Goal: Task Accomplishment & Management: Manage account settings

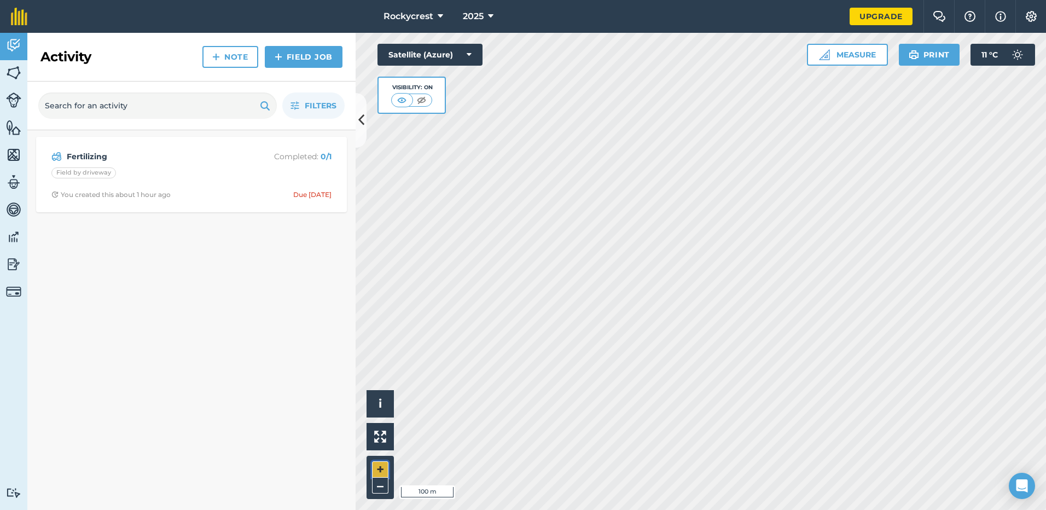
click at [380, 472] on button "+" at bounding box center [380, 469] width 16 height 16
click at [287, 54] on link "Field Job" at bounding box center [304, 57] width 78 height 22
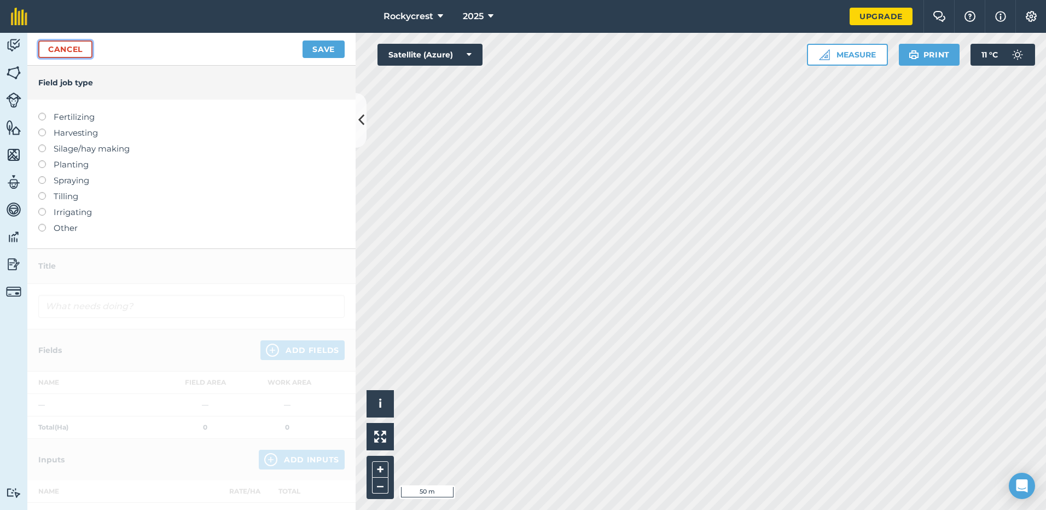
click at [66, 51] on link "Cancel" at bounding box center [65, 49] width 54 height 18
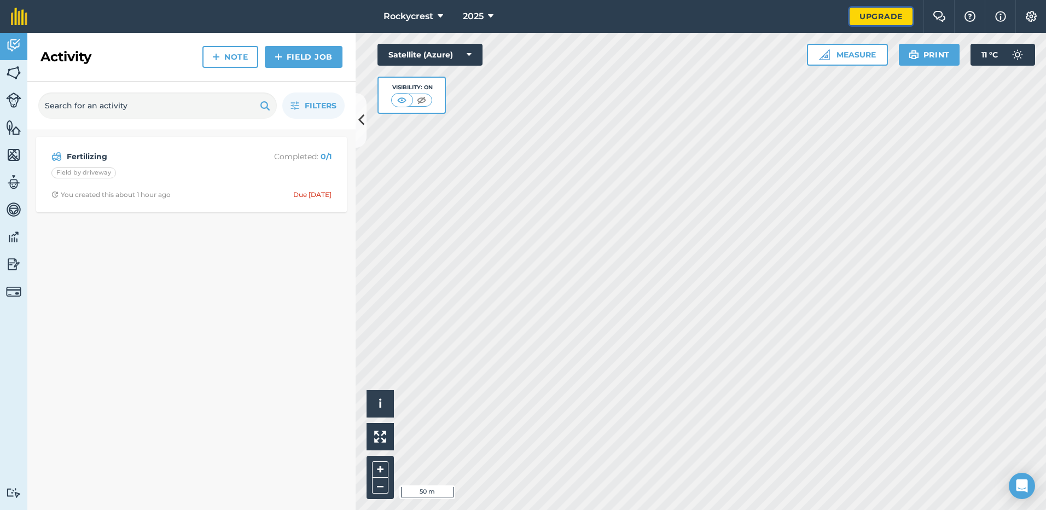
click at [875, 18] on link "Upgrade" at bounding box center [881, 17] width 63 height 18
click at [9, 71] on img at bounding box center [13, 73] width 15 height 16
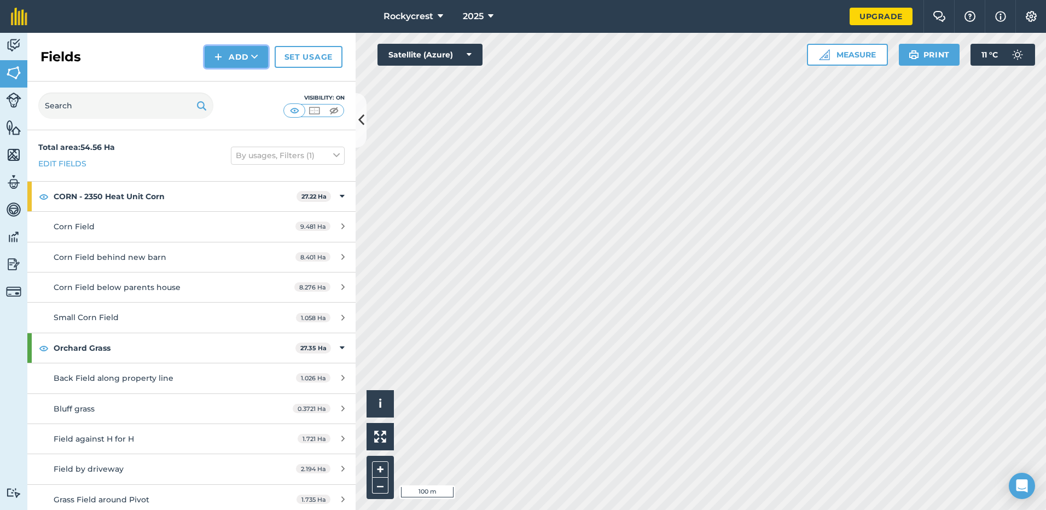
click at [255, 63] on button "Add" at bounding box center [236, 57] width 63 height 22
click at [248, 84] on link "Draw" at bounding box center [236, 82] width 60 height 24
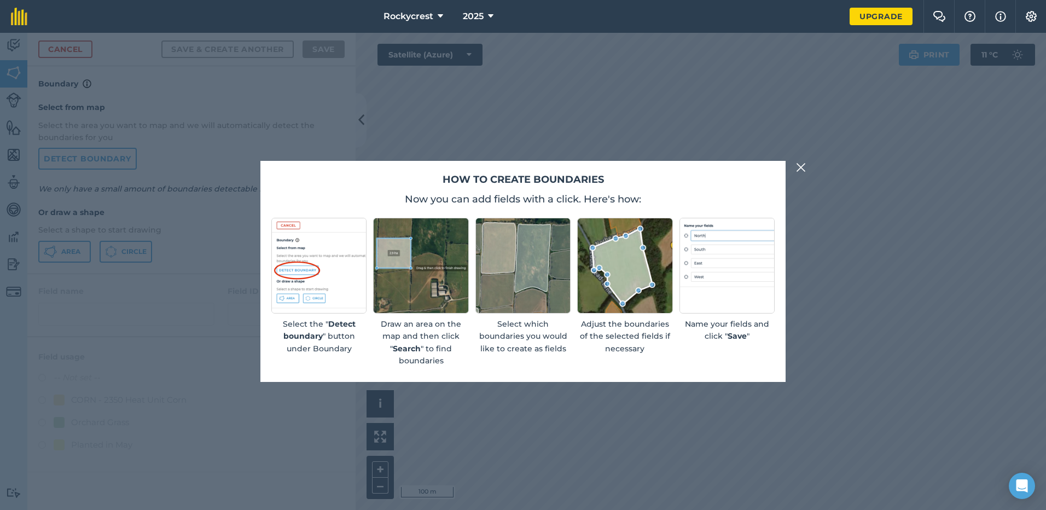
click at [800, 169] on img at bounding box center [801, 167] width 10 height 13
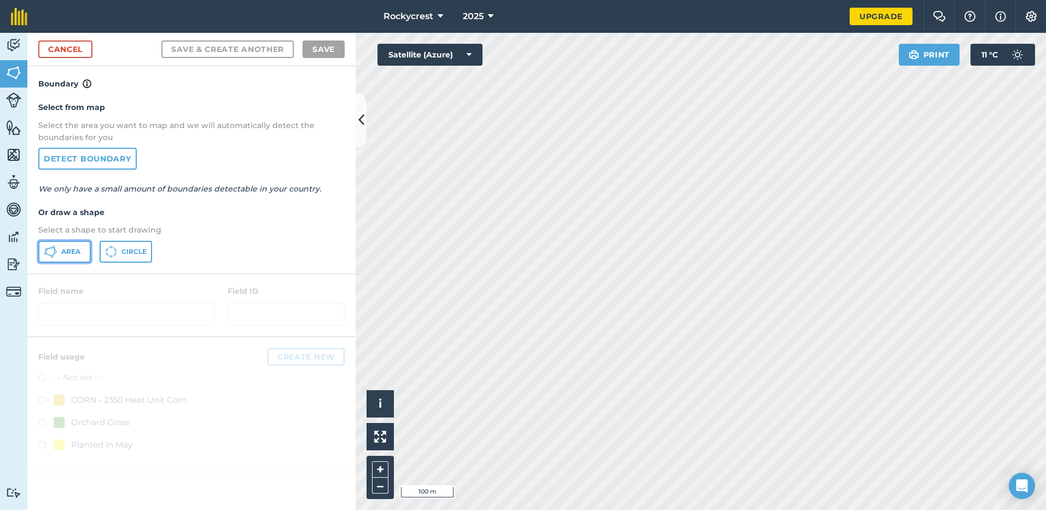
click at [76, 253] on span "Area" at bounding box center [70, 251] width 19 height 9
click at [377, 468] on button "+" at bounding box center [380, 469] width 16 height 16
click at [628, 509] on html "Rockycrest 2025 Upgrade Farm Chat Help Info Settings Map printing is not availa…" at bounding box center [523, 255] width 1046 height 510
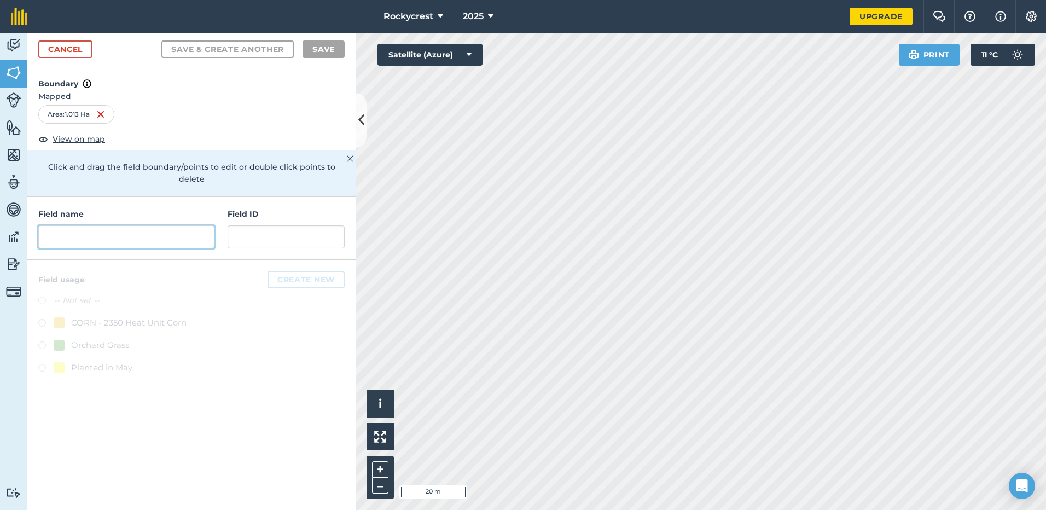
click at [120, 233] on input "text" at bounding box center [126, 236] width 176 height 23
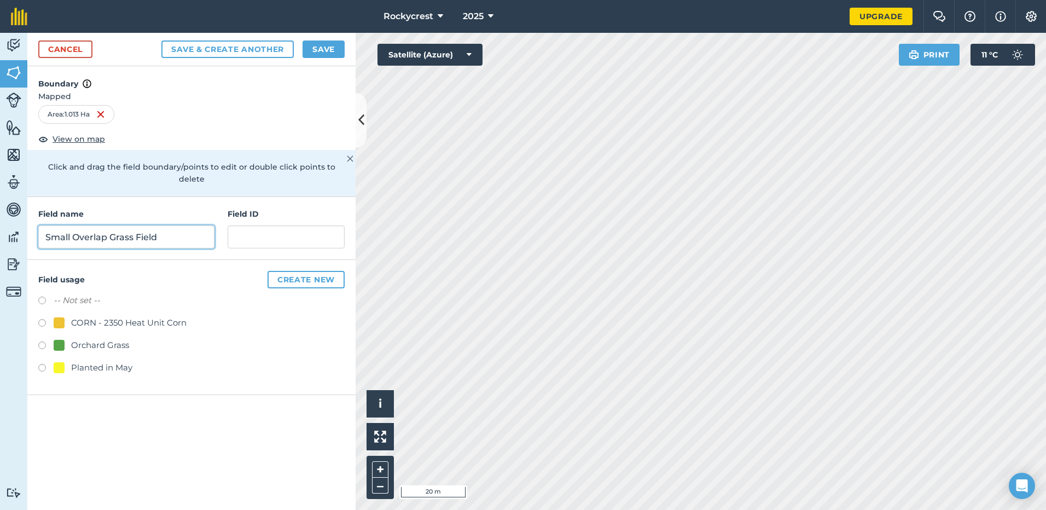
type input "Small Overlap Grass Field"
click at [42, 341] on label at bounding box center [45, 346] width 15 height 11
radio input "true"
click at [311, 54] on button "Save" at bounding box center [324, 49] width 42 height 18
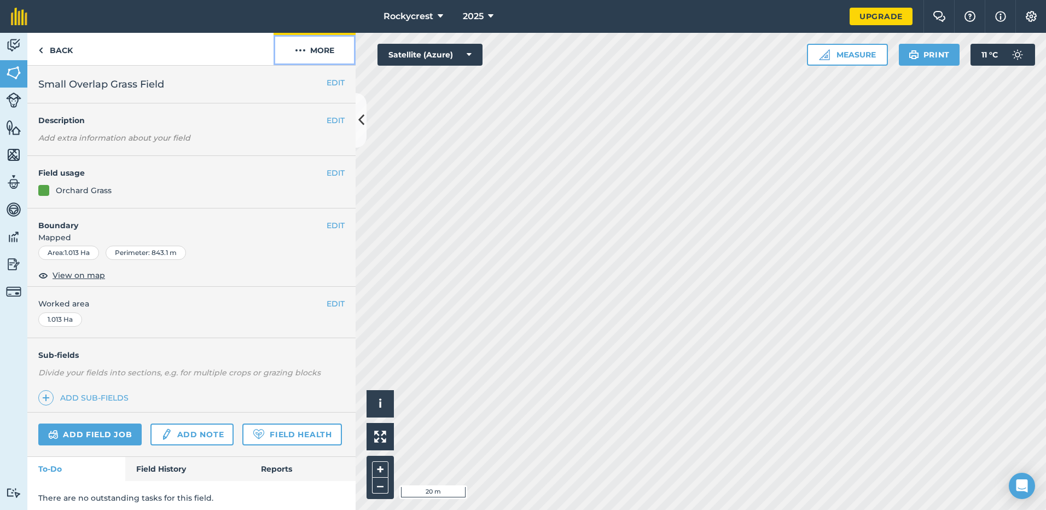
click at [325, 48] on button "More" at bounding box center [315, 49] width 82 height 32
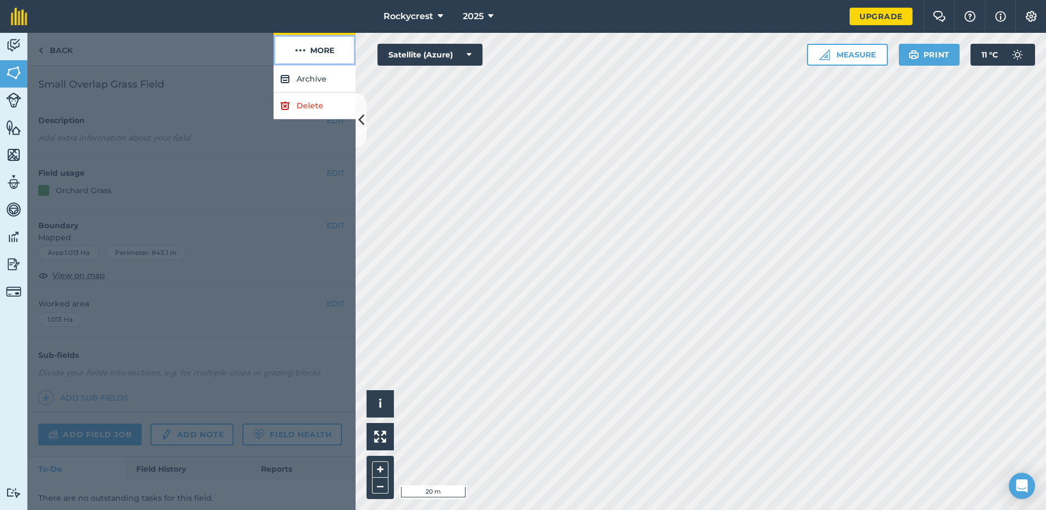
click at [325, 48] on button "More" at bounding box center [315, 49] width 82 height 32
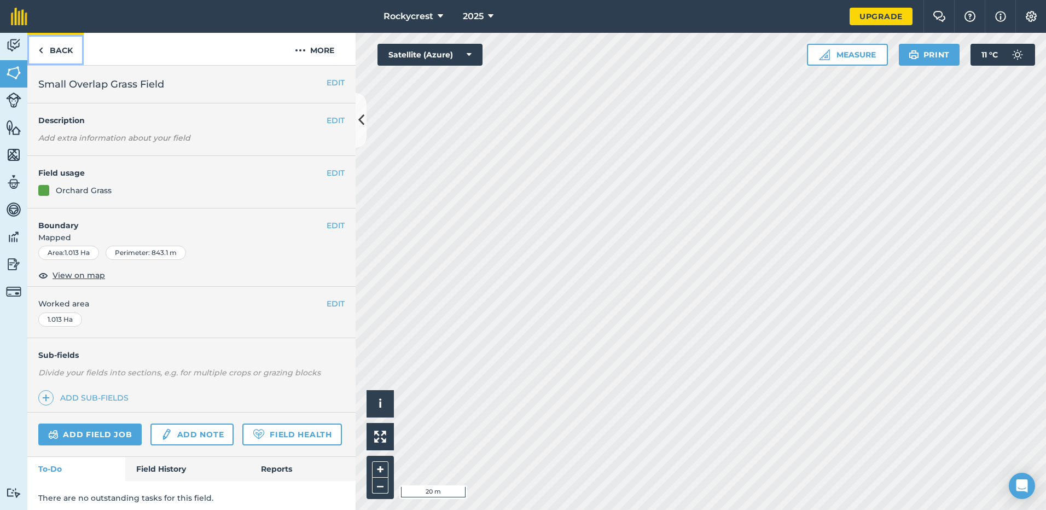
click at [70, 56] on link "Back" at bounding box center [55, 49] width 56 height 32
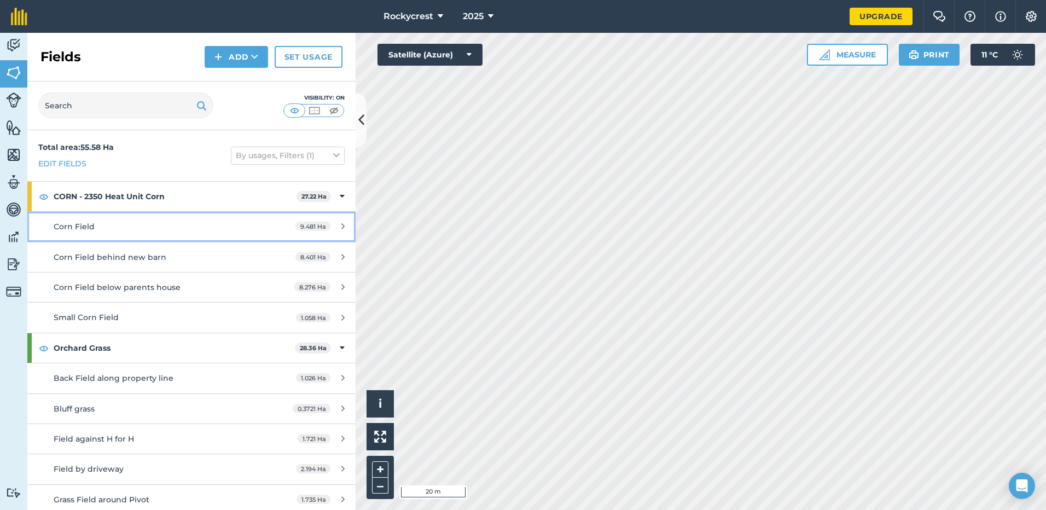
click at [161, 219] on link "Corn Field 9.481 Ha" at bounding box center [191, 227] width 328 height 30
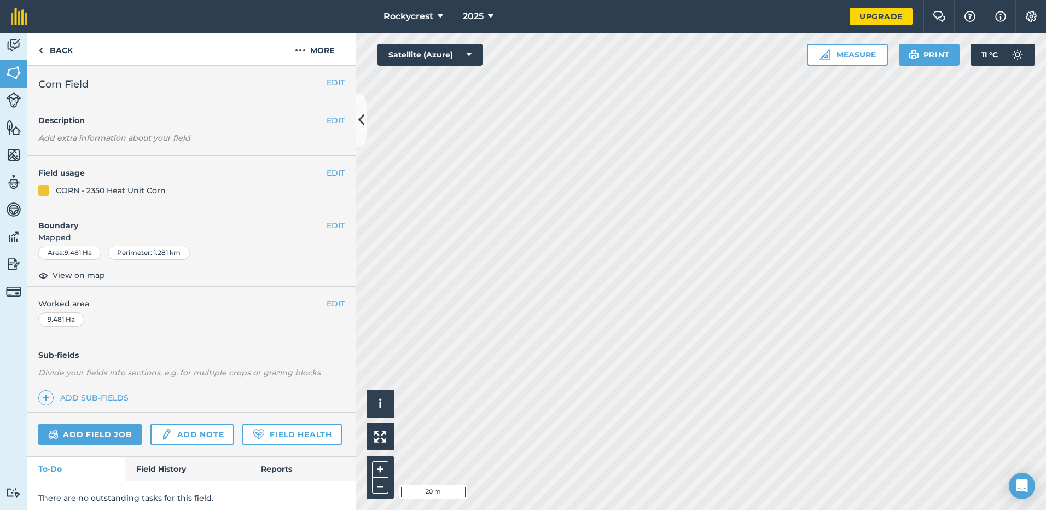
click at [528, 509] on html "Rockycrest 2025 Upgrade Farm Chat Help Info Settings Map printing is not availa…" at bounding box center [523, 255] width 1046 height 510
click at [375, 484] on button "–" at bounding box center [380, 486] width 16 height 16
click at [42, 47] on img at bounding box center [40, 50] width 5 height 13
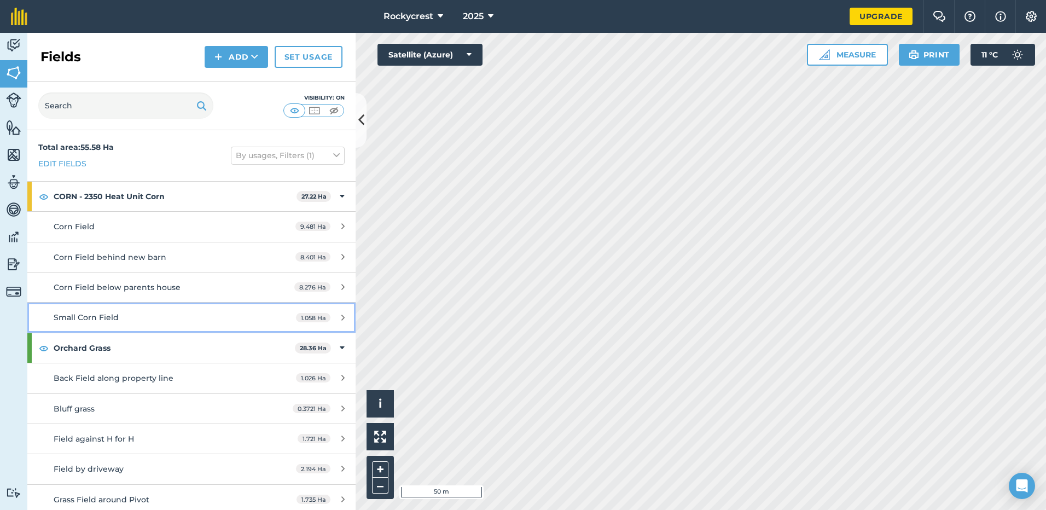
click at [129, 313] on div "Small Corn Field" at bounding box center [157, 317] width 206 height 12
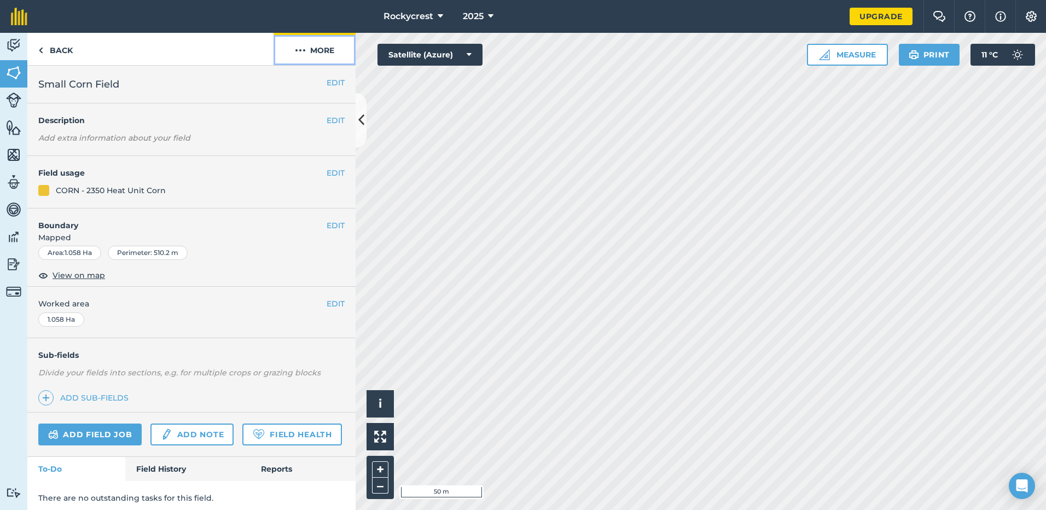
click at [325, 49] on button "More" at bounding box center [315, 49] width 82 height 32
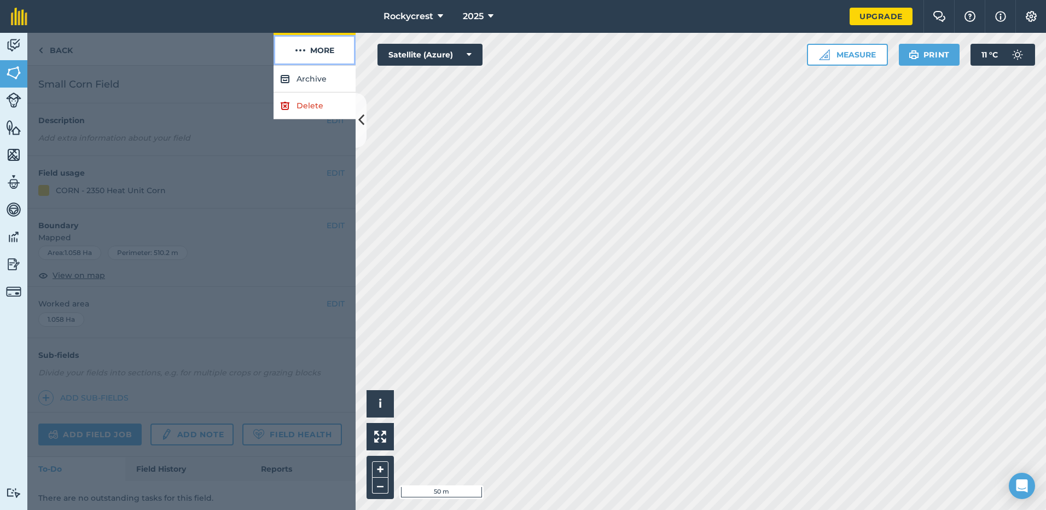
click at [325, 49] on button "More" at bounding box center [315, 49] width 82 height 32
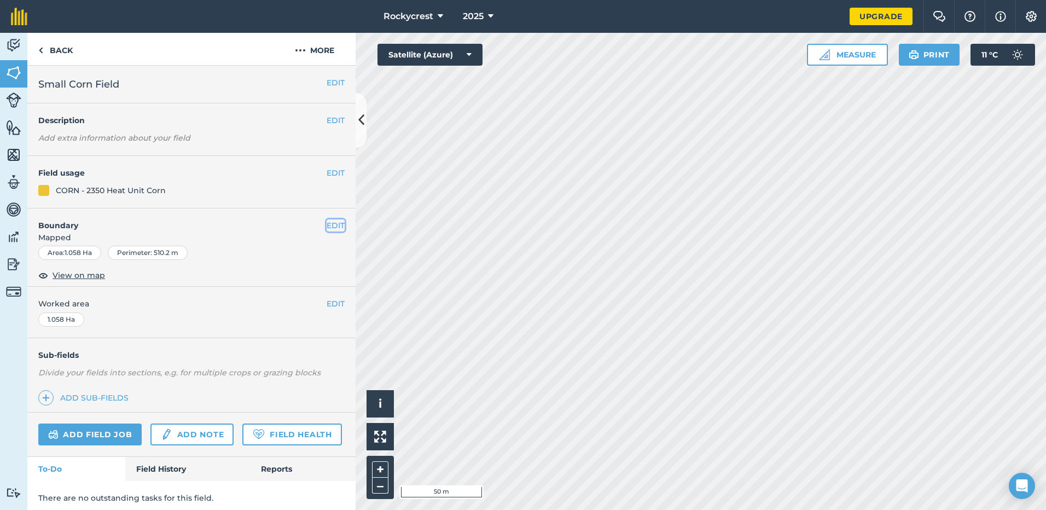
click at [329, 228] on button "EDIT" at bounding box center [336, 225] width 18 height 12
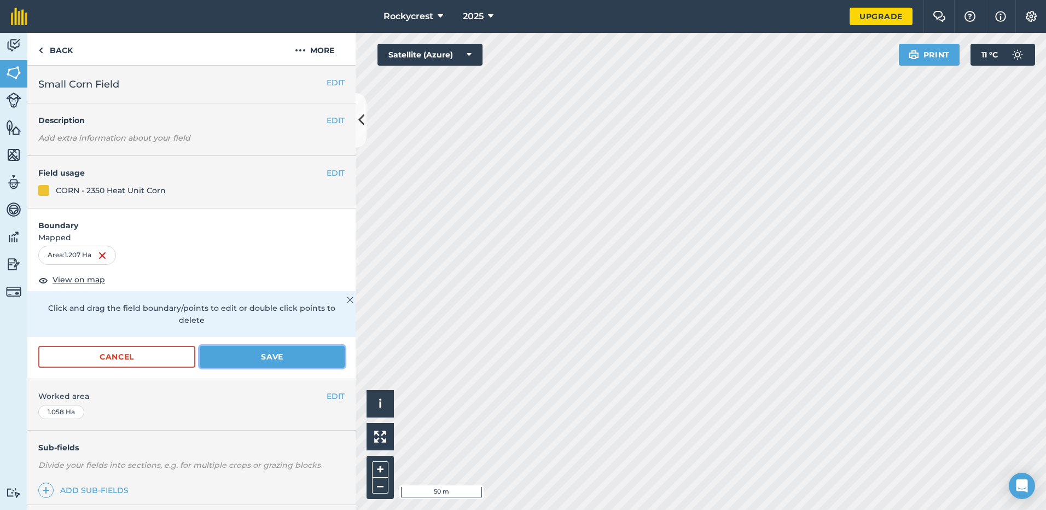
click at [277, 353] on button "Save" at bounding box center [272, 357] width 145 height 22
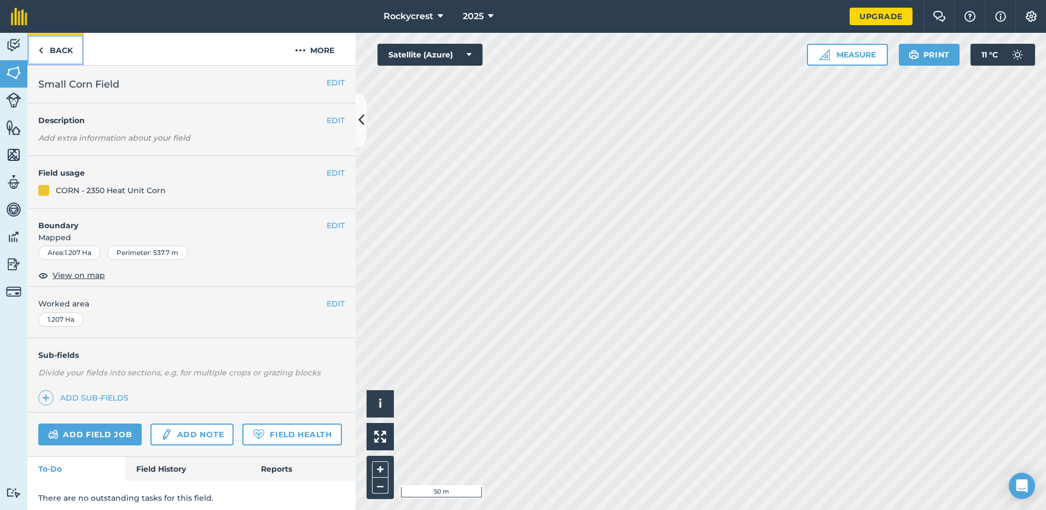
click at [45, 57] on link "Back" at bounding box center [55, 49] width 56 height 32
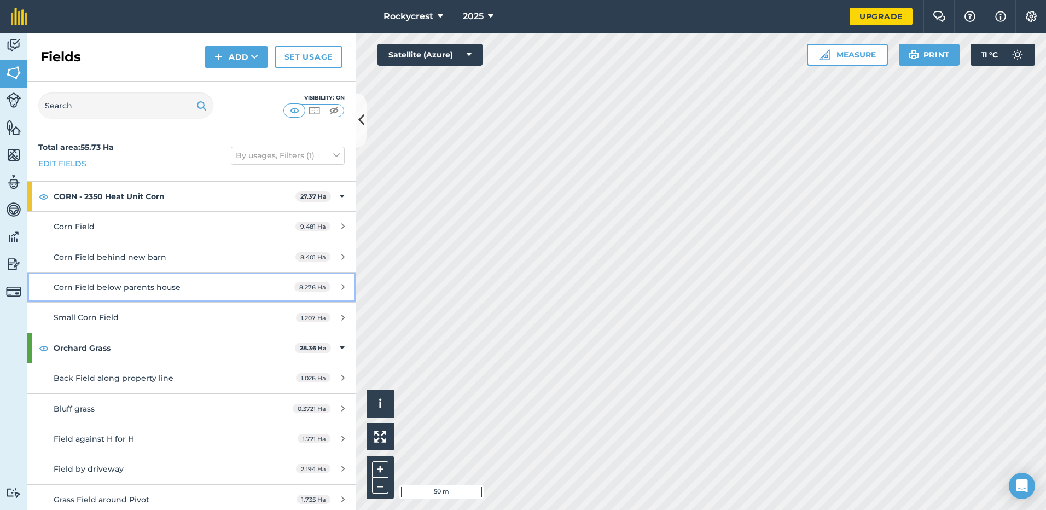
click at [211, 287] on div "Corn Field below parents house" at bounding box center [157, 287] width 206 height 12
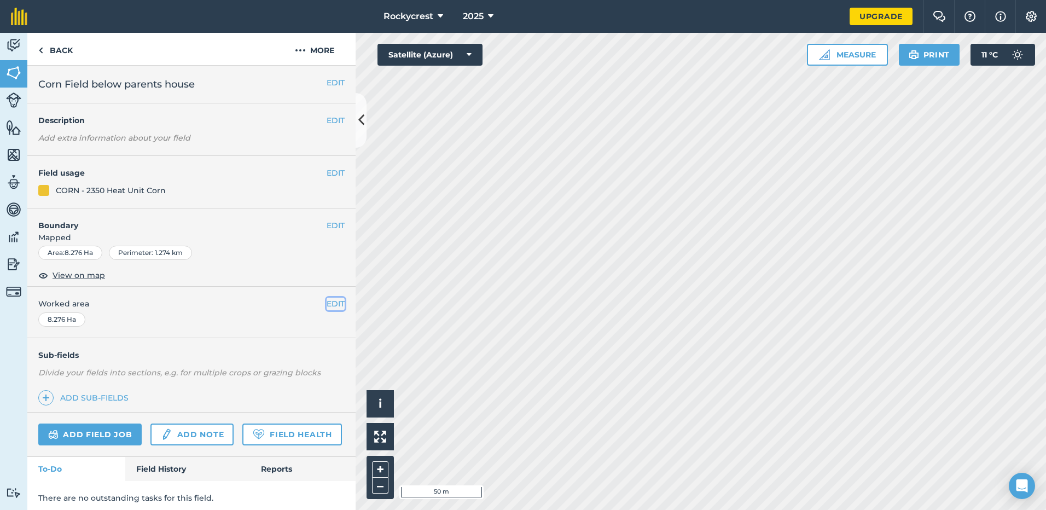
click at [334, 303] on button "EDIT" at bounding box center [336, 304] width 18 height 12
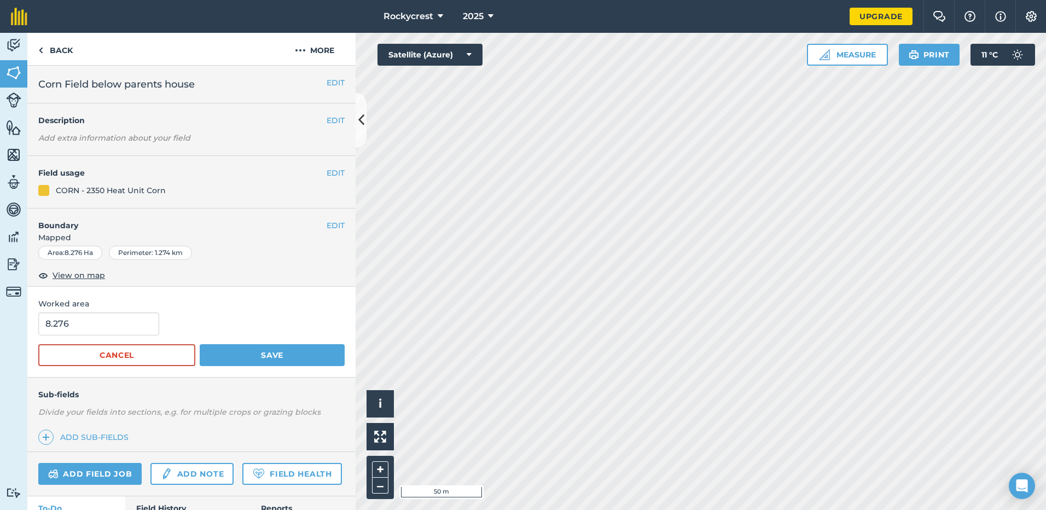
click at [351, 92] on div "Activity Fields Livestock Features Maps Team Vehicles Data Reporting Billing Tu…" at bounding box center [523, 271] width 1046 height 477
click at [377, 485] on button "–" at bounding box center [380, 486] width 16 height 16
click at [285, 354] on button "Save" at bounding box center [272, 355] width 145 height 22
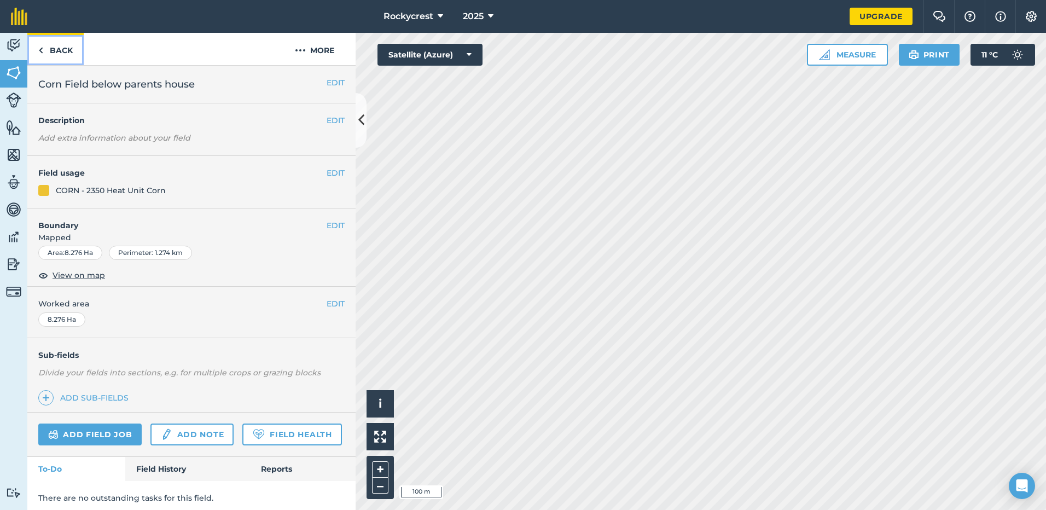
click at [51, 54] on link "Back" at bounding box center [55, 49] width 56 height 32
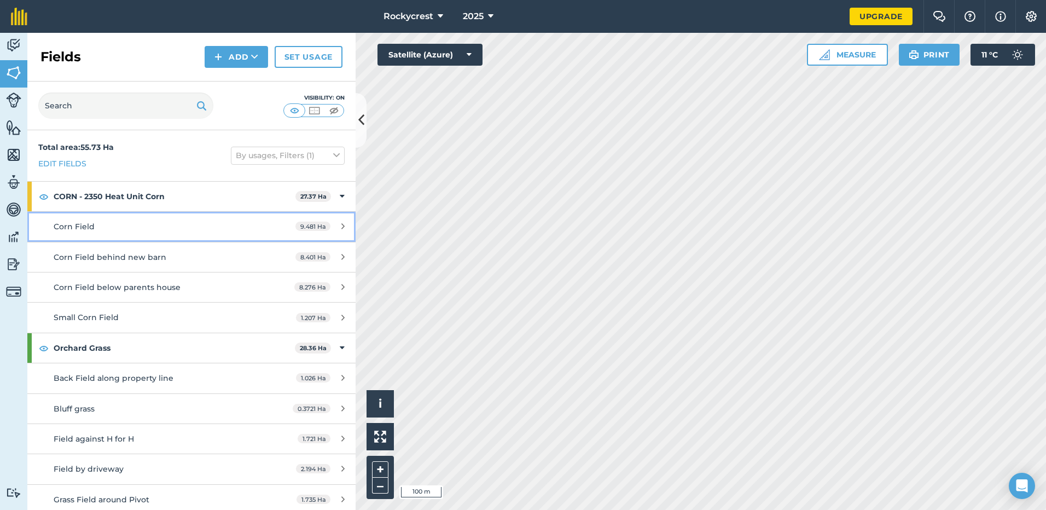
click at [134, 236] on link "Corn Field 9.481 Ha" at bounding box center [191, 227] width 328 height 30
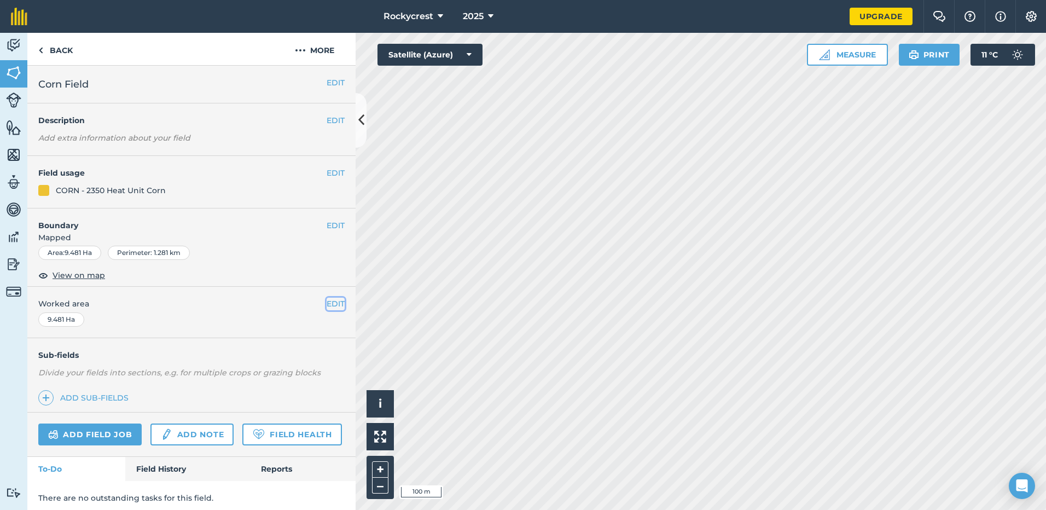
click at [328, 304] on button "EDIT" at bounding box center [336, 304] width 18 height 12
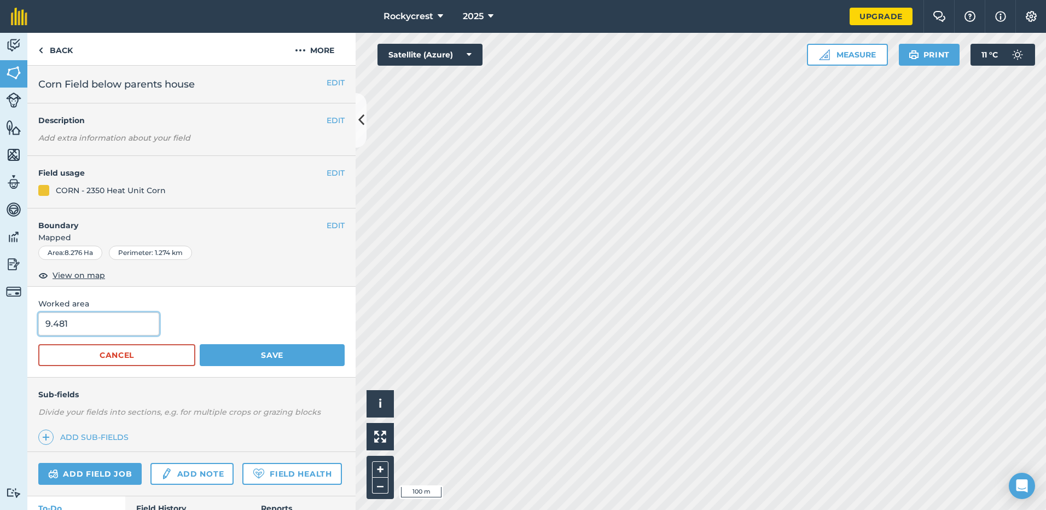
click at [94, 322] on input "9.481" at bounding box center [98, 323] width 121 height 23
click at [327, 221] on button "EDIT" at bounding box center [336, 225] width 18 height 12
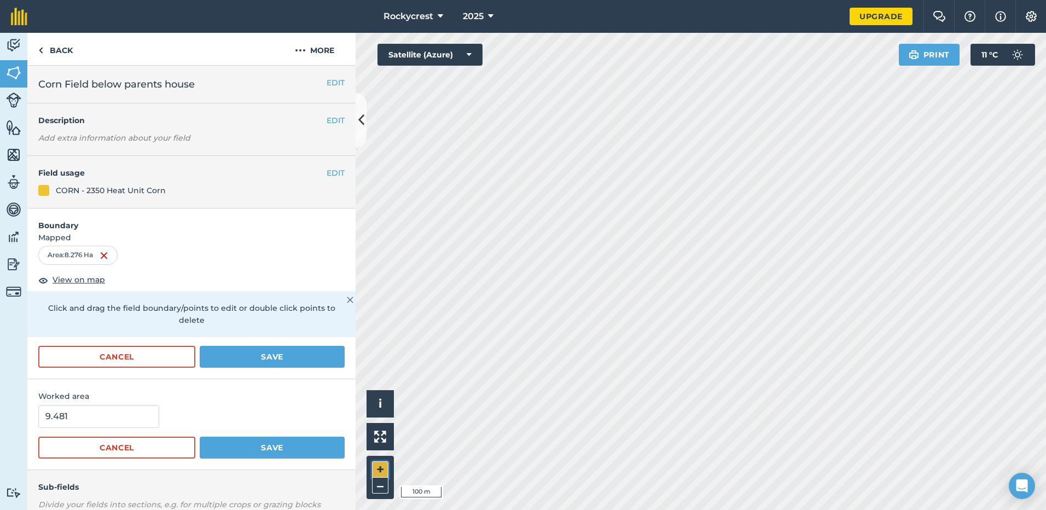
click at [383, 471] on button "+" at bounding box center [380, 469] width 16 height 16
click at [256, 356] on button "Save" at bounding box center [272, 357] width 145 height 22
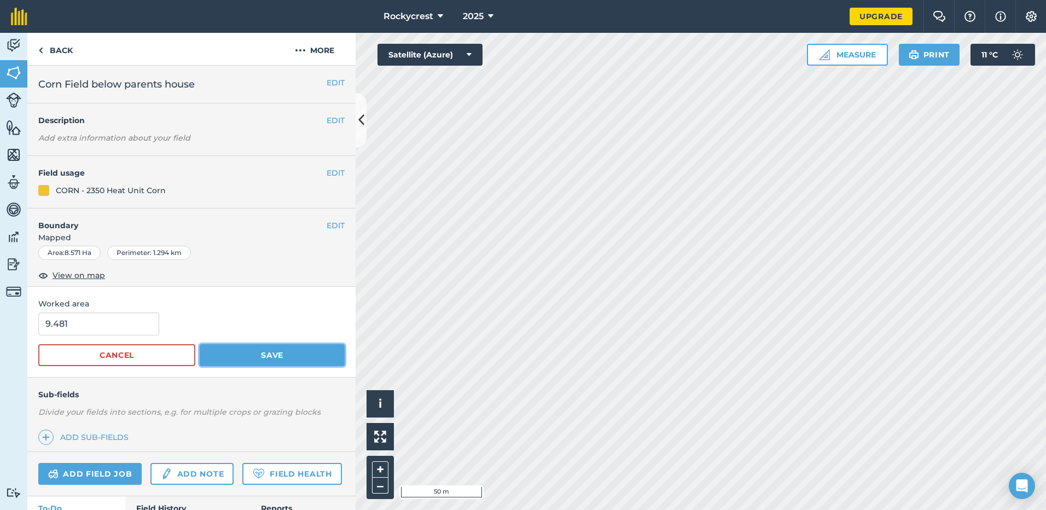
click at [273, 346] on button "Save" at bounding box center [272, 355] width 145 height 22
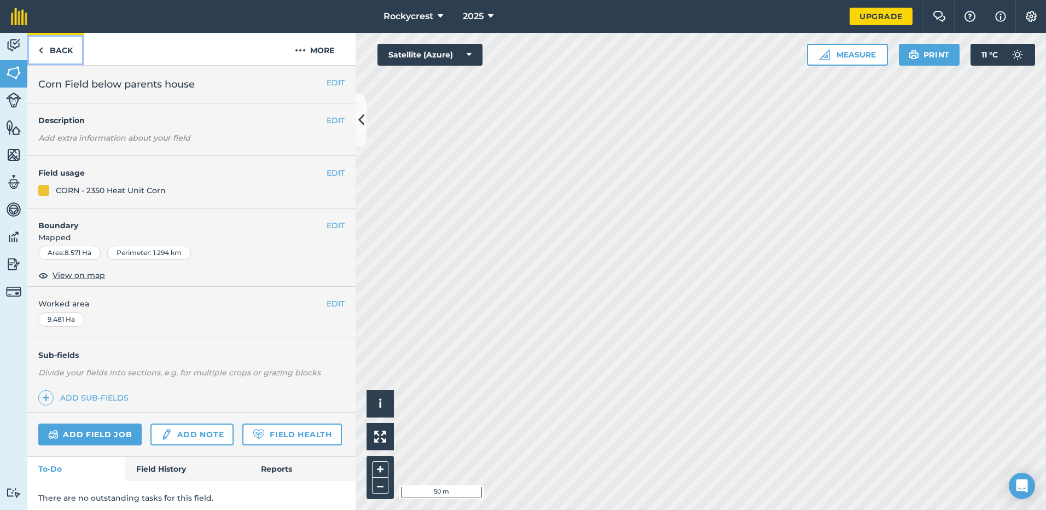
click at [54, 49] on link "Back" at bounding box center [55, 49] width 56 height 32
click at [38, 47] on link "Back" at bounding box center [55, 49] width 56 height 32
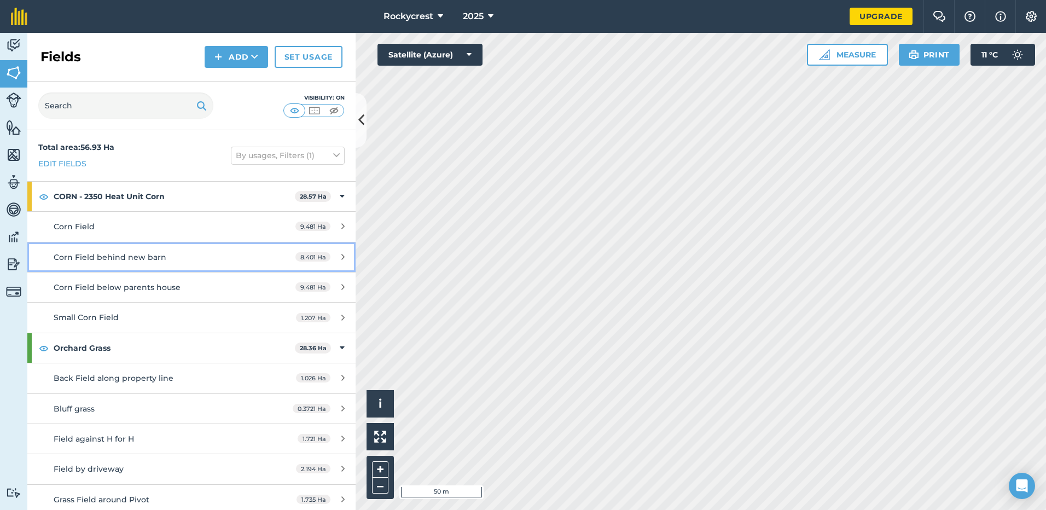
click at [192, 258] on div "Corn Field behind new barn" at bounding box center [157, 257] width 206 height 12
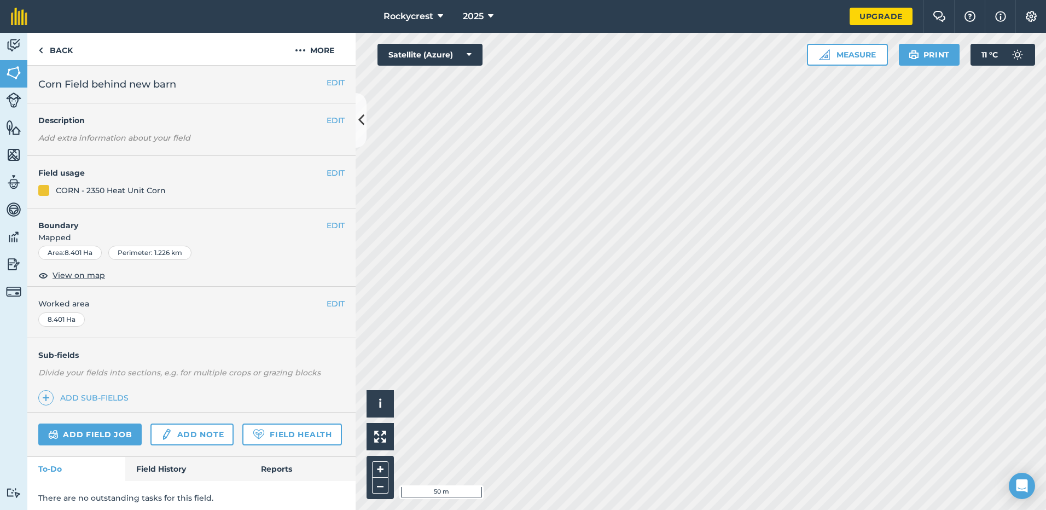
click at [94, 267] on div "Activity Fields Livestock Features Maps Team Vehicles Data Reporting Billing Tu…" at bounding box center [523, 271] width 1046 height 477
click at [203, 196] on div "Activity Fields Livestock Features Maps Team Vehicles Data Reporting Billing Tu…" at bounding box center [523, 271] width 1046 height 477
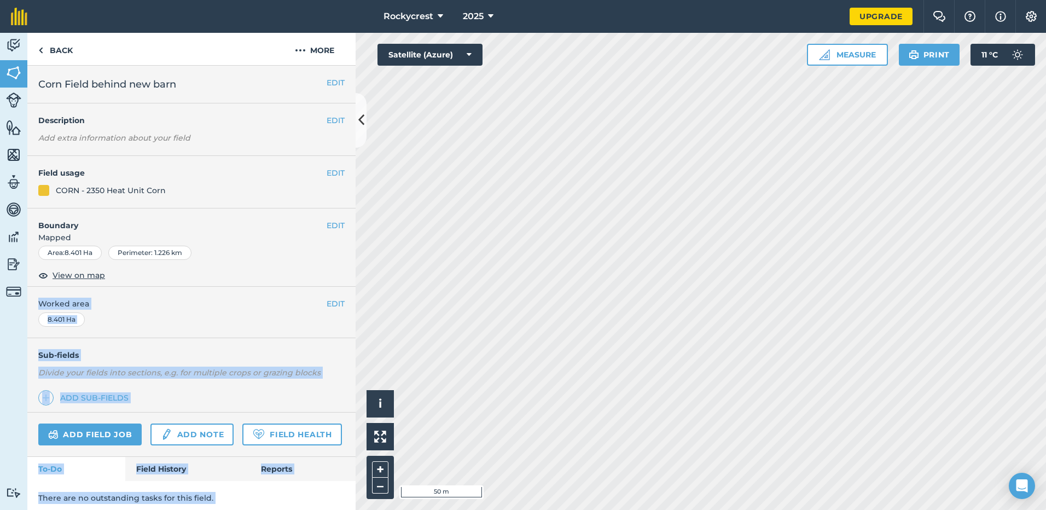
click at [508, 326] on div "Activity Fields Livestock Features Maps Team Vehicles Data Reporting Billing Tu…" at bounding box center [523, 271] width 1046 height 477
click at [303, 404] on div "Sub-fields Divide your fields into sections, e.g. for multiple crops or grazing…" at bounding box center [191, 375] width 328 height 74
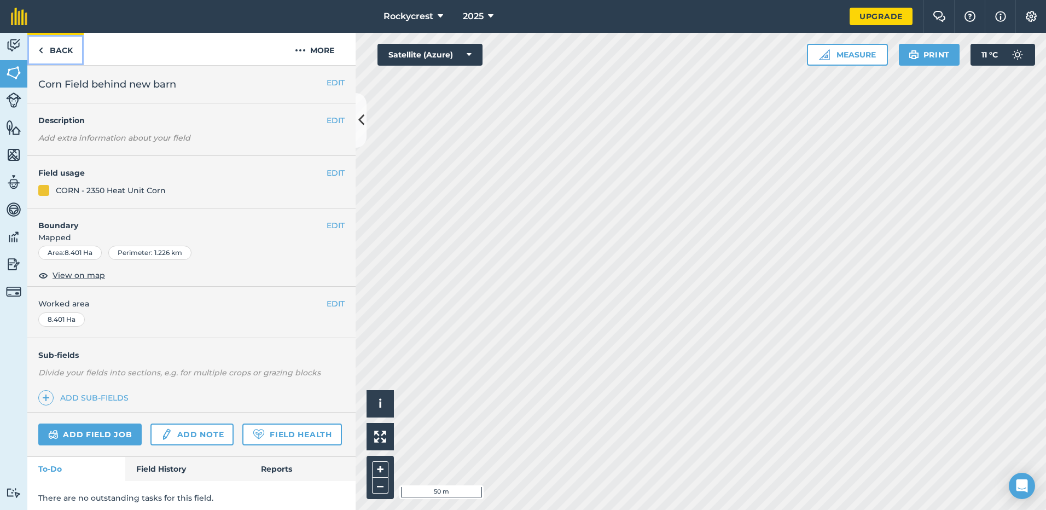
click at [64, 50] on link "Back" at bounding box center [55, 49] width 56 height 32
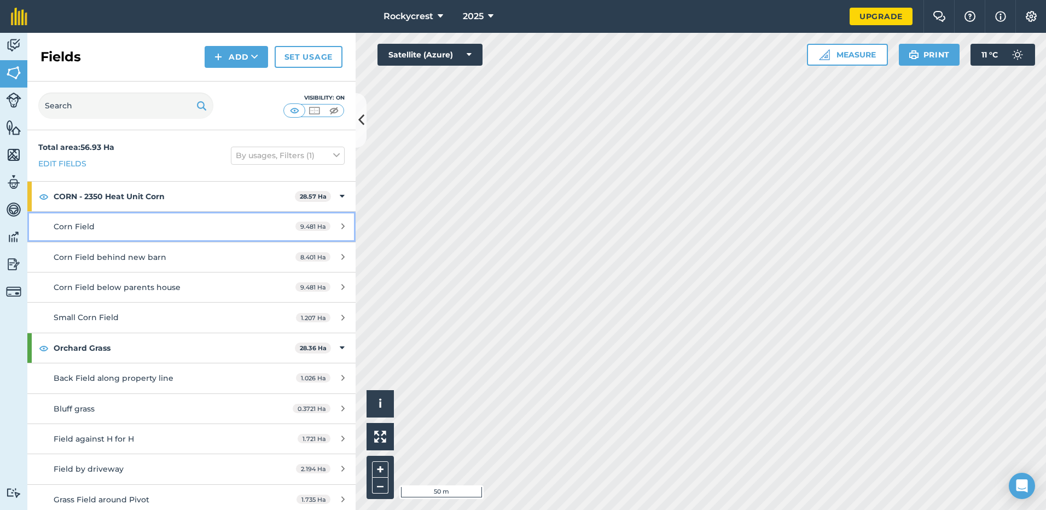
click at [167, 227] on div "Corn Field" at bounding box center [157, 227] width 206 height 12
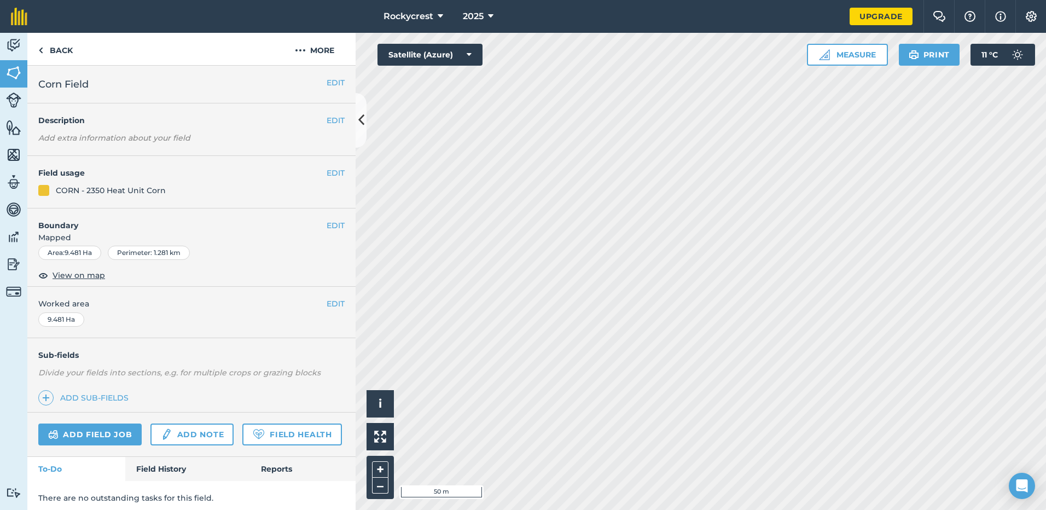
click at [1046, 434] on html "Rockycrest 2025 Upgrade Farm Chat Help Info Settings Map printing is not availa…" at bounding box center [523, 255] width 1046 height 510
click at [328, 310] on button "EDIT" at bounding box center [336, 304] width 18 height 12
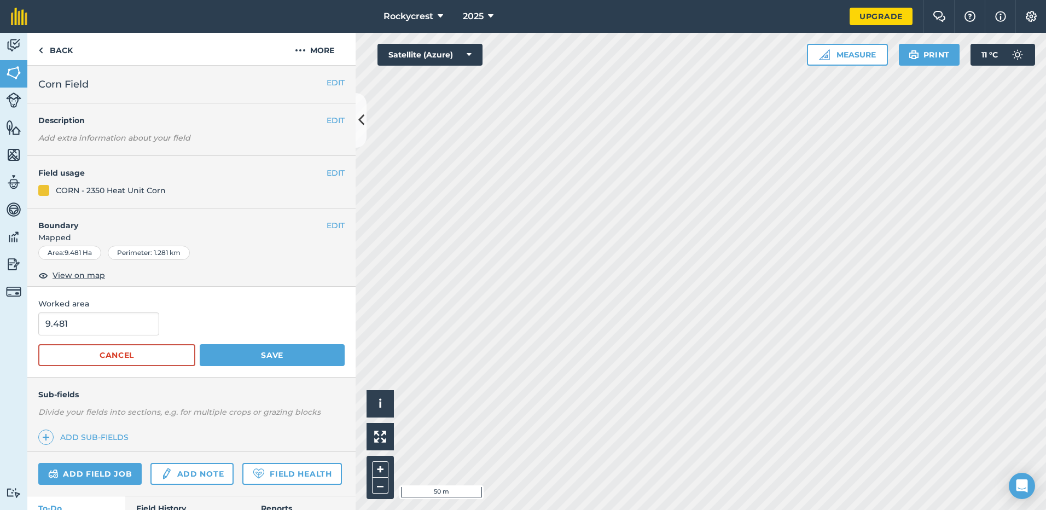
click at [814, 509] on html "Rockycrest 2025 Upgrade Farm Chat Help Info Settings Map printing is not availa…" at bounding box center [523, 255] width 1046 height 510
click at [385, 483] on button "–" at bounding box center [380, 486] width 16 height 16
click at [328, 225] on button "EDIT" at bounding box center [336, 225] width 18 height 12
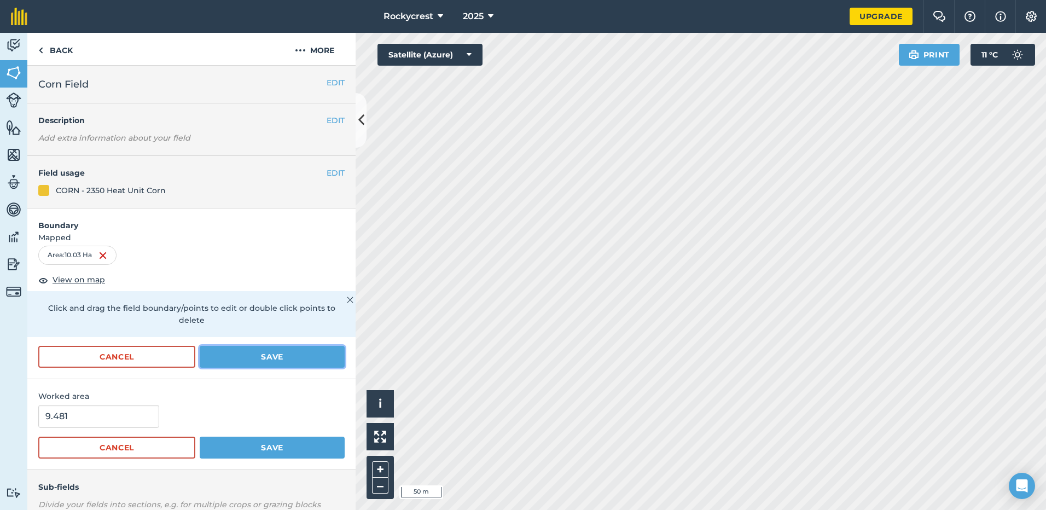
click at [297, 357] on button "Save" at bounding box center [272, 357] width 145 height 22
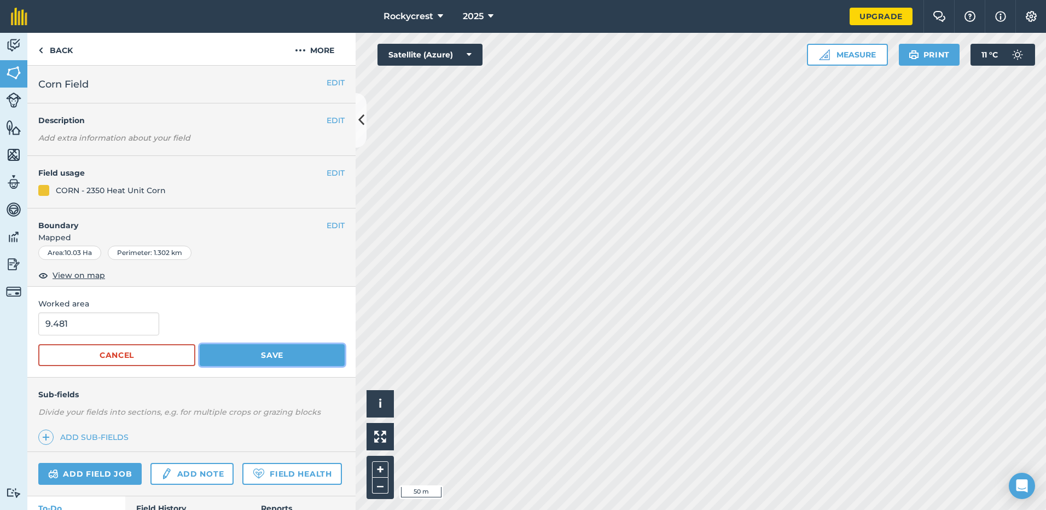
click at [286, 355] on button "Save" at bounding box center [272, 355] width 145 height 22
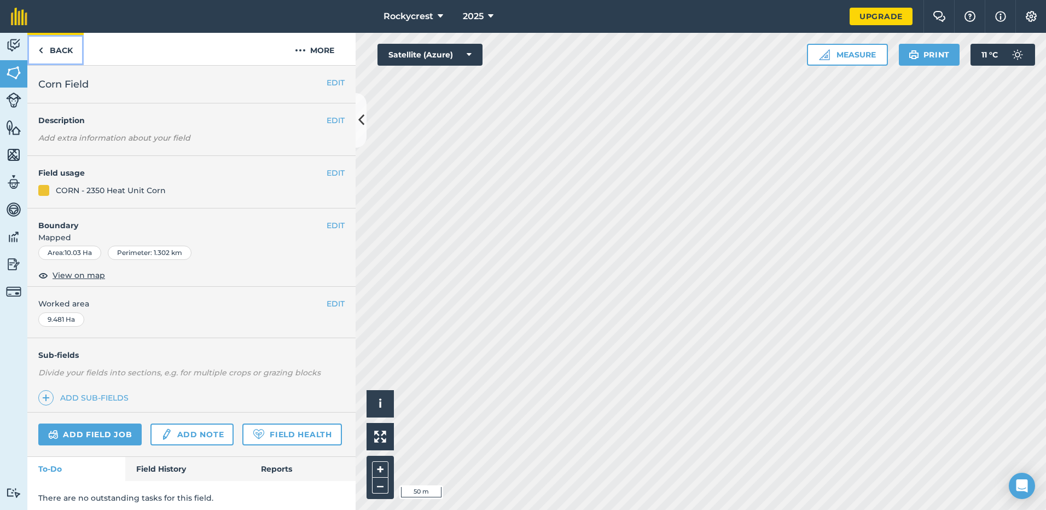
click at [47, 52] on link "Back" at bounding box center [55, 49] width 56 height 32
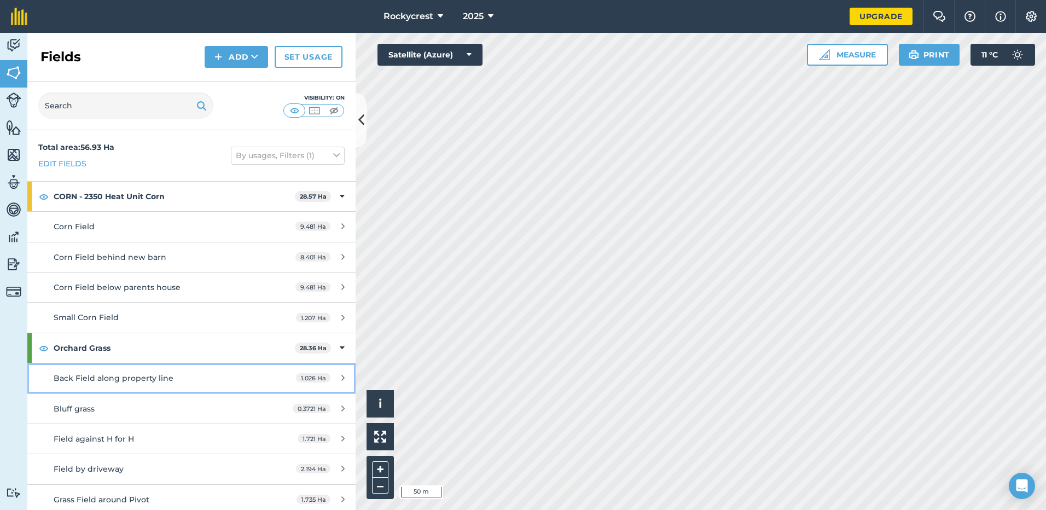
click at [174, 383] on div "Back Field along property line" at bounding box center [157, 378] width 206 height 12
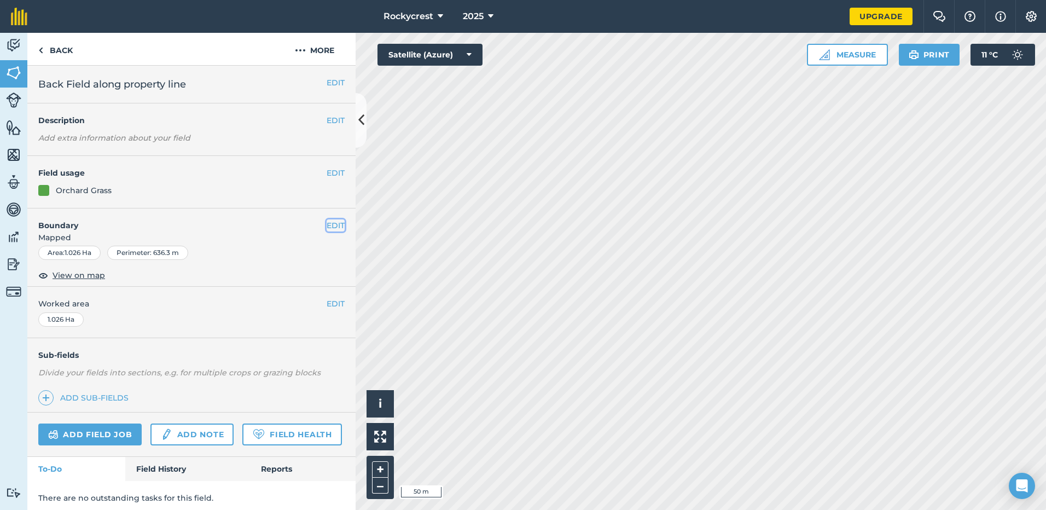
click at [327, 224] on button "EDIT" at bounding box center [336, 225] width 18 height 12
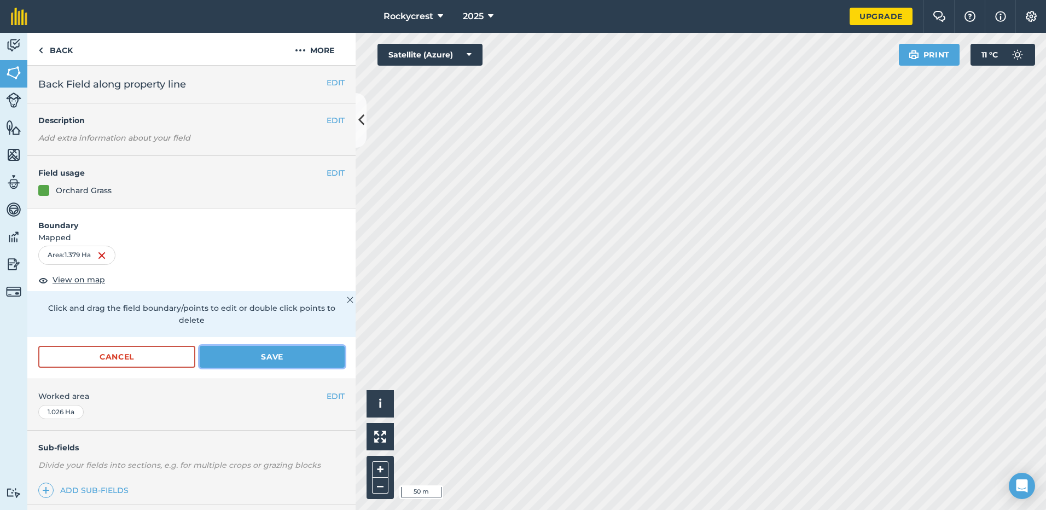
click at [304, 355] on button "Save" at bounding box center [272, 357] width 145 height 22
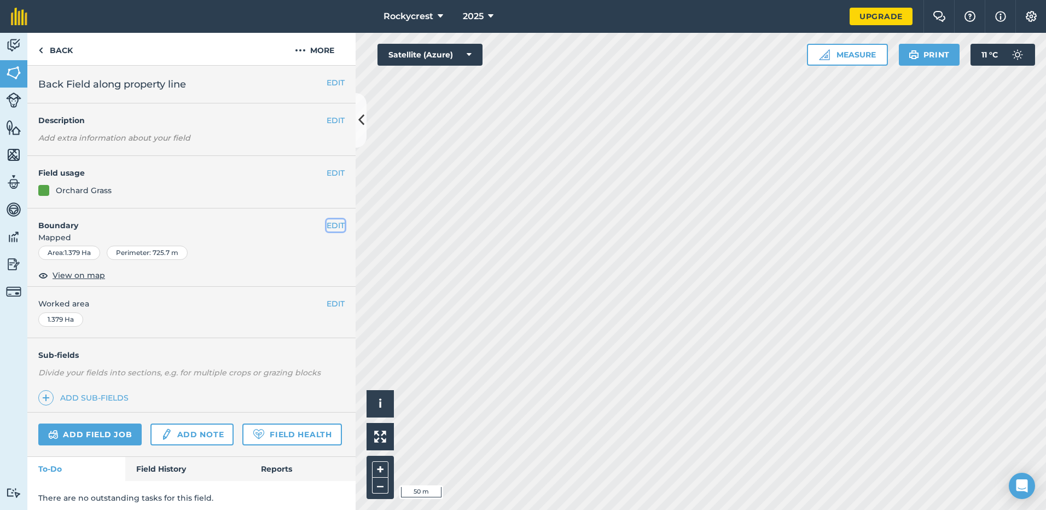
click at [327, 224] on button "EDIT" at bounding box center [336, 225] width 18 height 12
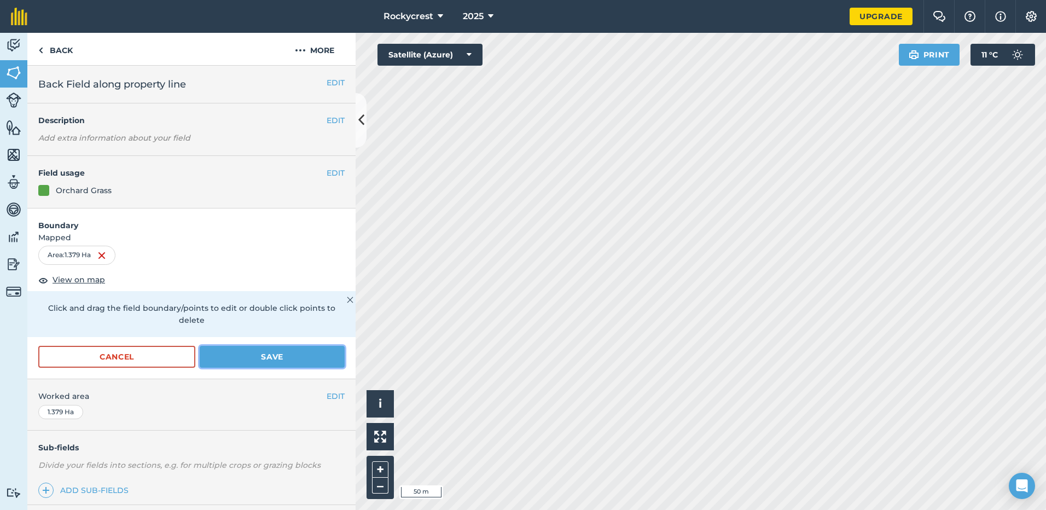
click at [261, 360] on button "Save" at bounding box center [272, 357] width 145 height 22
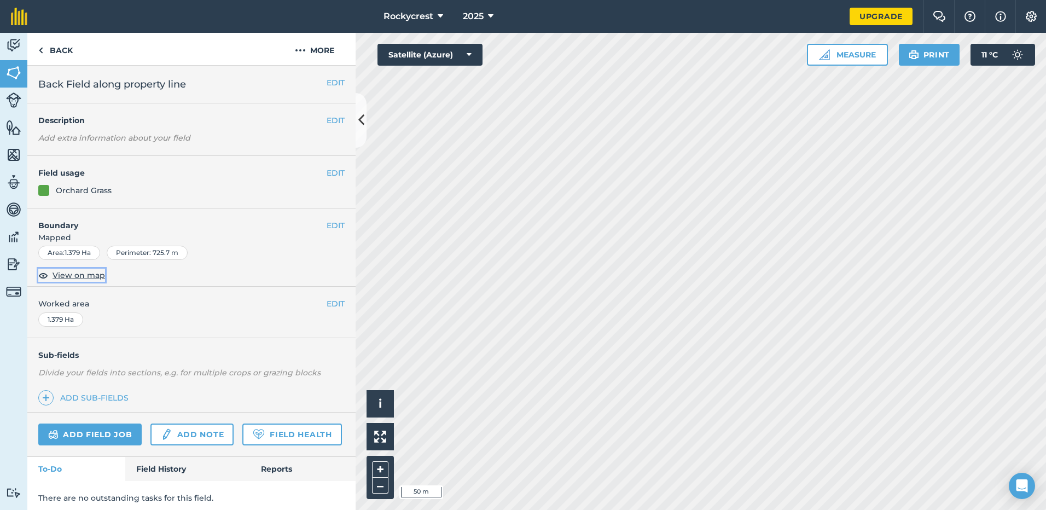
click at [83, 273] on span "View on map" at bounding box center [79, 275] width 53 height 12
click at [61, 51] on link "Back" at bounding box center [55, 49] width 56 height 32
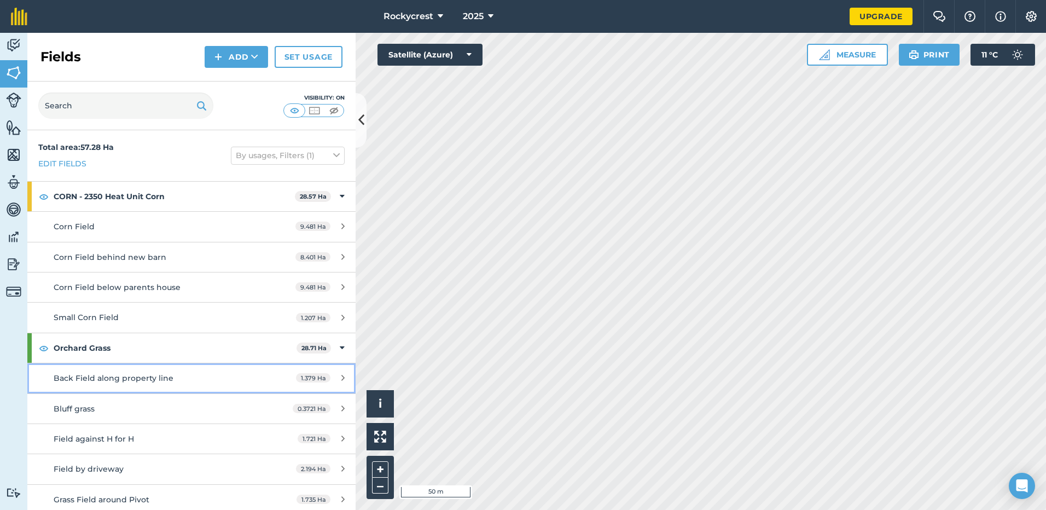
click at [114, 380] on span "Back Field along property line" at bounding box center [114, 378] width 120 height 10
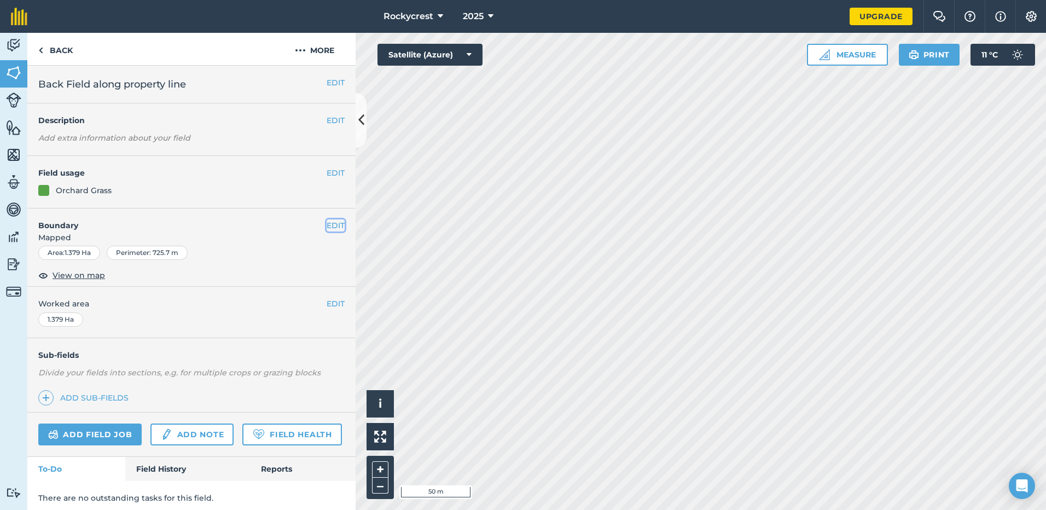
click at [330, 222] on button "EDIT" at bounding box center [336, 225] width 18 height 12
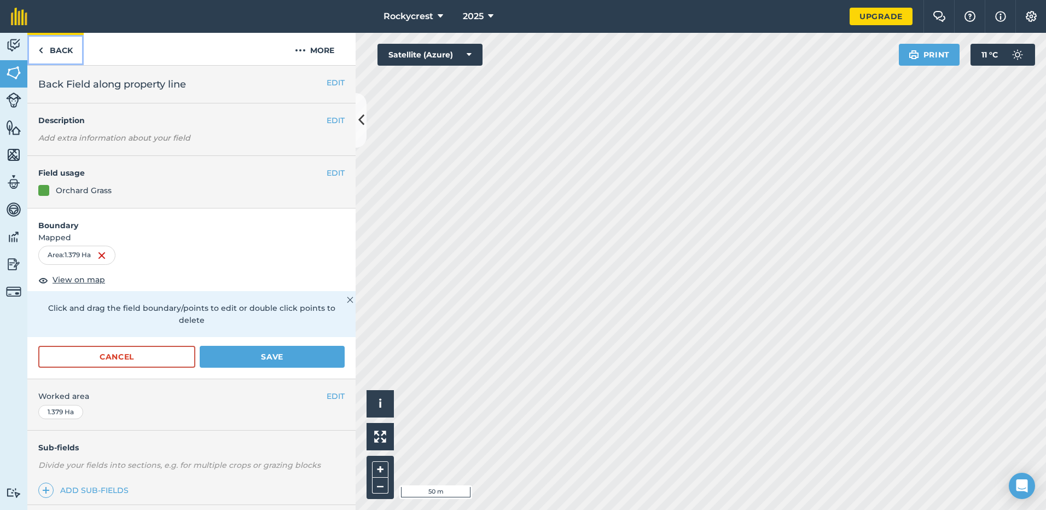
click at [42, 55] on img at bounding box center [40, 50] width 5 height 13
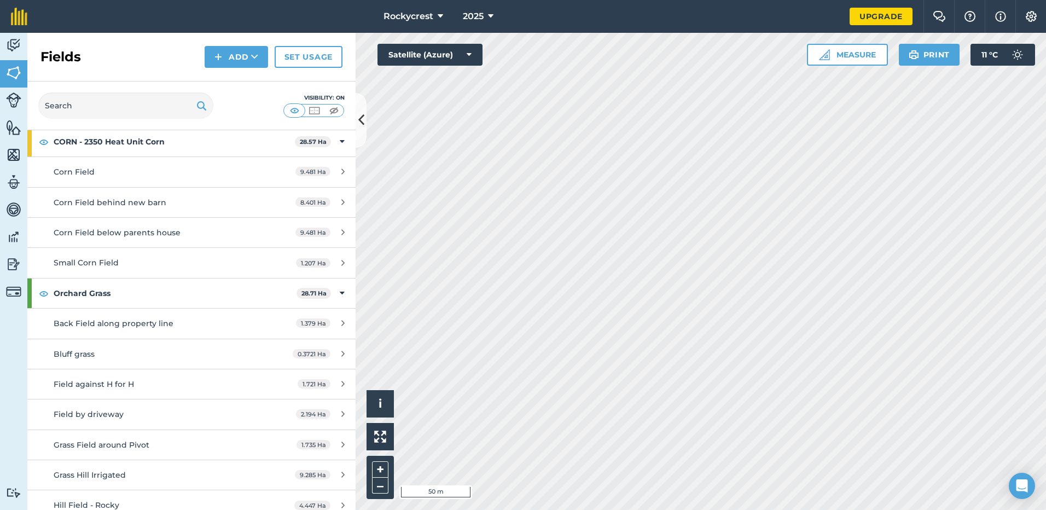
scroll to position [73, 0]
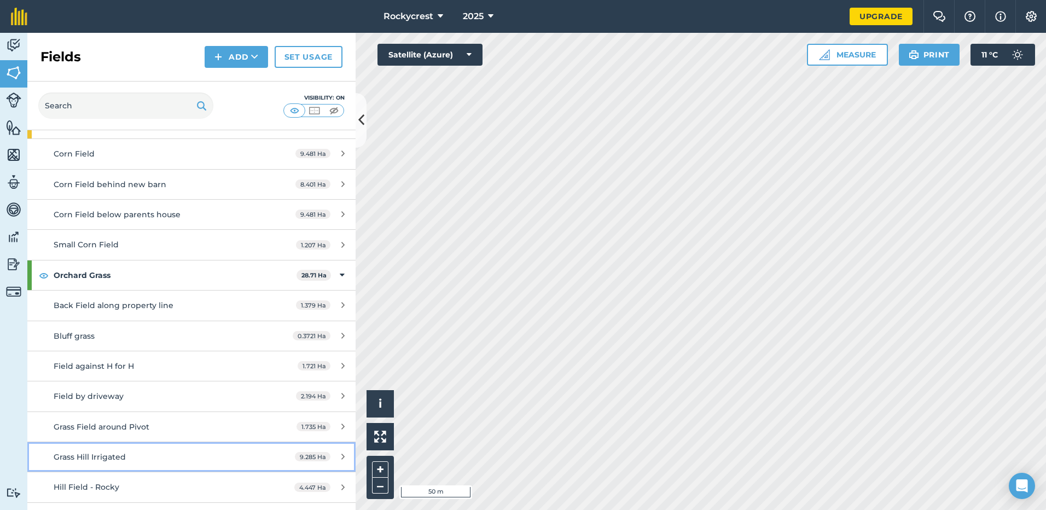
click at [193, 465] on link "Grass Hill Irrigated 9.285 Ha" at bounding box center [191, 457] width 328 height 30
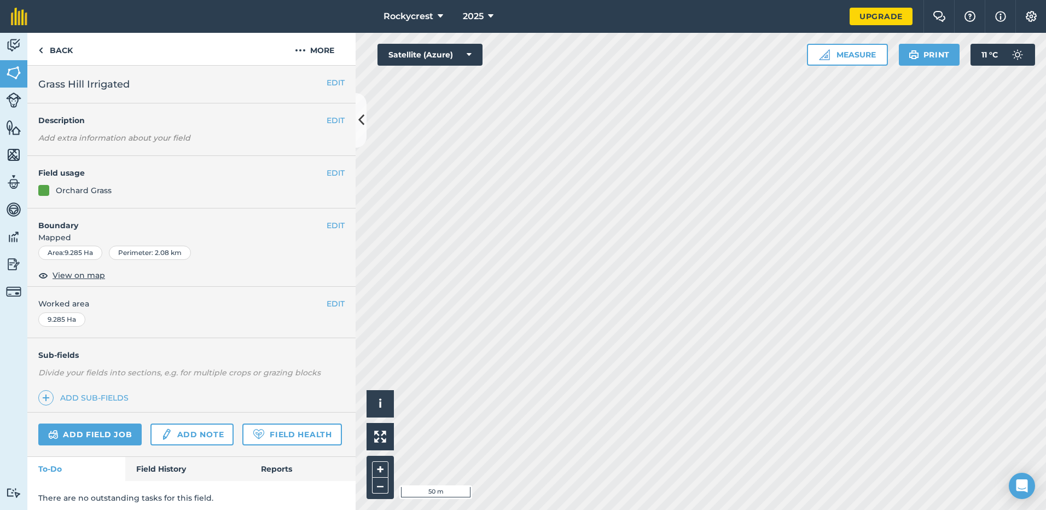
click at [320, 308] on div "Activity Fields Livestock Features Maps Team Vehicles Data Reporting Billing Tu…" at bounding box center [523, 271] width 1046 height 477
click at [327, 303] on button "EDIT" at bounding box center [336, 304] width 18 height 12
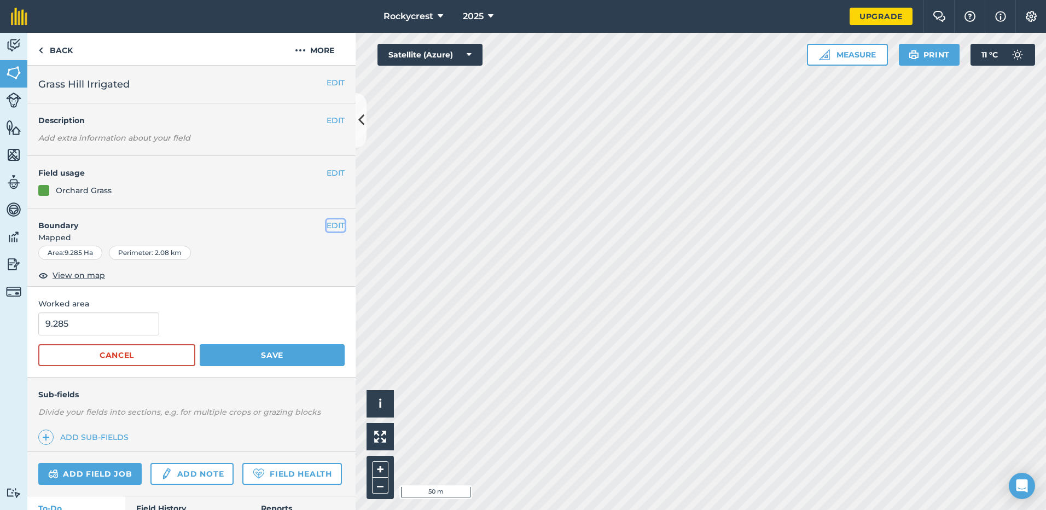
click at [327, 223] on button "EDIT" at bounding box center [336, 225] width 18 height 12
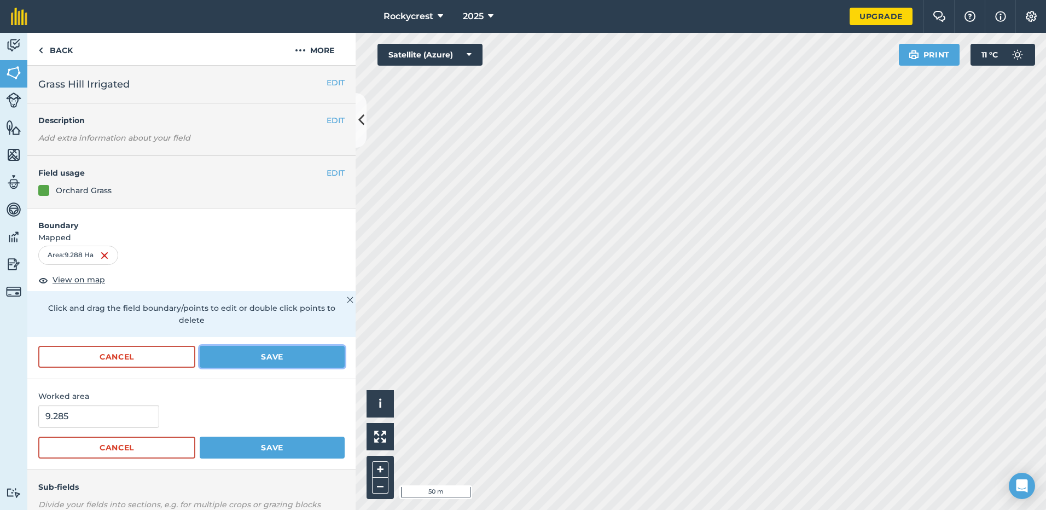
click at [267, 354] on button "Save" at bounding box center [272, 357] width 145 height 22
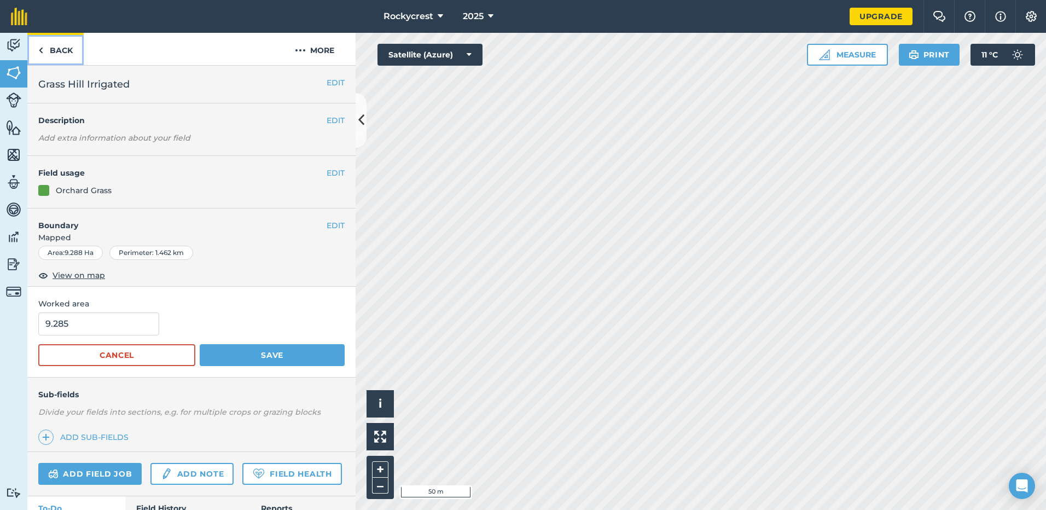
click at [39, 48] on img at bounding box center [40, 50] width 5 height 13
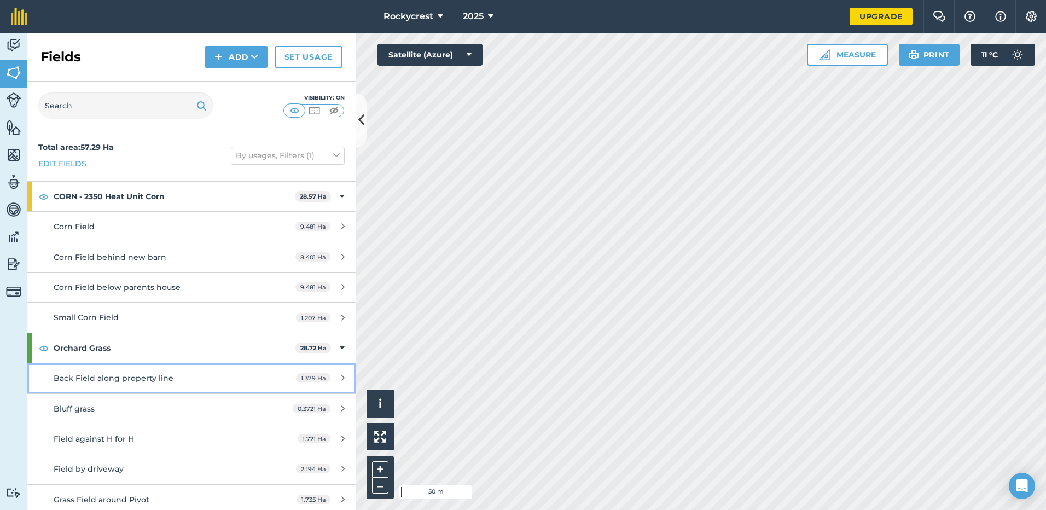
click at [119, 384] on div "Back Field along property line" at bounding box center [157, 378] width 206 height 12
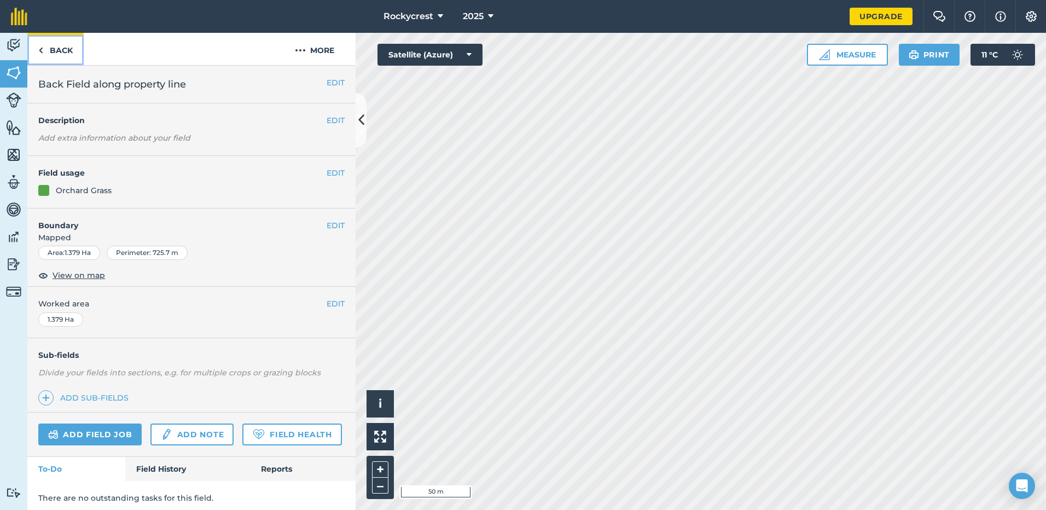
click at [71, 49] on link "Back" at bounding box center [55, 49] width 56 height 32
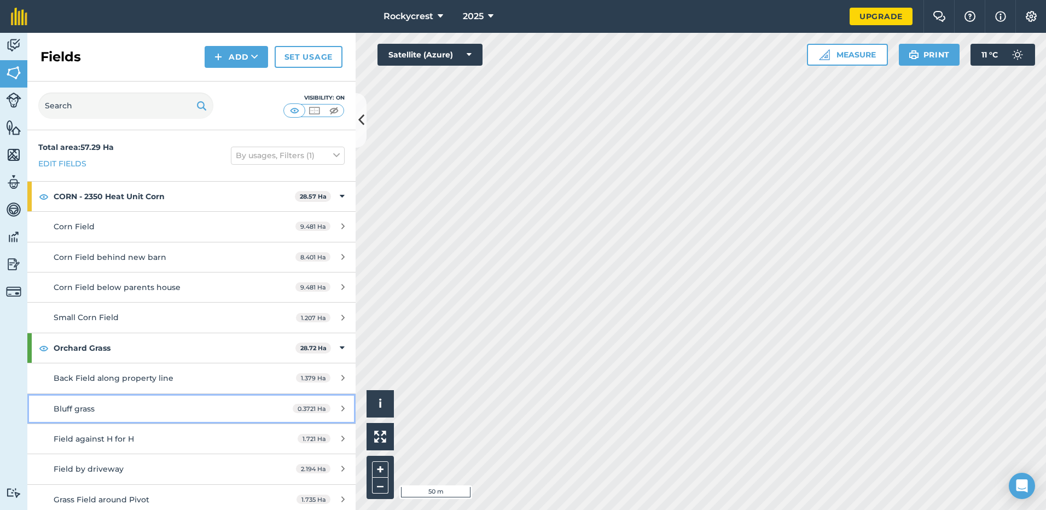
click at [96, 410] on div "Bluff grass" at bounding box center [157, 409] width 206 height 12
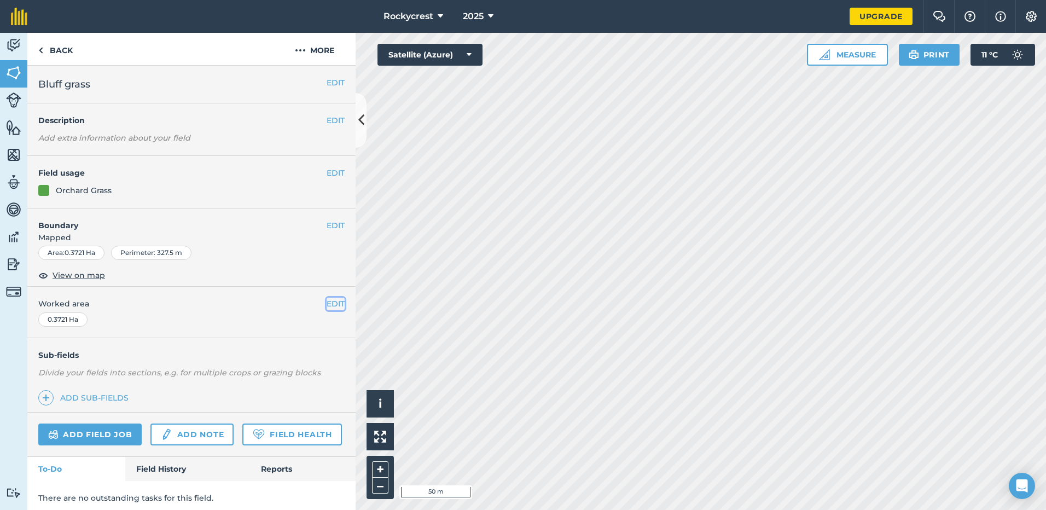
click at [327, 298] on button "EDIT" at bounding box center [336, 304] width 18 height 12
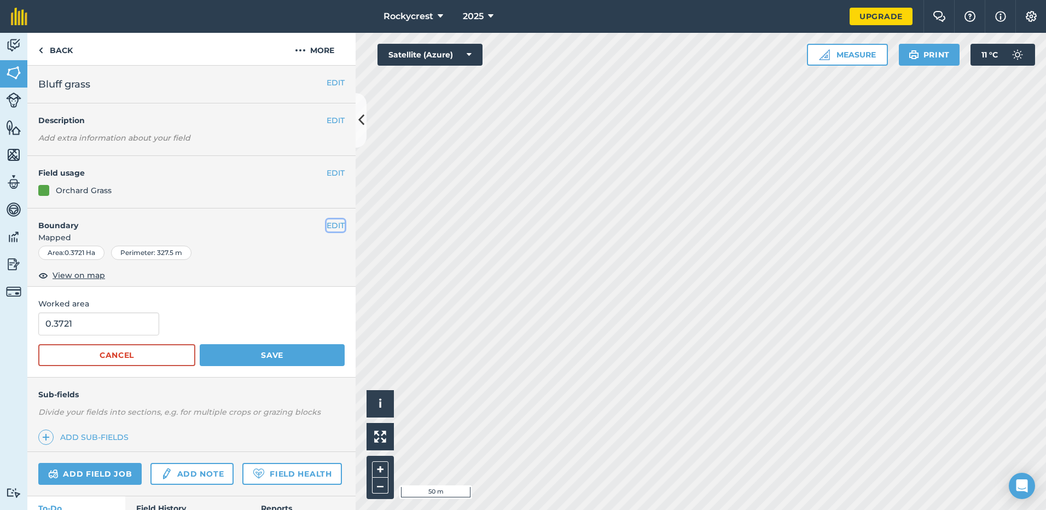
click at [327, 222] on button "EDIT" at bounding box center [336, 225] width 18 height 12
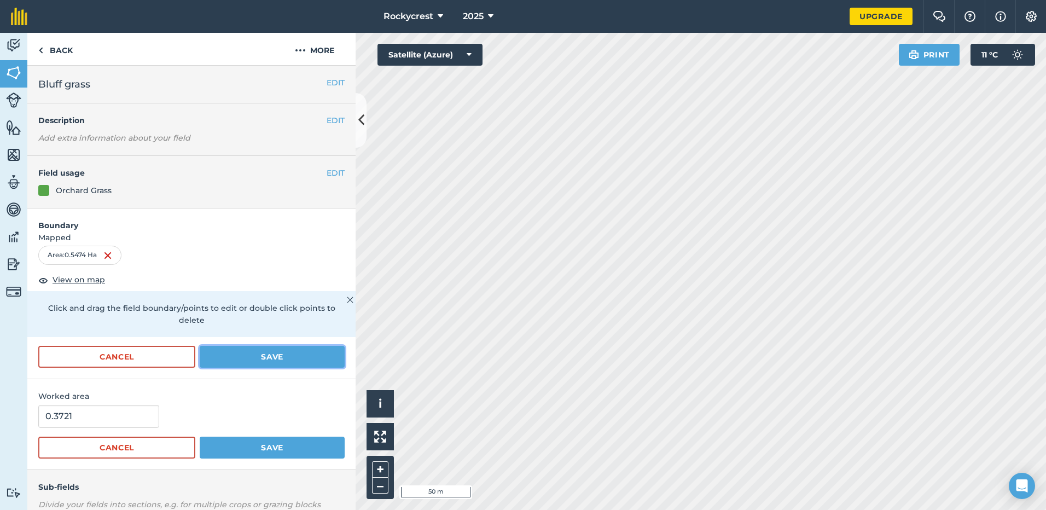
click at [258, 352] on button "Save" at bounding box center [272, 357] width 145 height 22
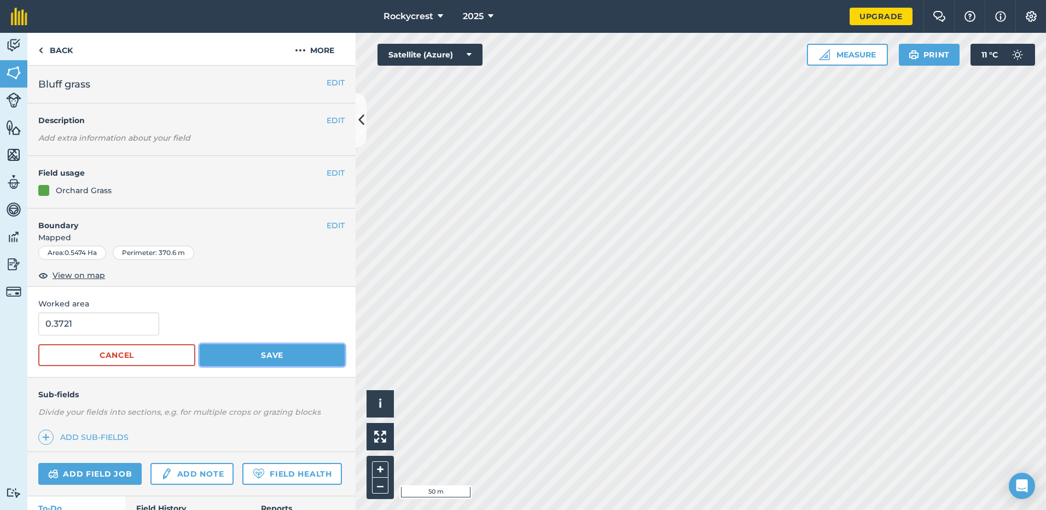
click at [254, 349] on button "Save" at bounding box center [272, 355] width 145 height 22
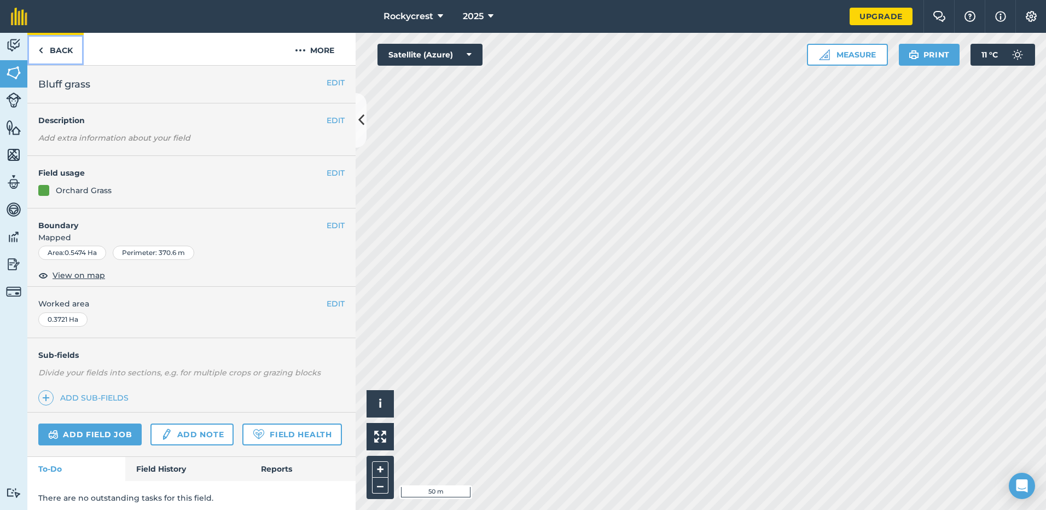
click at [50, 56] on link "Back" at bounding box center [55, 49] width 56 height 32
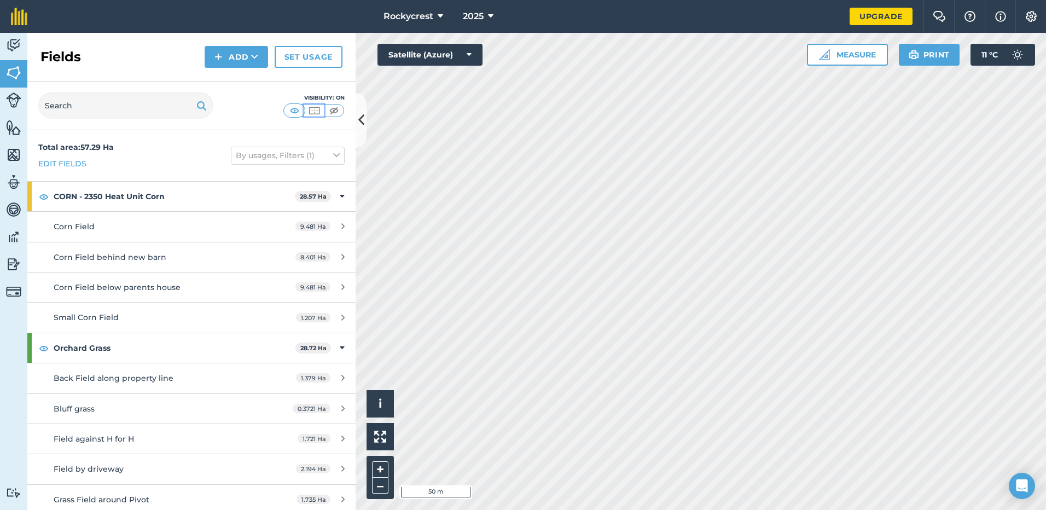
click at [319, 111] on img at bounding box center [315, 110] width 14 height 11
click at [338, 109] on img at bounding box center [334, 110] width 14 height 11
click at [315, 110] on img at bounding box center [315, 110] width 14 height 11
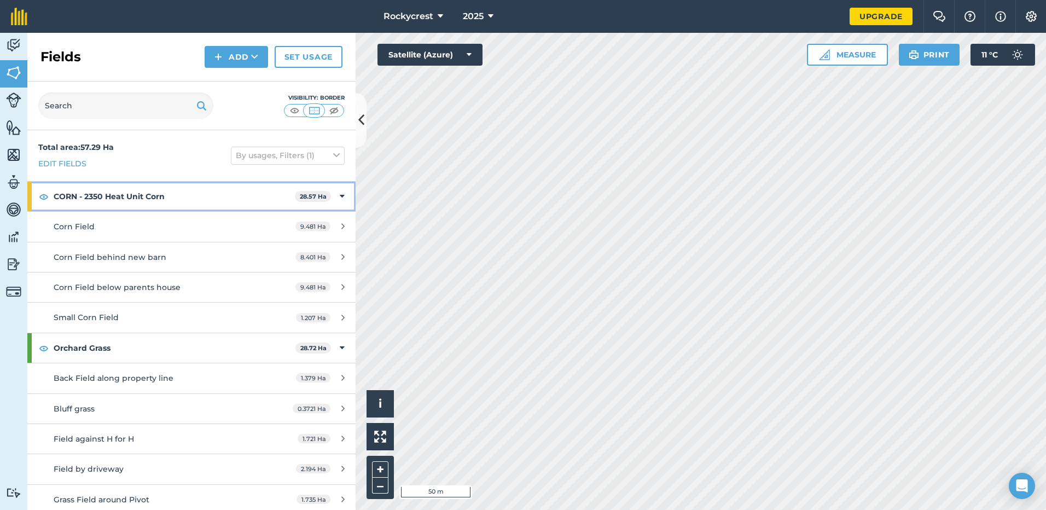
click at [144, 193] on strong "CORN - 2350 Heat Unit Corn" at bounding box center [174, 197] width 241 height 30
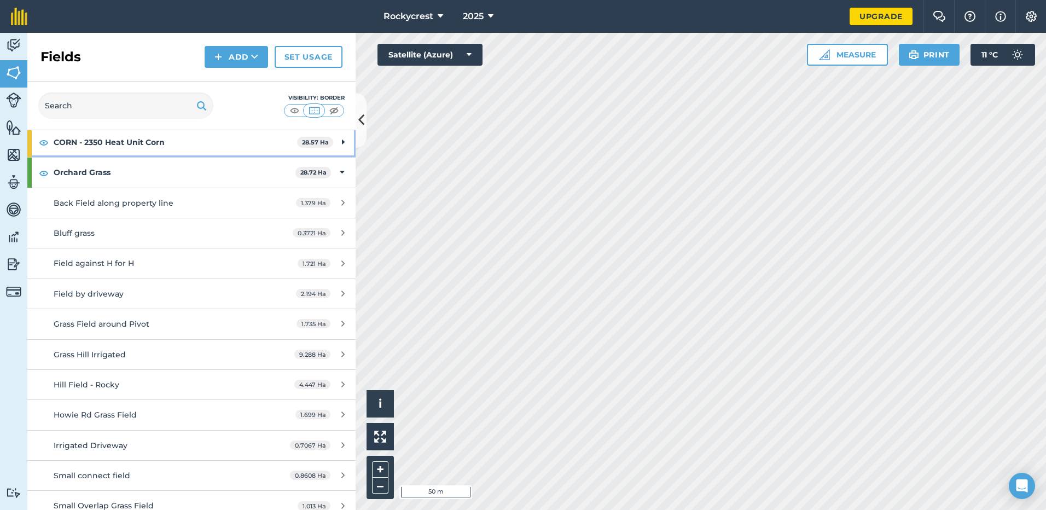
scroll to position [55, 0]
click at [159, 146] on strong "CORN - 2350 Heat Unit Corn" at bounding box center [176, 142] width 244 height 30
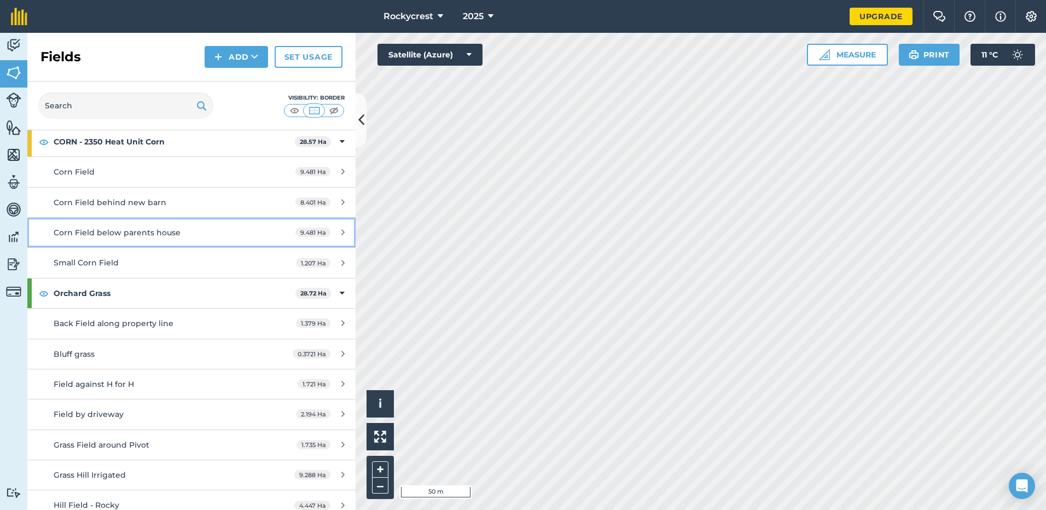
click at [231, 236] on div "Corn Field below parents house" at bounding box center [157, 233] width 206 height 12
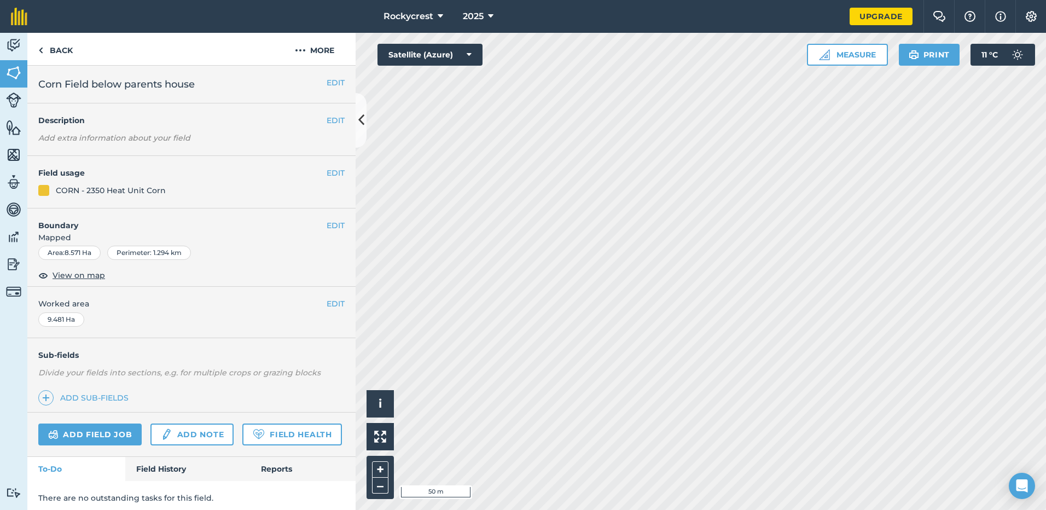
click at [494, 509] on html "Rockycrest 2025 Upgrade Farm Chat Help Info Settings Map printing is not availa…" at bounding box center [523, 255] width 1046 height 510
click at [327, 227] on button "EDIT" at bounding box center [336, 225] width 18 height 12
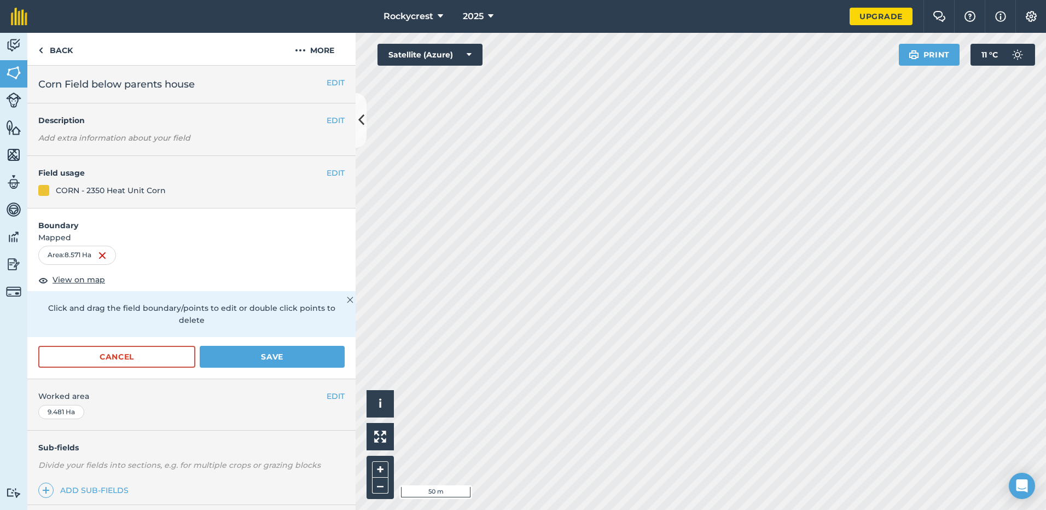
click at [80, 256] on div "Area : 8.571 Ha" at bounding box center [77, 255] width 78 height 19
drag, startPoint x: 80, startPoint y: 256, endPoint x: 81, endPoint y: 277, distance: 21.9
click at [81, 277] on span "View on map" at bounding box center [79, 280] width 53 height 12
click at [246, 352] on button "Save" at bounding box center [272, 357] width 145 height 22
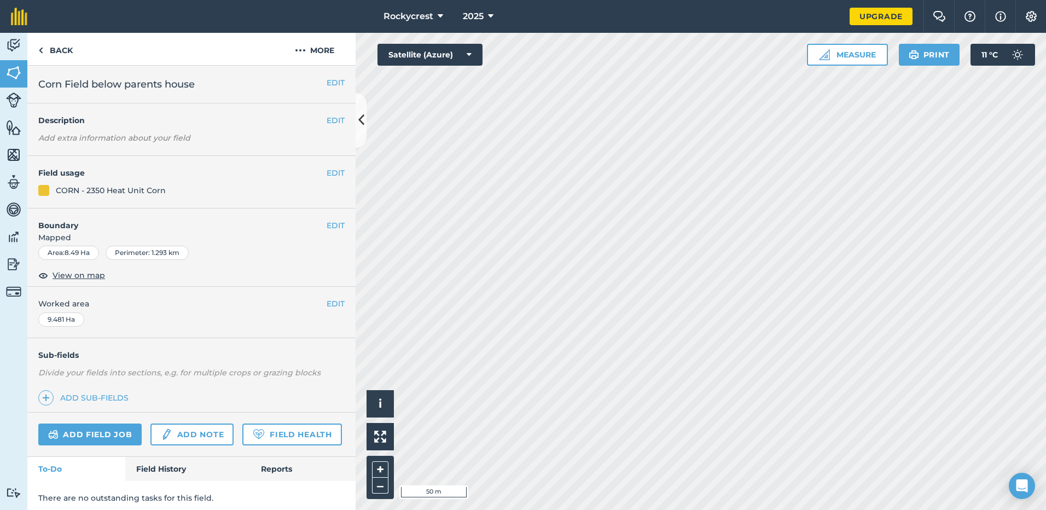
click at [337, 298] on div "EDIT Worked area 9.481 Ha" at bounding box center [191, 312] width 328 height 51
click at [327, 308] on button "EDIT" at bounding box center [336, 304] width 18 height 12
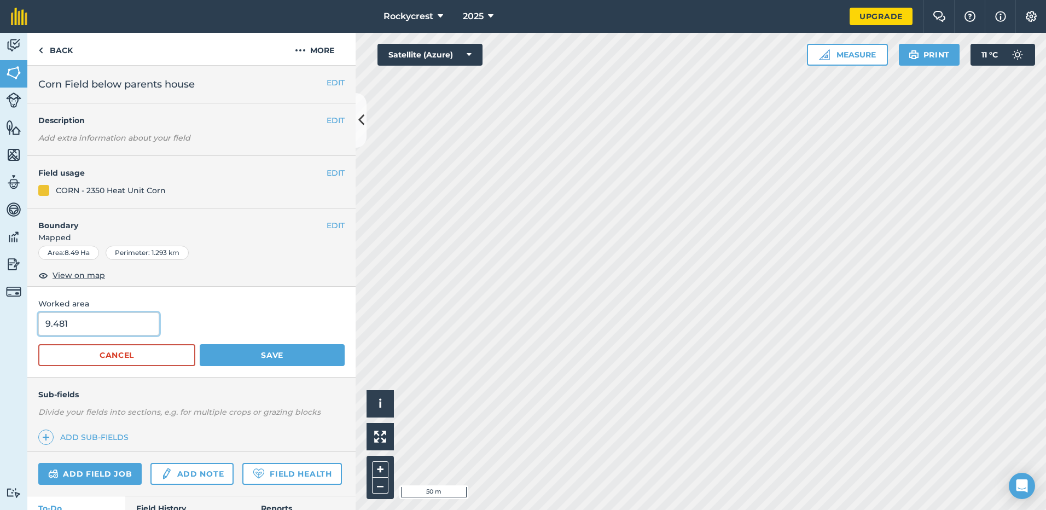
click at [96, 323] on input "9.481" at bounding box center [98, 323] width 121 height 23
click at [42, 50] on img at bounding box center [40, 50] width 5 height 13
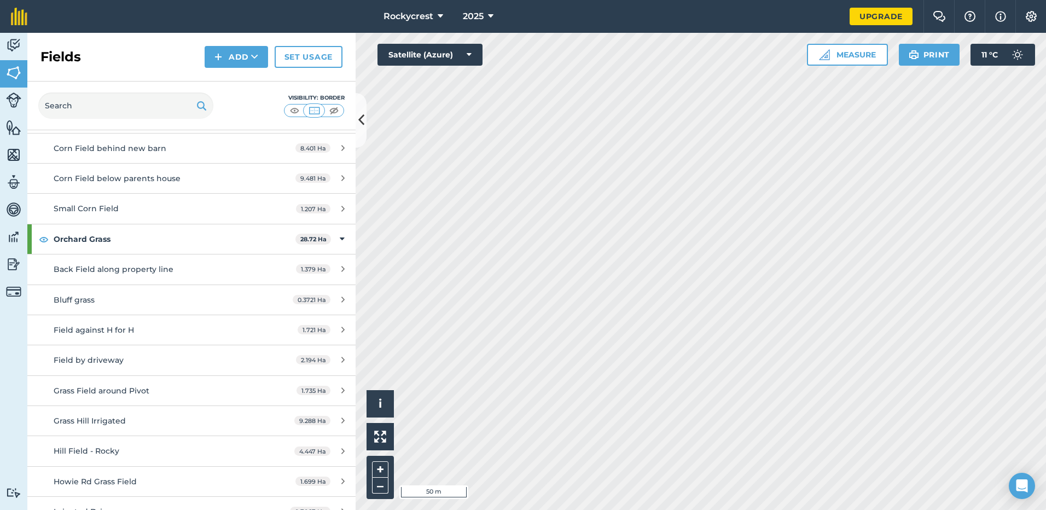
scroll to position [124, 0]
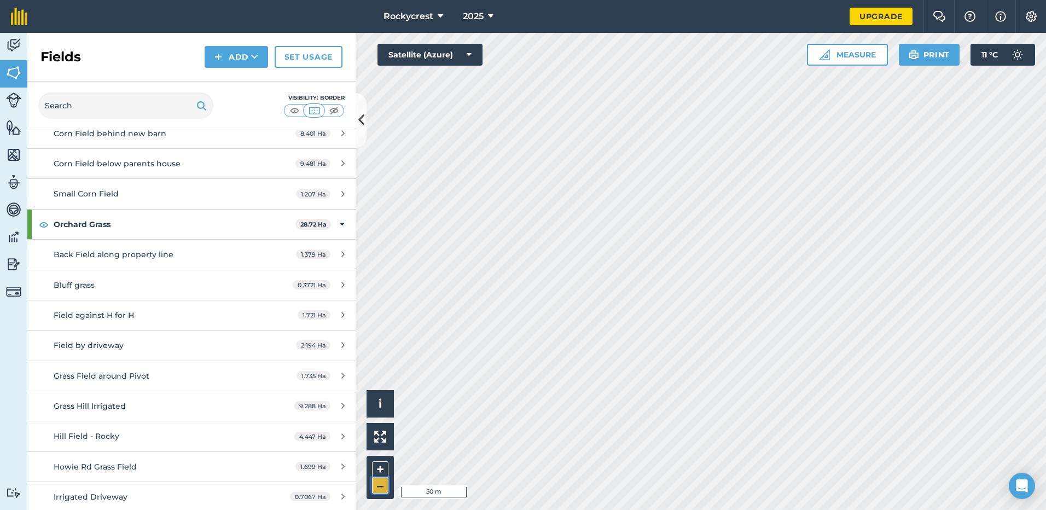
click at [386, 490] on button "–" at bounding box center [380, 486] width 16 height 16
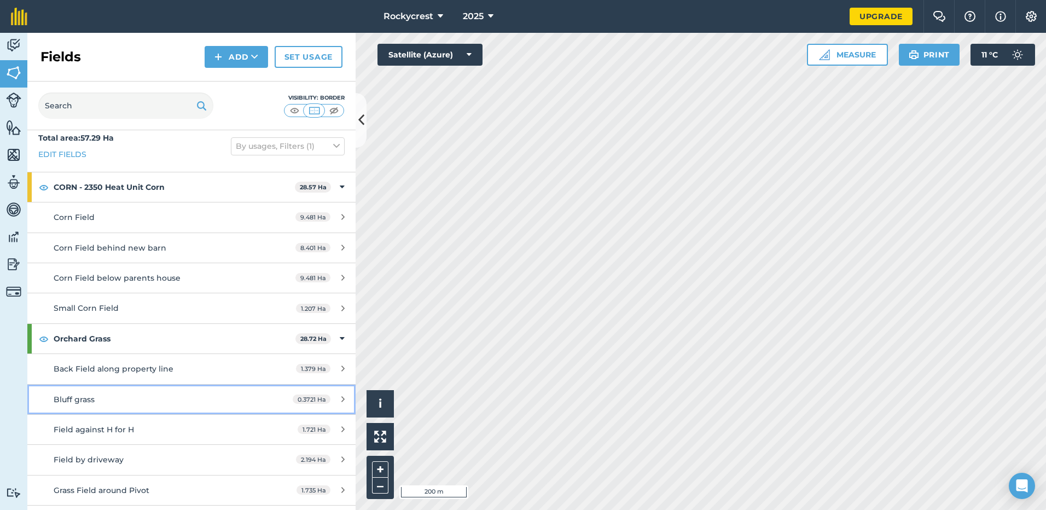
scroll to position [0, 0]
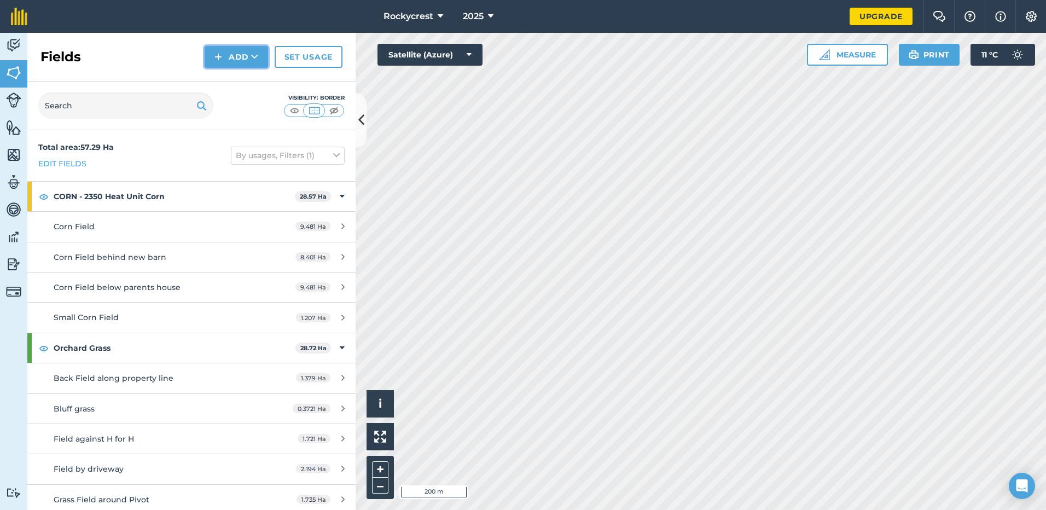
click at [251, 57] on button "Add" at bounding box center [236, 57] width 63 height 22
click at [240, 104] on link "Import" at bounding box center [236, 106] width 60 height 24
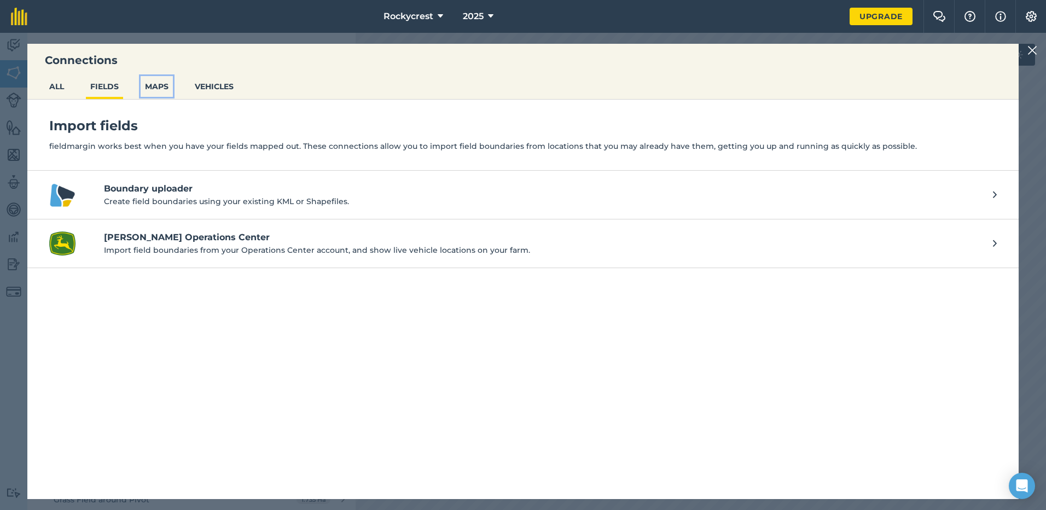
click at [160, 86] on button "MAPS" at bounding box center [157, 86] width 32 height 21
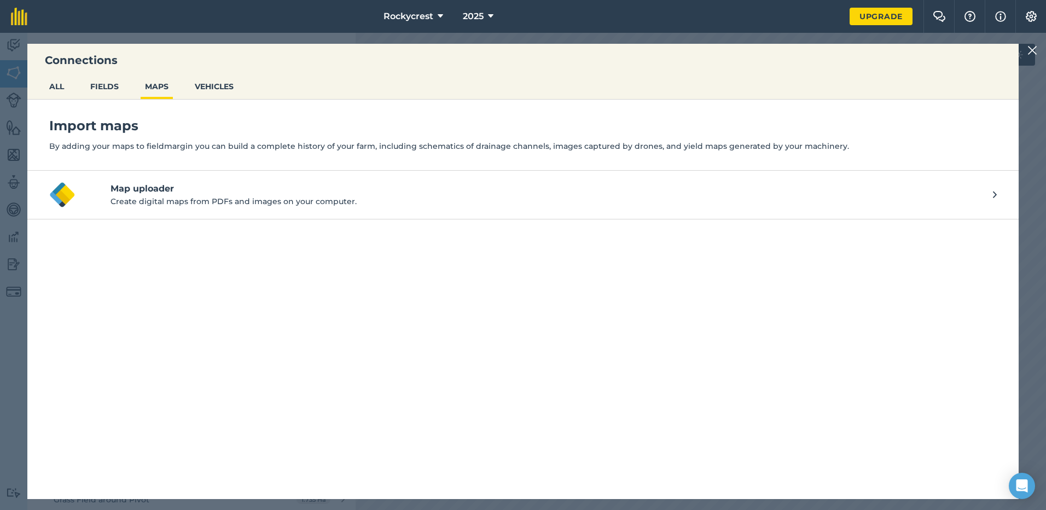
click at [1038, 50] on div at bounding box center [1034, 50] width 13 height 13
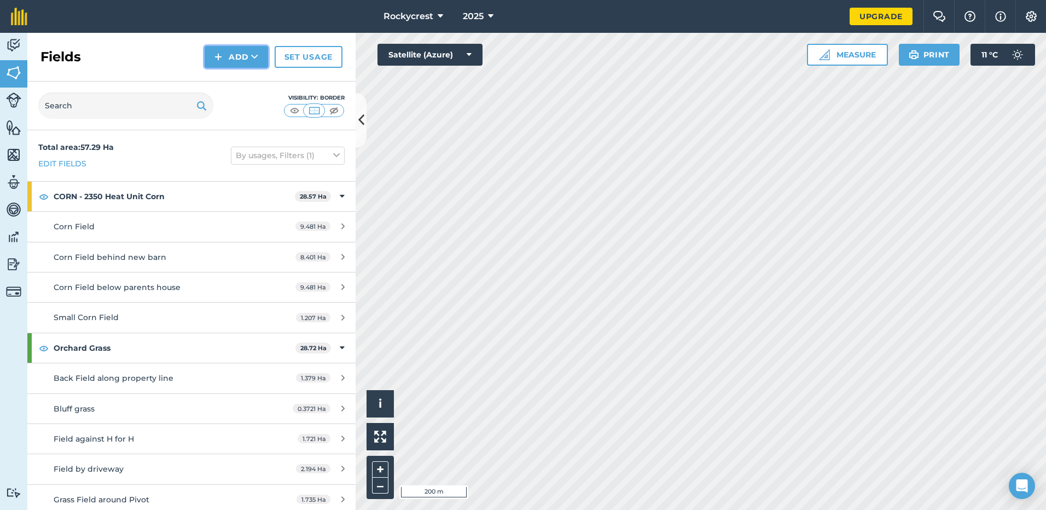
click at [240, 59] on button "Add" at bounding box center [236, 57] width 63 height 22
click at [241, 83] on link "Draw" at bounding box center [236, 82] width 60 height 24
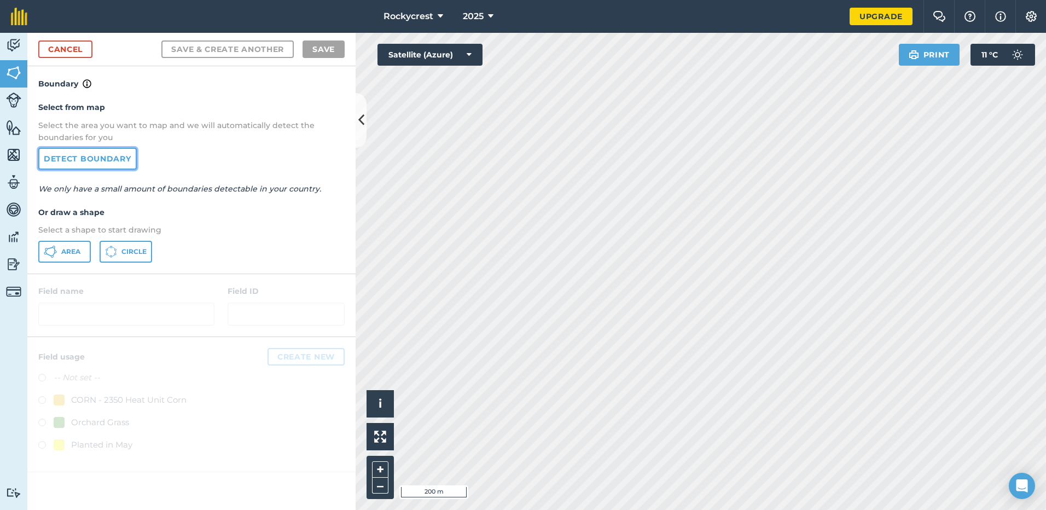
click at [91, 160] on link "Detect boundary" at bounding box center [87, 159] width 99 height 22
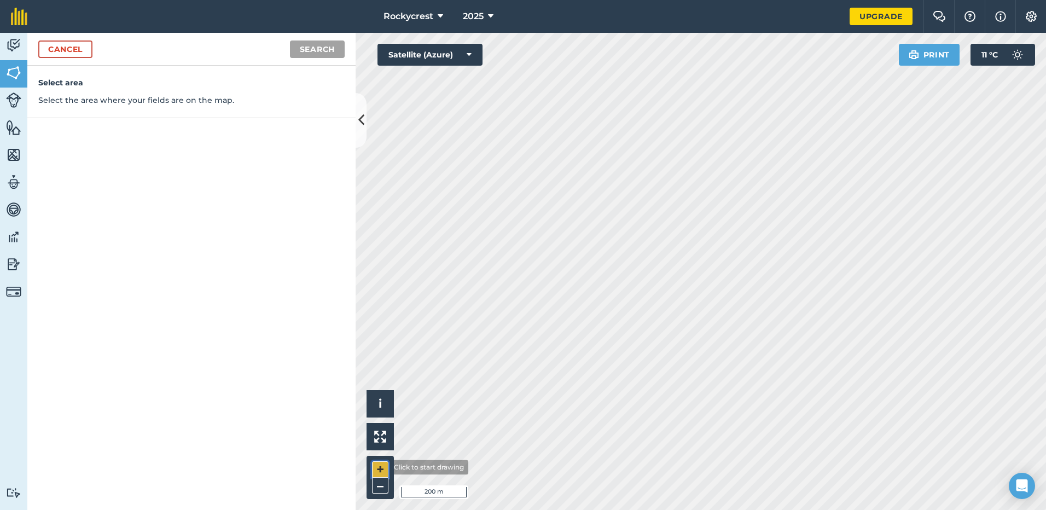
click at [381, 467] on button "+" at bounding box center [380, 469] width 16 height 16
click at [219, 144] on div "Select area Select the area where your fields are on the map." at bounding box center [191, 288] width 328 height 444
click at [71, 48] on link "Cancel" at bounding box center [65, 49] width 54 height 18
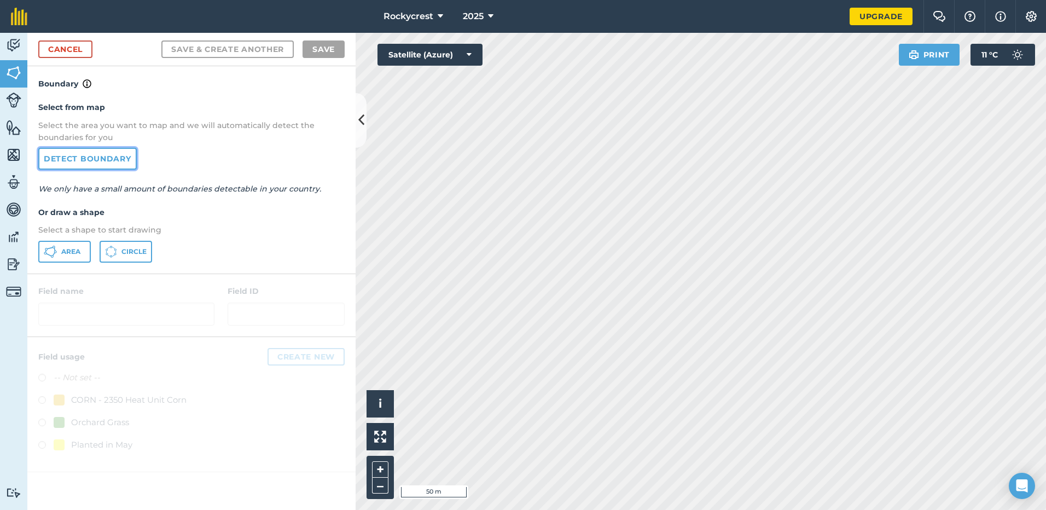
click at [106, 160] on link "Detect boundary" at bounding box center [87, 159] width 99 height 22
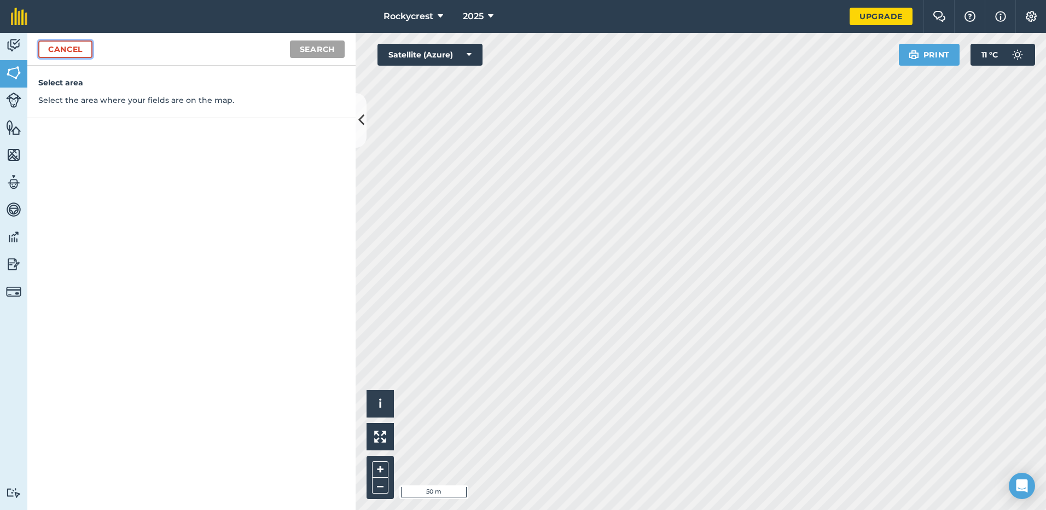
click at [59, 49] on link "Cancel" at bounding box center [65, 49] width 54 height 18
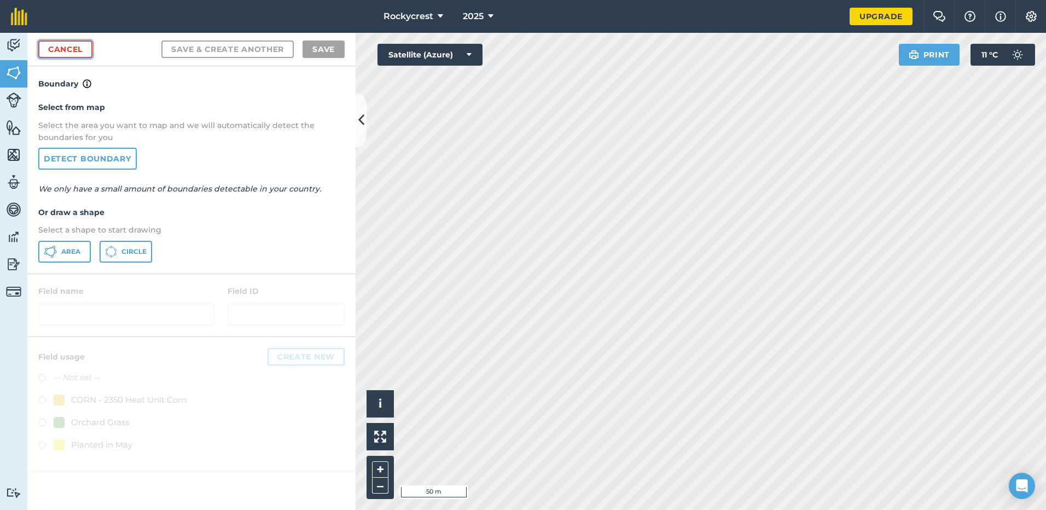
click at [50, 48] on link "Cancel" at bounding box center [65, 49] width 54 height 18
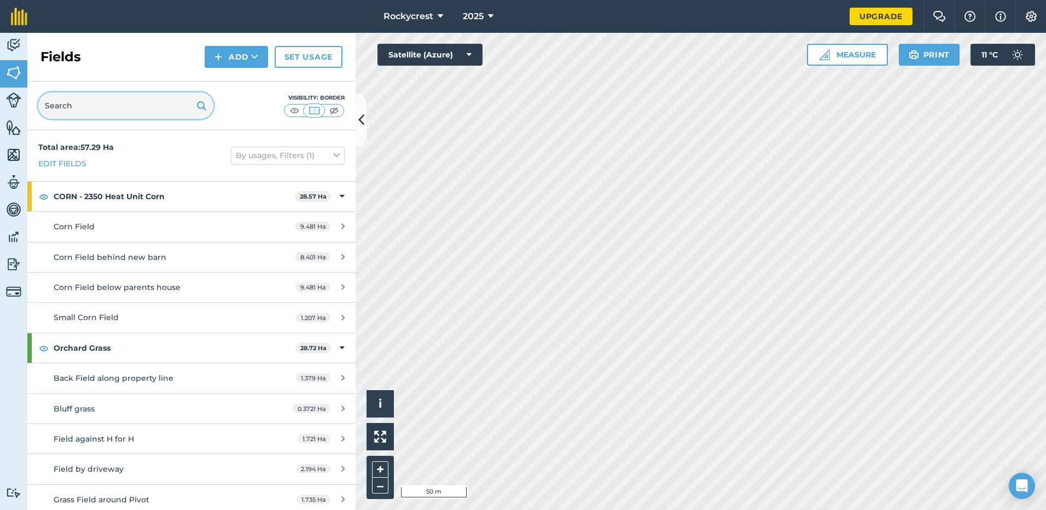
click at [110, 109] on input "text" at bounding box center [125, 105] width 175 height 26
click at [13, 152] on img at bounding box center [13, 155] width 15 height 16
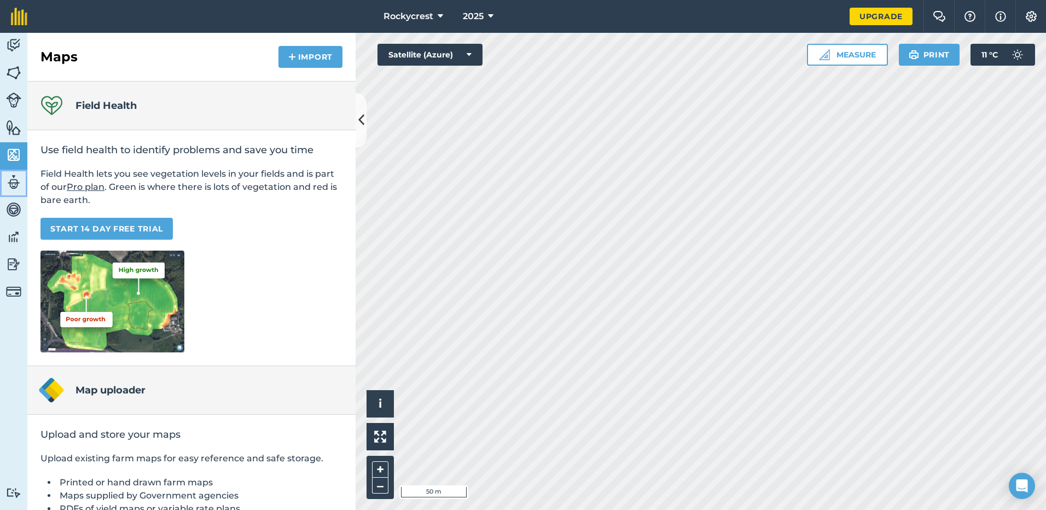
click at [14, 178] on img at bounding box center [13, 182] width 15 height 16
select select "MEMBER"
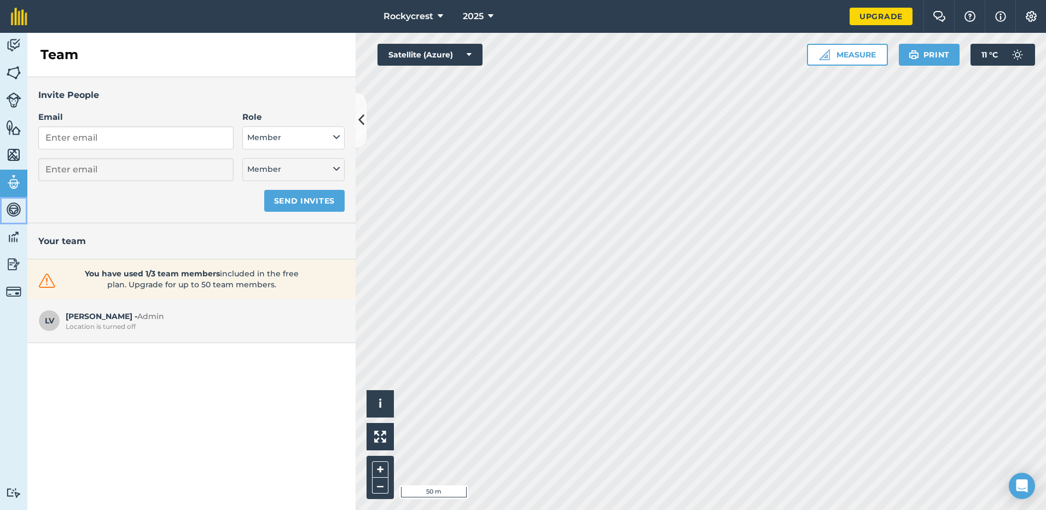
click at [15, 209] on img at bounding box center [13, 209] width 15 height 16
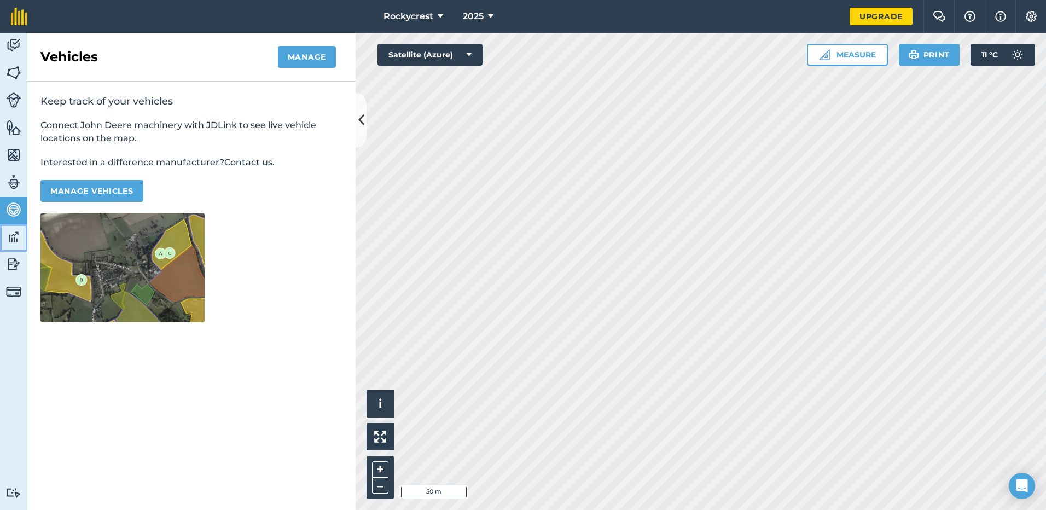
click at [11, 234] on img at bounding box center [13, 237] width 15 height 16
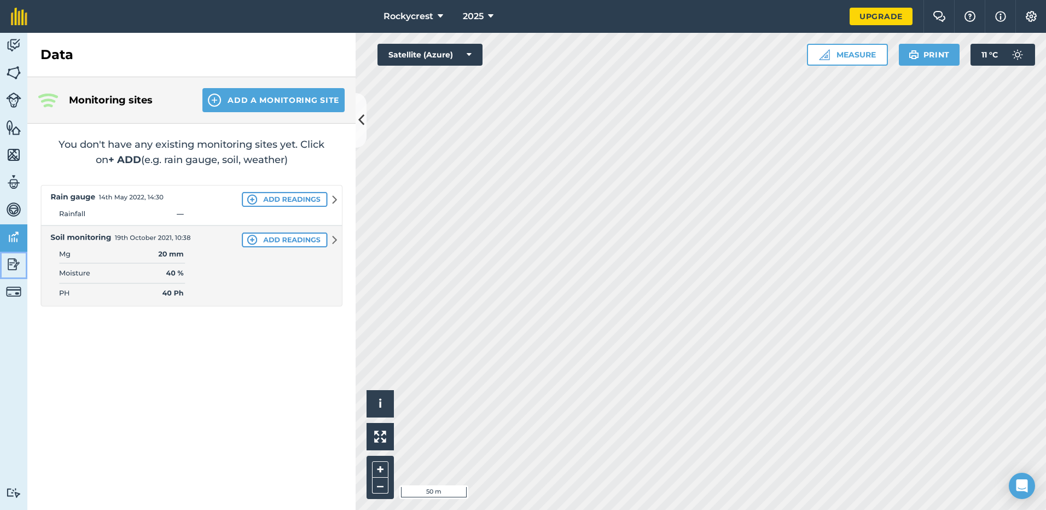
click at [13, 257] on img at bounding box center [13, 264] width 15 height 16
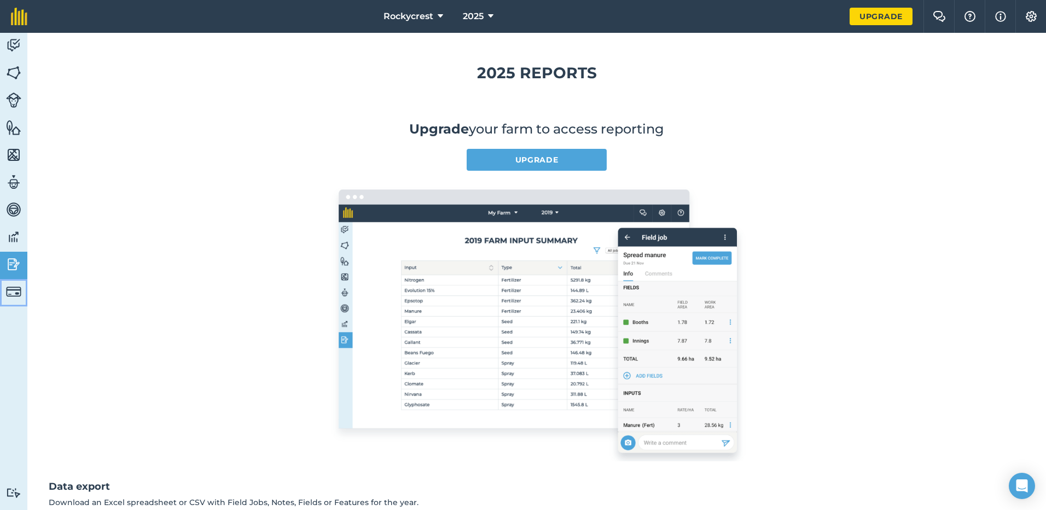
click at [20, 299] on link "Billing" at bounding box center [13, 292] width 27 height 27
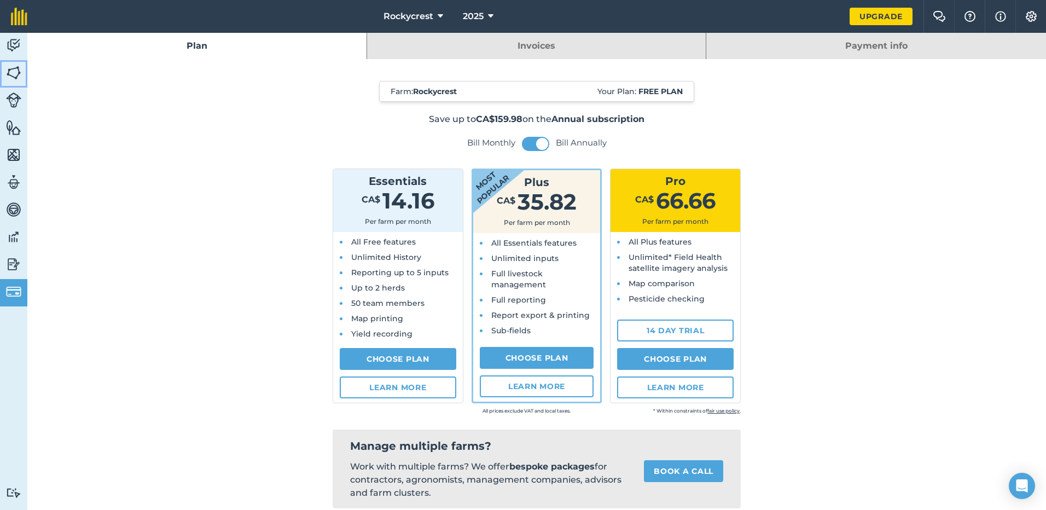
click at [9, 68] on img at bounding box center [13, 73] width 15 height 16
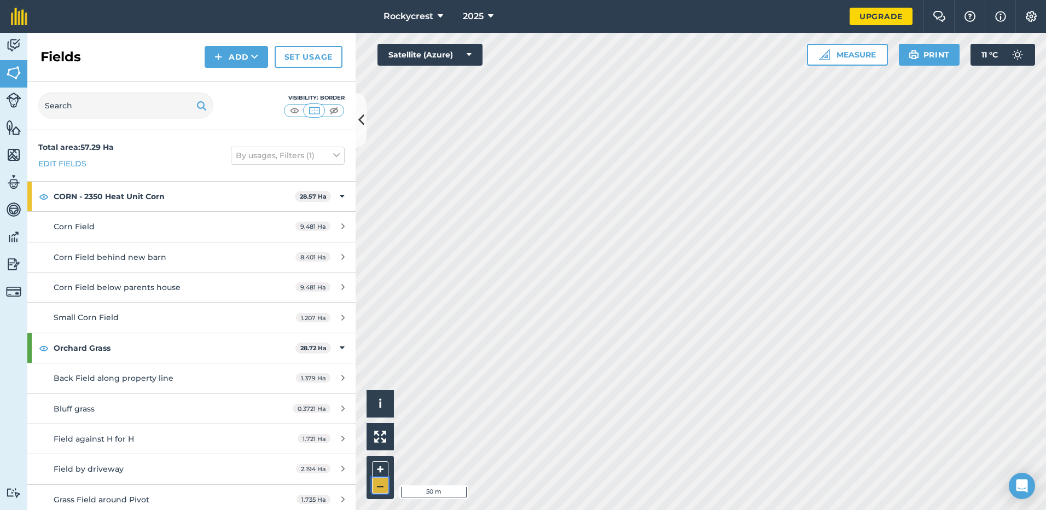
click at [378, 487] on button "–" at bounding box center [380, 486] width 16 height 16
click at [339, 300] on div "Activity Fields Livestock Features Maps Team Vehicles Data Reporting Billing Tu…" at bounding box center [523, 271] width 1046 height 477
click at [377, 474] on button "+" at bounding box center [380, 469] width 16 height 16
click at [224, 60] on button "Add" at bounding box center [236, 57] width 63 height 22
click at [229, 80] on link "Draw" at bounding box center [236, 82] width 60 height 24
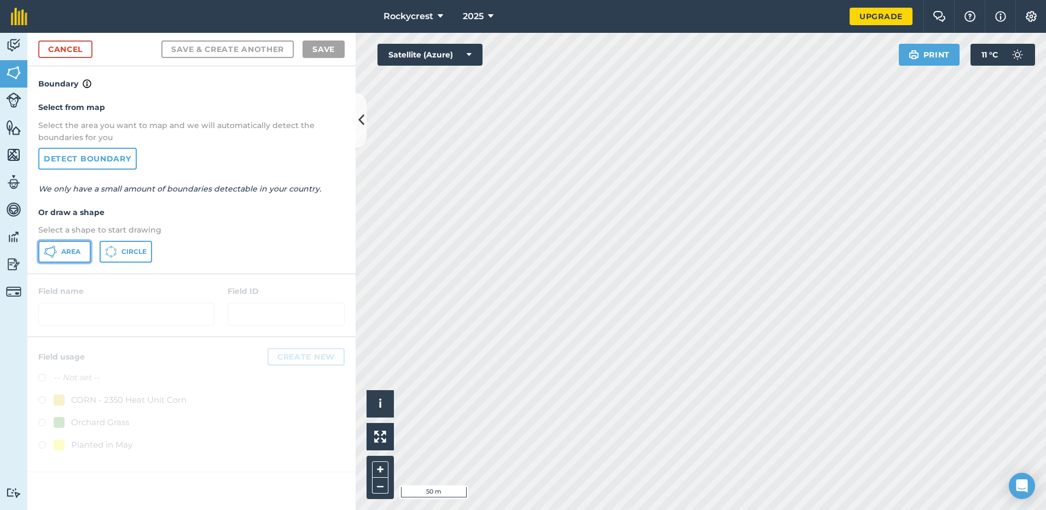
click at [73, 253] on span "Area" at bounding box center [70, 251] width 19 height 9
click at [380, 471] on button "+" at bounding box center [380, 469] width 16 height 16
click at [74, 55] on link "Cancel" at bounding box center [65, 49] width 54 height 18
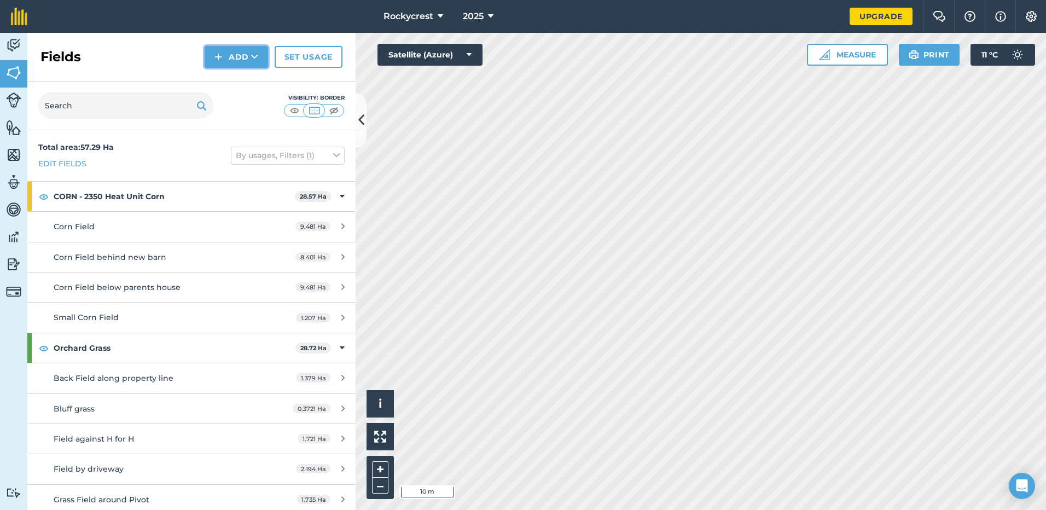
click at [245, 59] on button "Add" at bounding box center [236, 57] width 63 height 22
click at [241, 90] on link "Draw" at bounding box center [236, 82] width 60 height 24
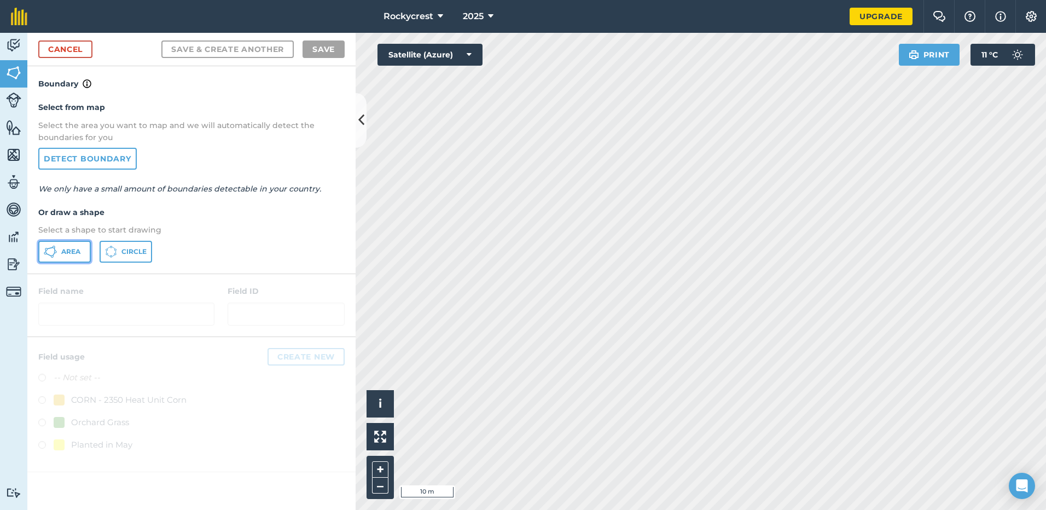
click at [61, 249] on span "Area" at bounding box center [70, 251] width 19 height 9
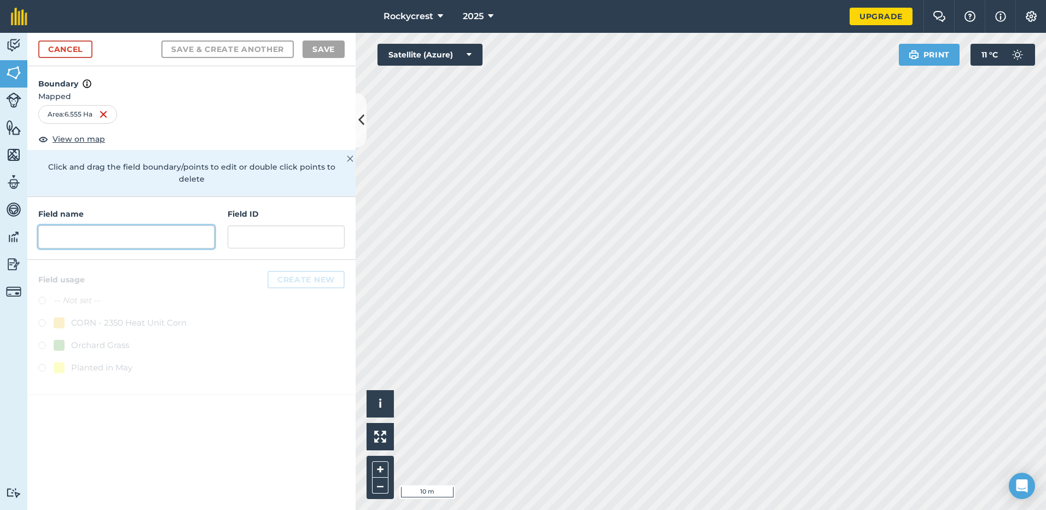
click at [167, 231] on input "text" at bounding box center [126, 236] width 176 height 23
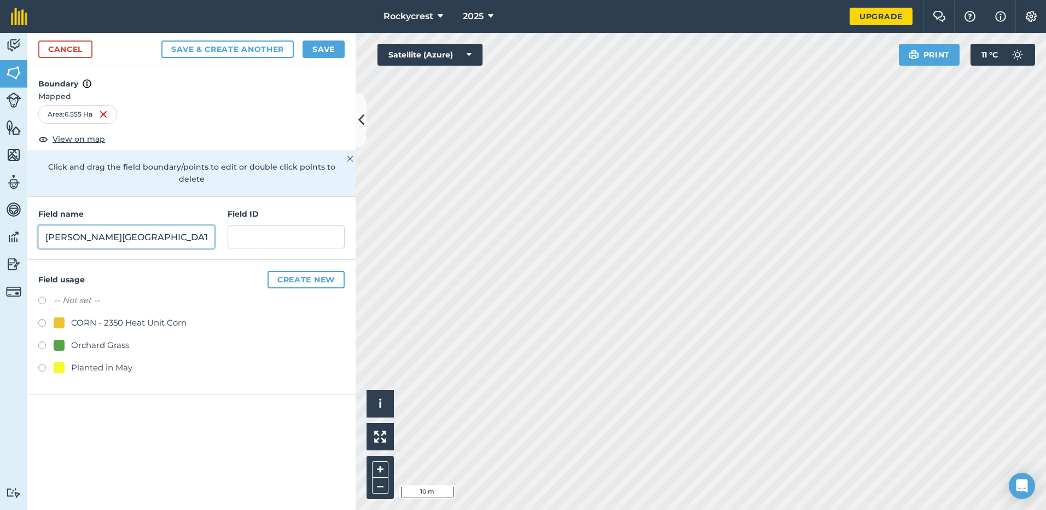
type input "[PERSON_NAME][GEOGRAPHIC_DATA]"
click at [33, 333] on div "Field usage Create new -- Not set -- CORN - 2350 Heat Unit Corn Orchard Grass P…" at bounding box center [191, 327] width 328 height 135
click at [42, 341] on label at bounding box center [45, 346] width 15 height 11
radio input "true"
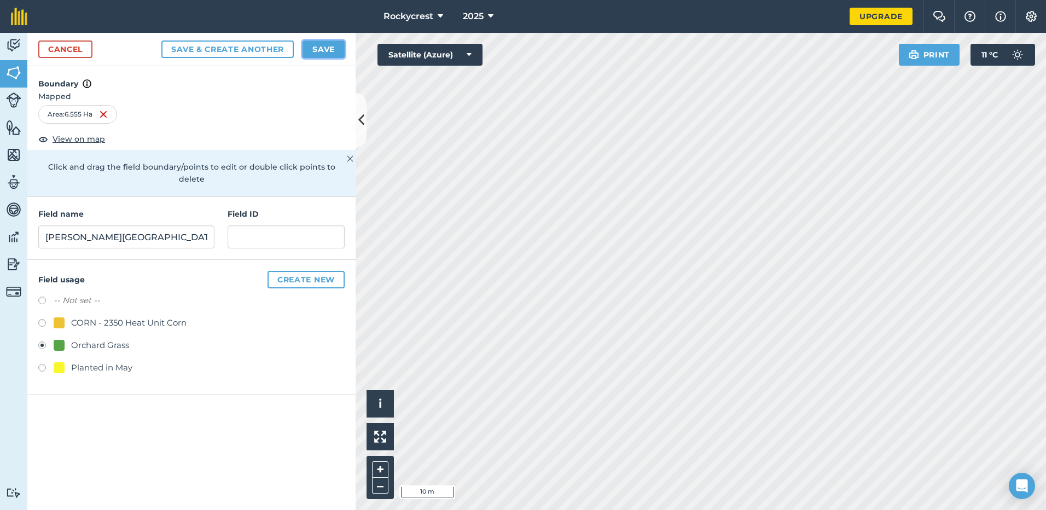
click at [321, 44] on button "Save" at bounding box center [324, 49] width 42 height 18
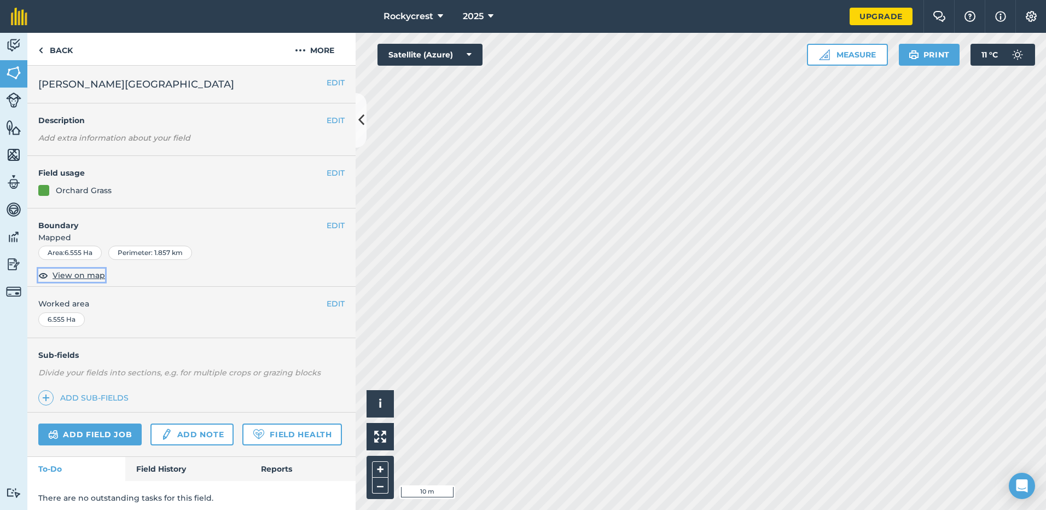
click at [62, 272] on span "View on map" at bounding box center [79, 275] width 53 height 12
drag, startPoint x: 281, startPoint y: 438, endPoint x: 270, endPoint y: 370, distance: 68.7
click at [270, 370] on div "EDIT Ottosen Field EDIT Description Add extra information about your field EDIT…" at bounding box center [191, 288] width 328 height 444
click at [228, 194] on div "Orchard Grass" at bounding box center [191, 190] width 306 height 12
click at [55, 44] on link "Back" at bounding box center [55, 49] width 56 height 32
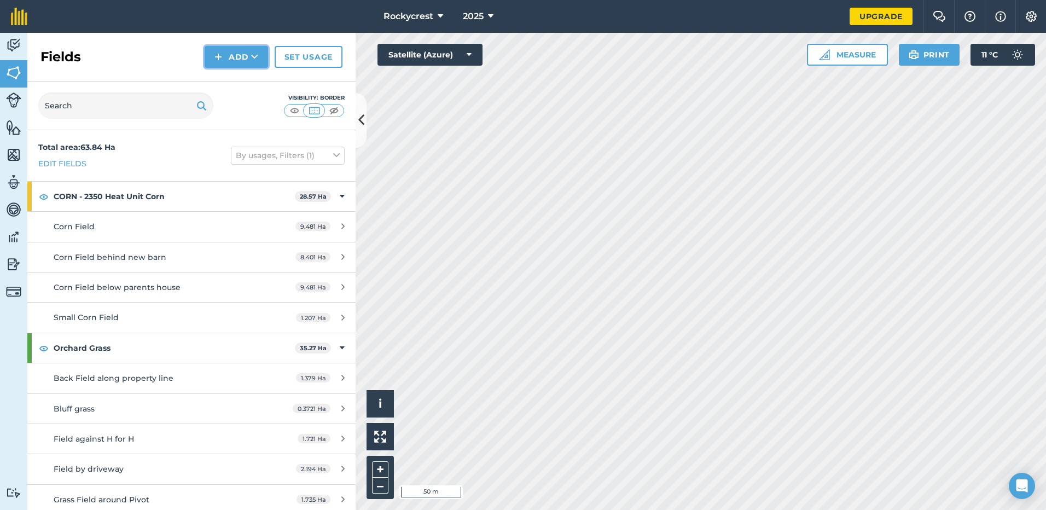
click at [239, 64] on button "Add" at bounding box center [236, 57] width 63 height 22
click at [240, 85] on link "Draw" at bounding box center [236, 82] width 60 height 24
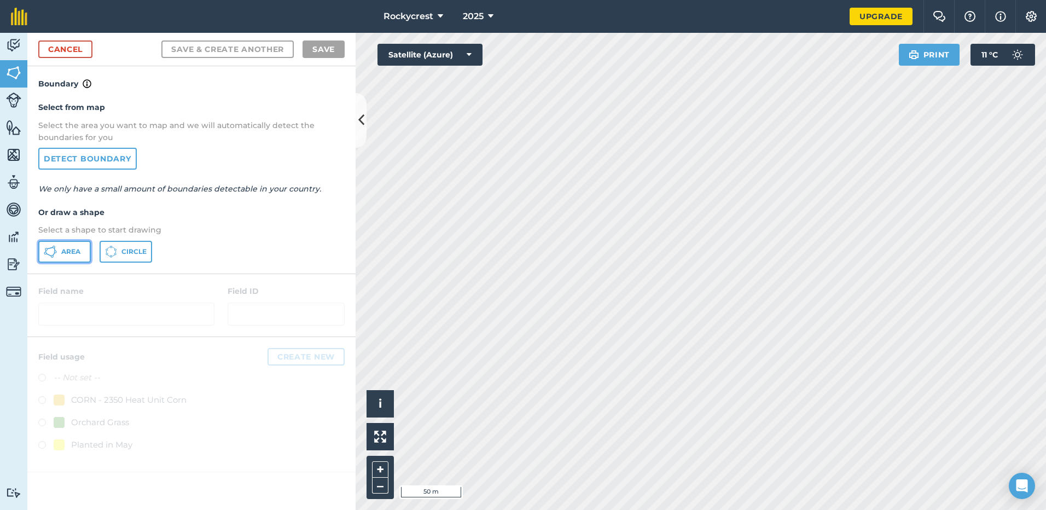
click at [69, 251] on span "Area" at bounding box center [70, 251] width 19 height 9
click at [76, 54] on link "Cancel" at bounding box center [65, 49] width 54 height 18
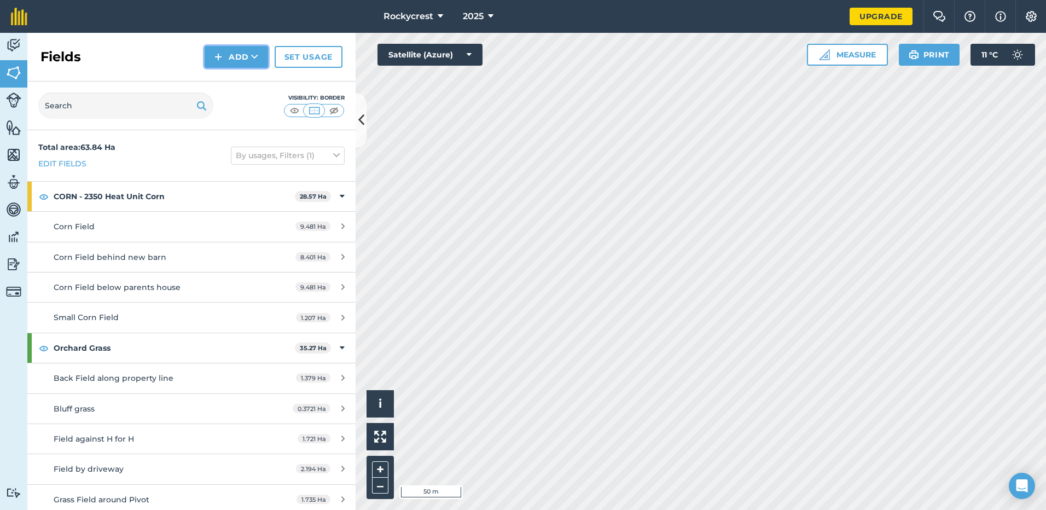
click at [245, 60] on button "Add" at bounding box center [236, 57] width 63 height 22
click at [245, 88] on link "Draw" at bounding box center [236, 82] width 60 height 24
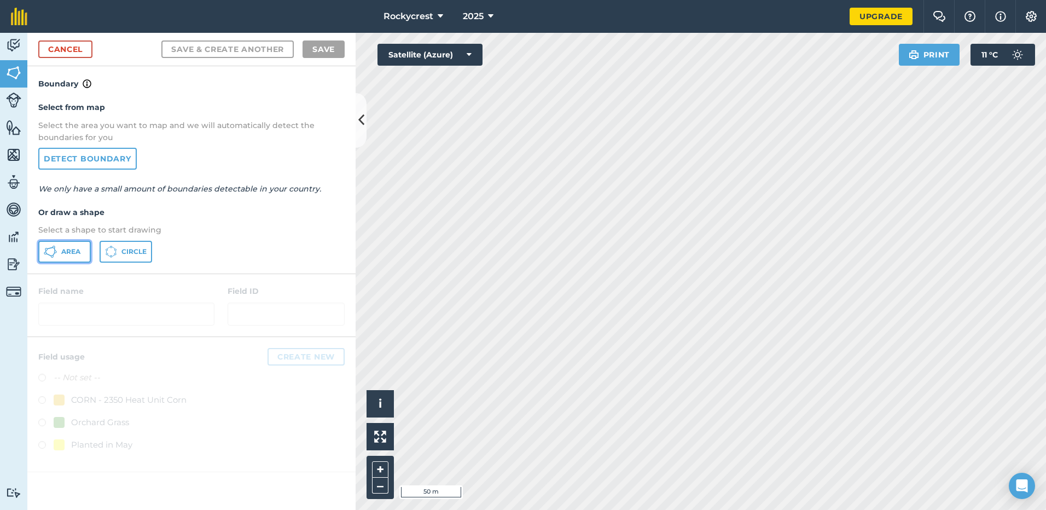
click at [71, 253] on span "Area" at bounding box center [70, 251] width 19 height 9
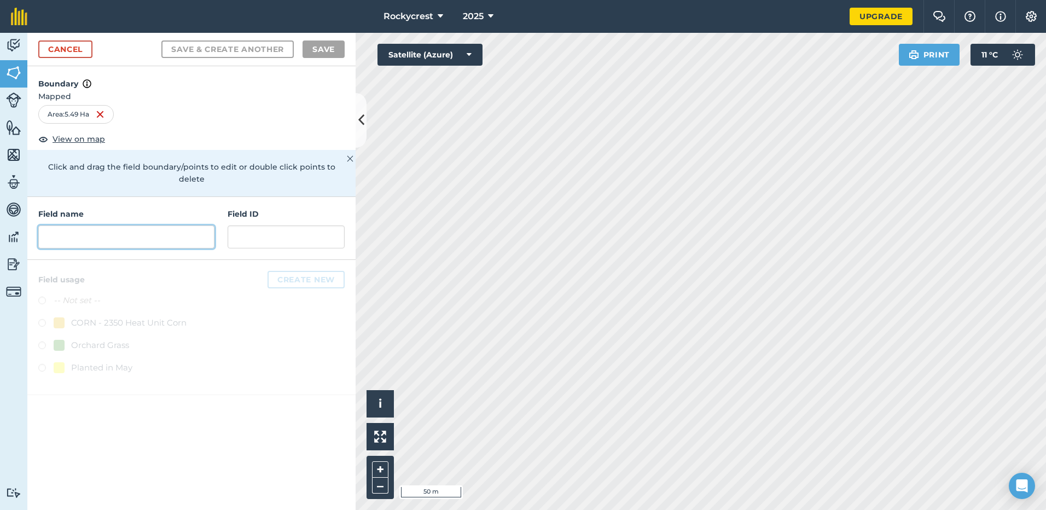
click at [99, 229] on input "text" at bounding box center [126, 236] width 176 height 23
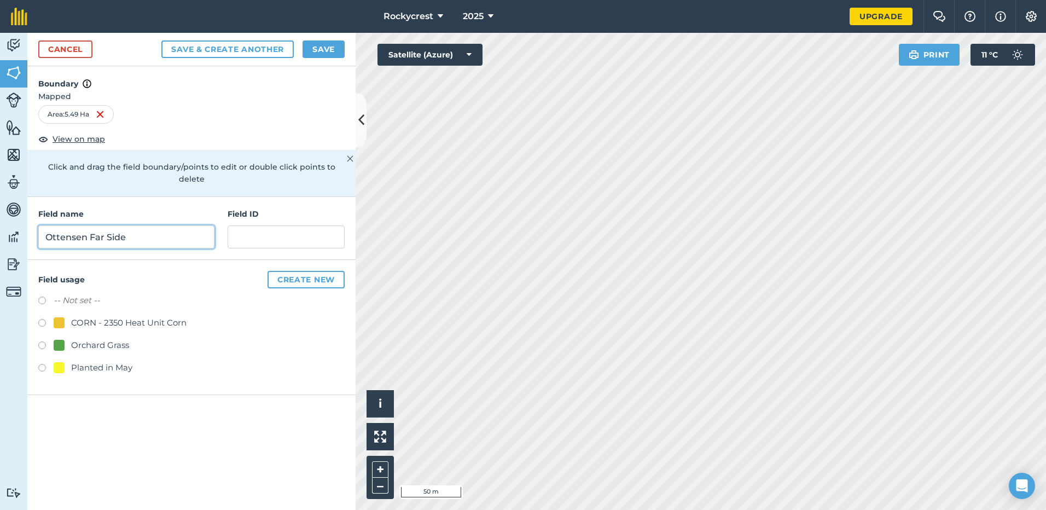
type input "Ottensen Far Side"
click at [42, 341] on label at bounding box center [45, 346] width 15 height 11
radio input "true"
click at [328, 43] on button "Save" at bounding box center [324, 49] width 42 height 18
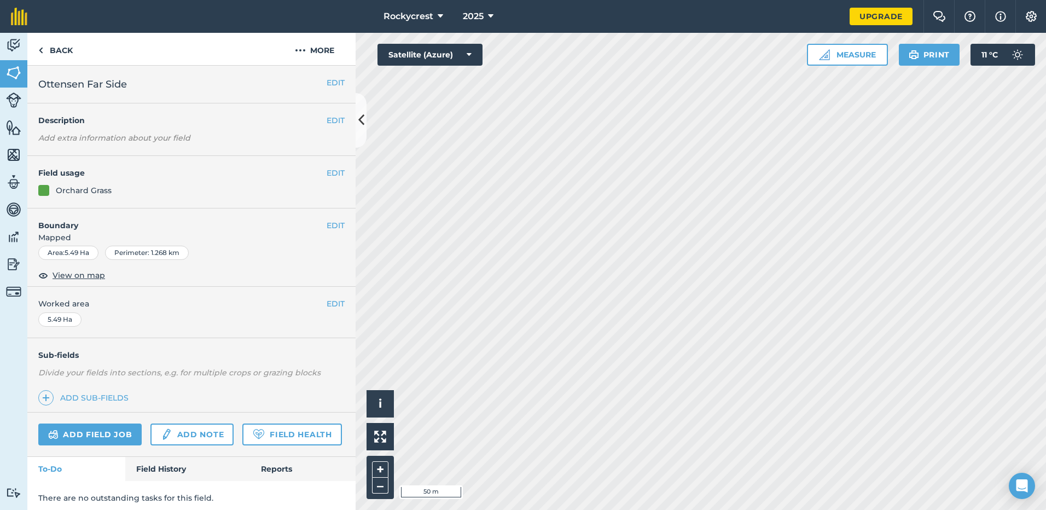
scroll to position [36, 0]
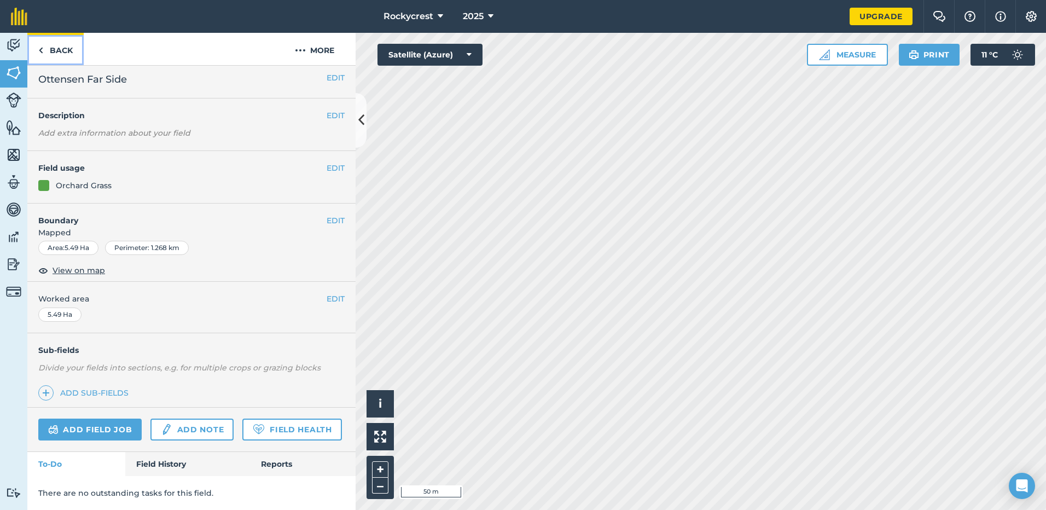
click at [41, 54] on img at bounding box center [40, 50] width 5 height 13
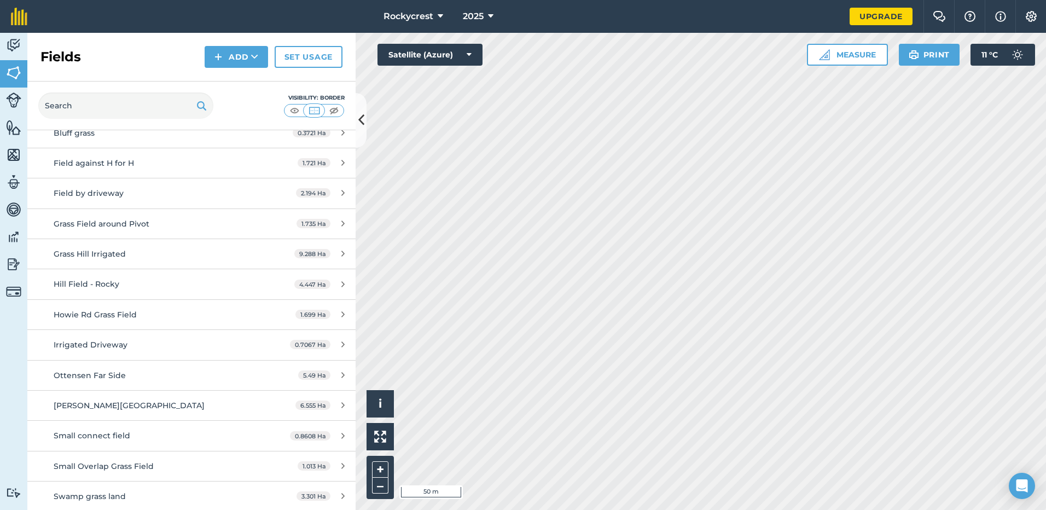
scroll to position [277, 0]
click at [142, 376] on div "Ottensen Far Side" at bounding box center [157, 374] width 206 height 12
click at [131, 407] on div "[PERSON_NAME][GEOGRAPHIC_DATA]" at bounding box center [157, 404] width 206 height 12
click at [308, 400] on span "6.555 Ha" at bounding box center [313, 403] width 35 height 9
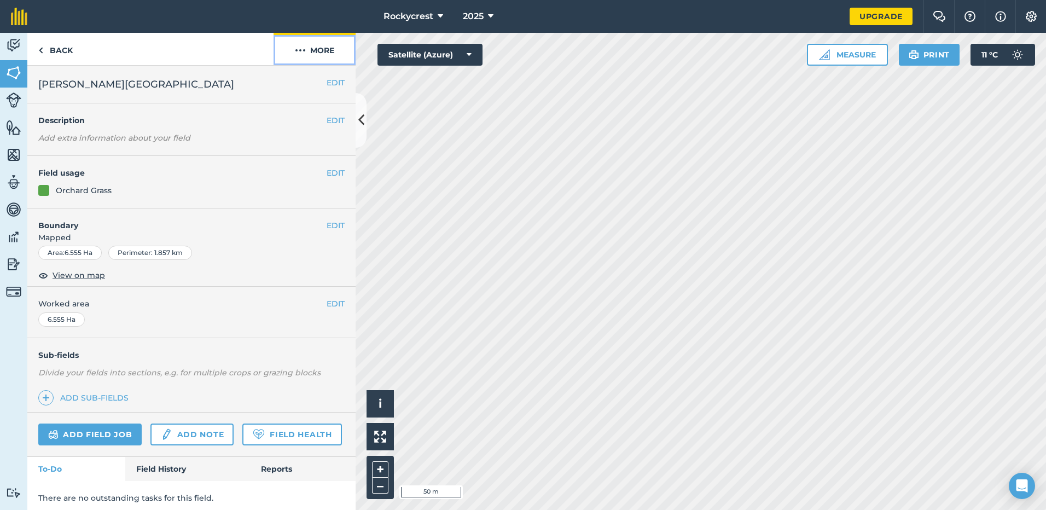
click at [317, 48] on button "More" at bounding box center [315, 49] width 82 height 32
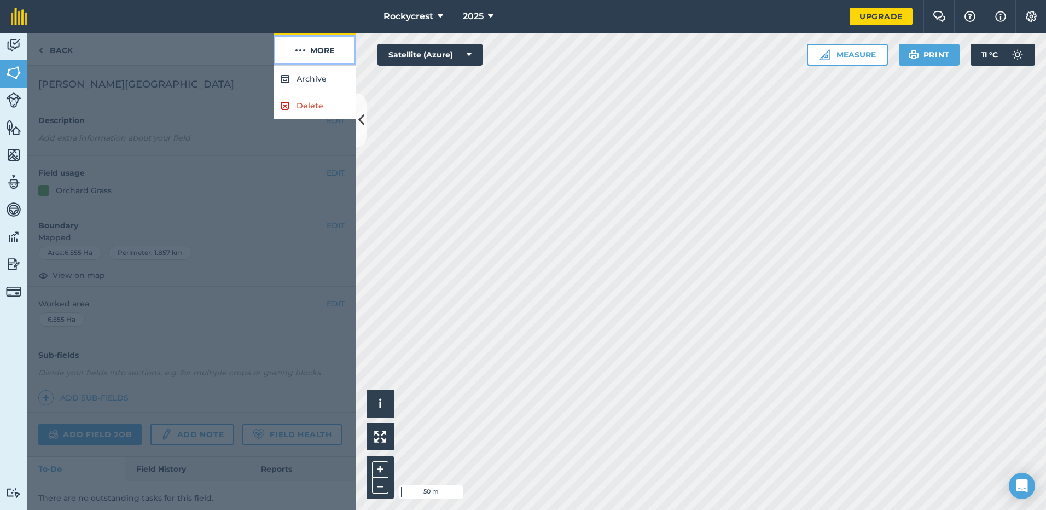
click at [317, 48] on button "More" at bounding box center [315, 49] width 82 height 32
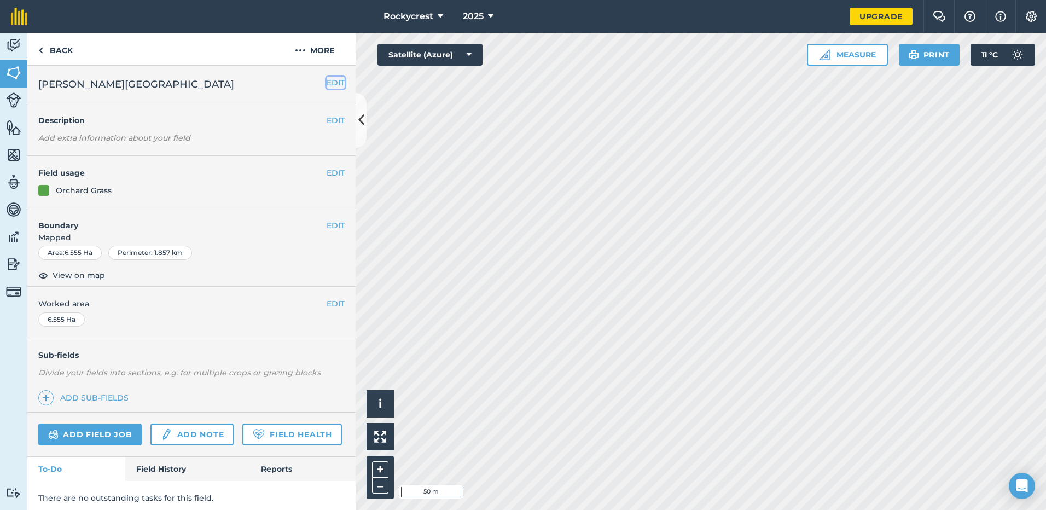
click at [329, 83] on button "EDIT" at bounding box center [336, 83] width 18 height 12
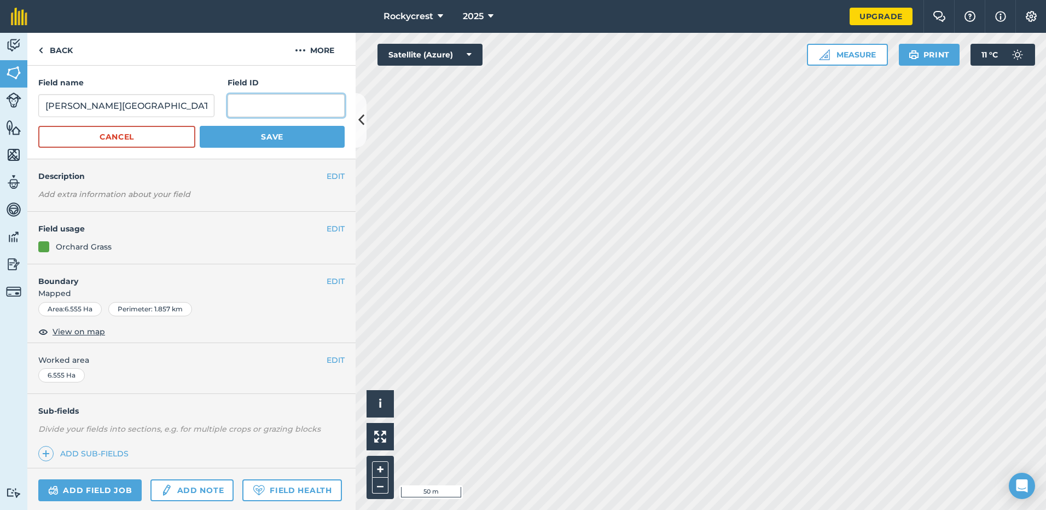
click at [281, 108] on input "text" at bounding box center [286, 105] width 117 height 23
type input "Rented"
click at [233, 143] on button "Save" at bounding box center [272, 137] width 145 height 22
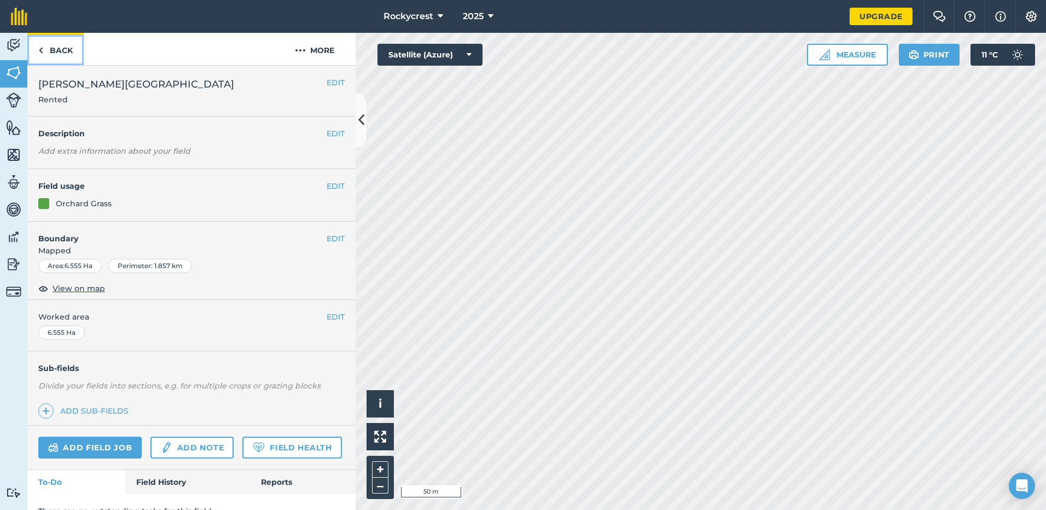
click at [41, 49] on img at bounding box center [40, 50] width 5 height 13
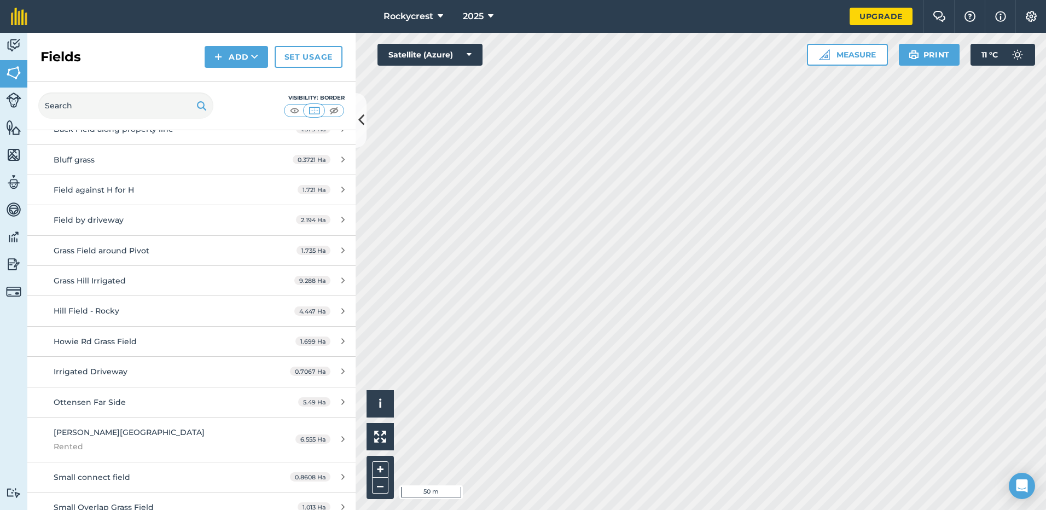
scroll to position [292, 0]
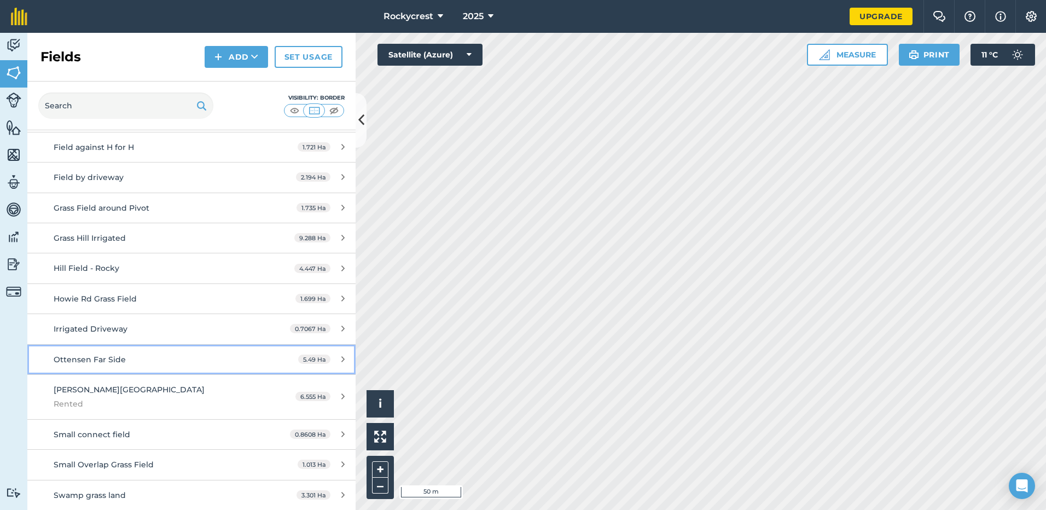
click at [120, 368] on link "Ottensen Far Side 5.49 Ha" at bounding box center [191, 360] width 328 height 30
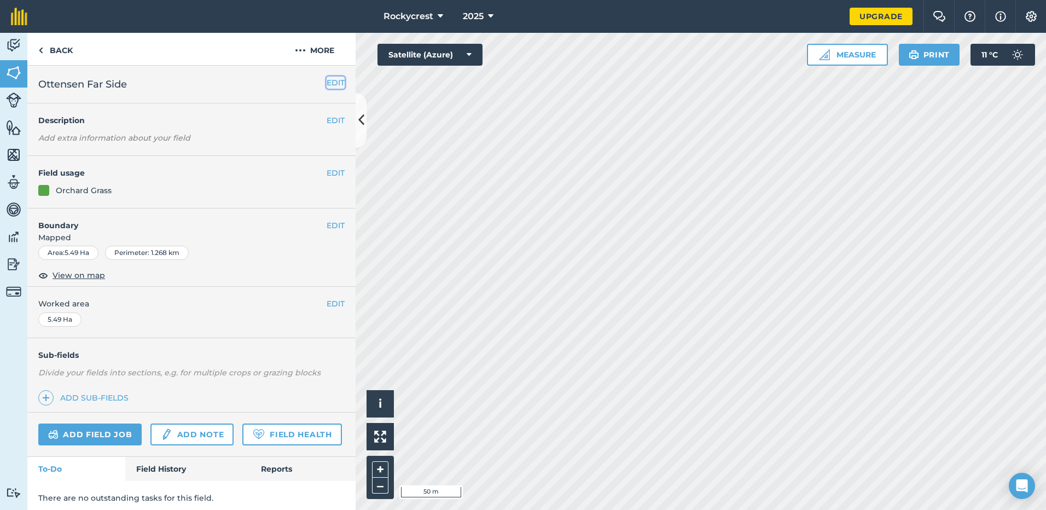
click at [327, 84] on button "EDIT" at bounding box center [336, 83] width 18 height 12
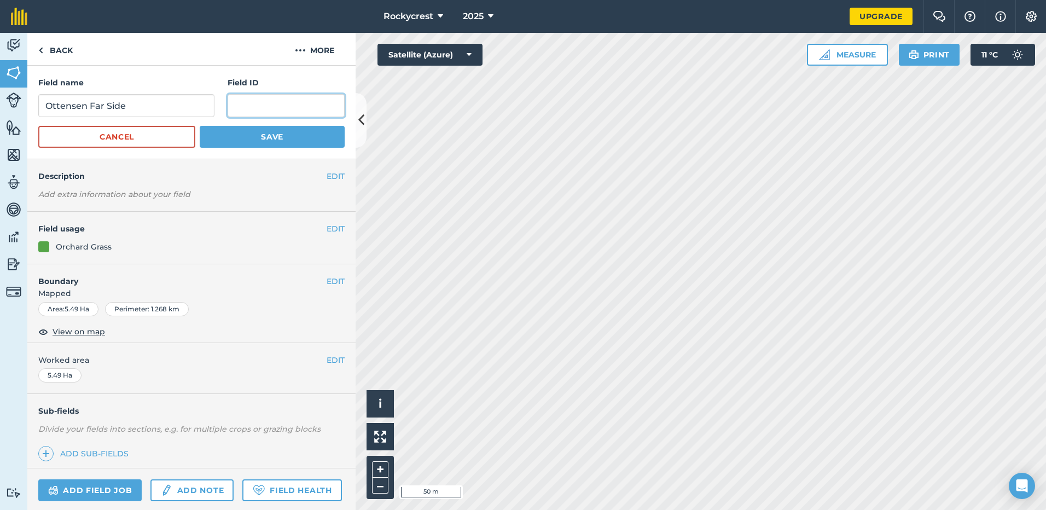
click at [279, 103] on input "text" at bounding box center [286, 105] width 117 height 23
type input "Rented"
click at [278, 138] on button "Save" at bounding box center [272, 137] width 145 height 22
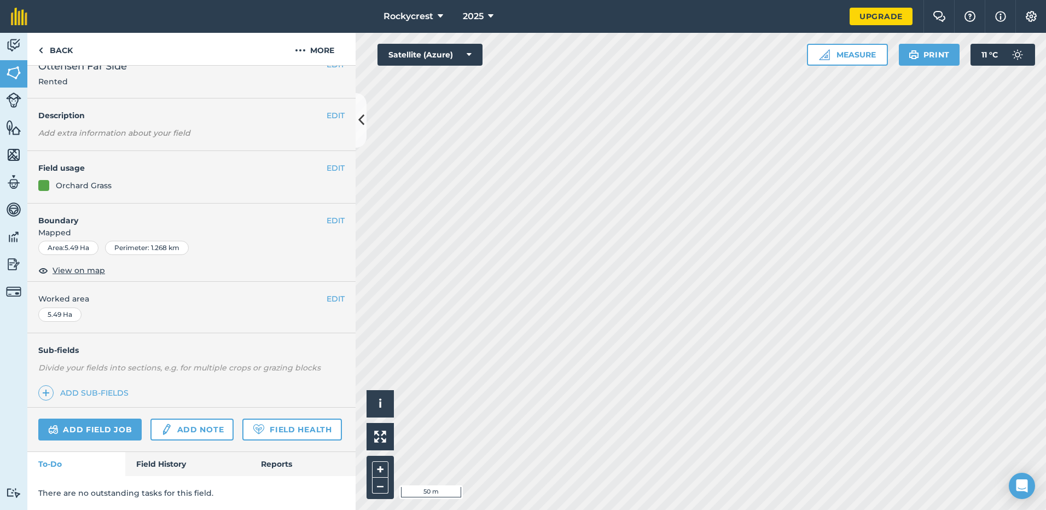
scroll to position [49, 0]
click at [272, 469] on link "Reports" at bounding box center [303, 464] width 106 height 24
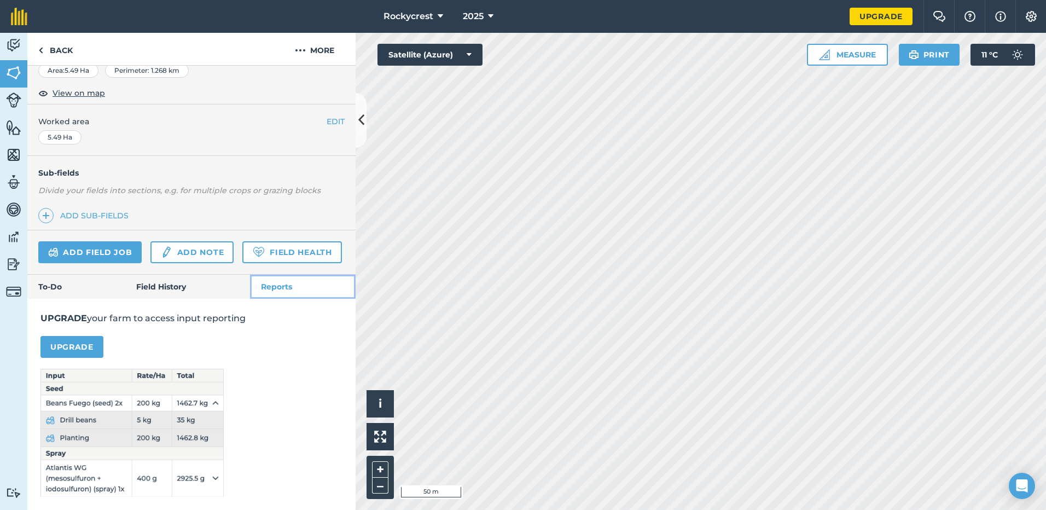
scroll to position [225, 0]
click at [177, 279] on link "Field History" at bounding box center [187, 287] width 124 height 24
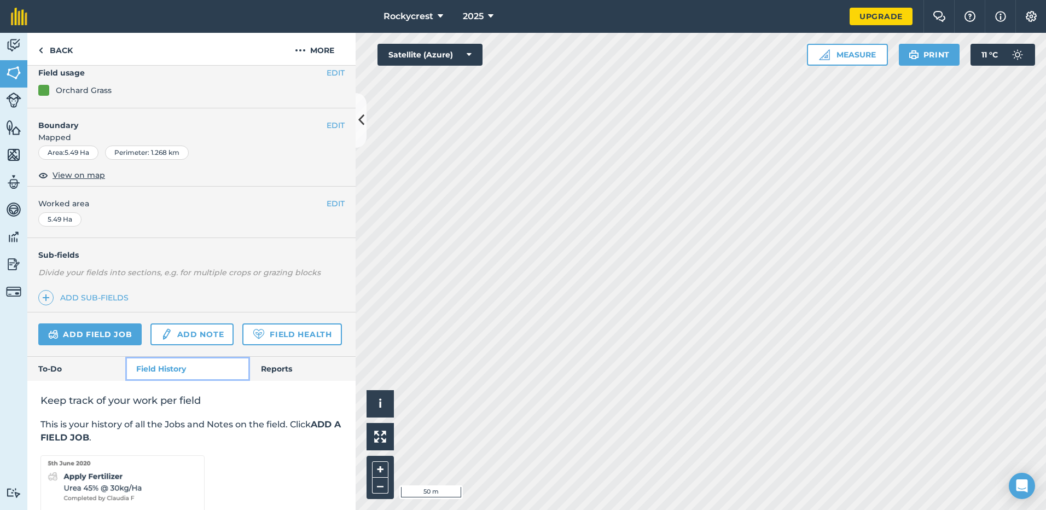
scroll to position [209, 0]
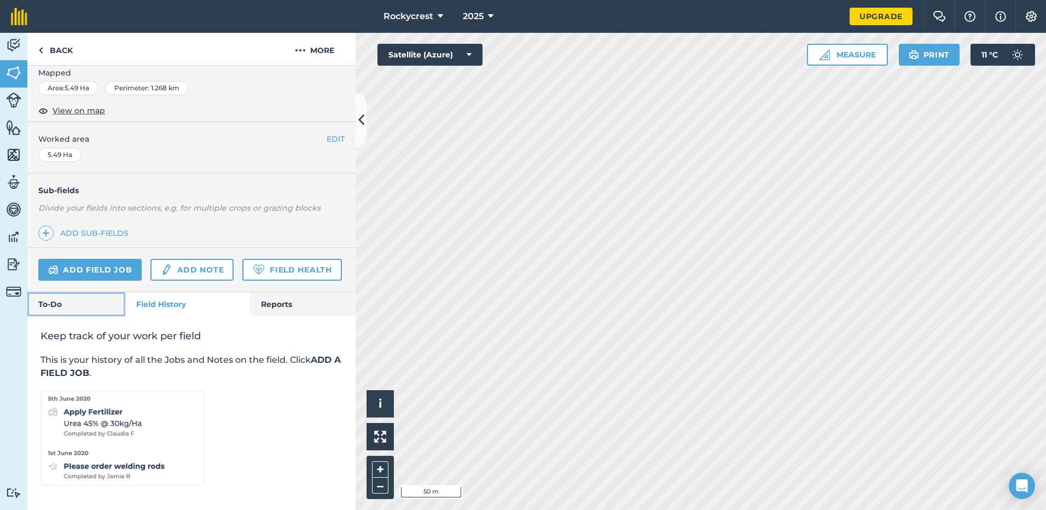
click at [73, 305] on link "To-Do" at bounding box center [76, 304] width 98 height 24
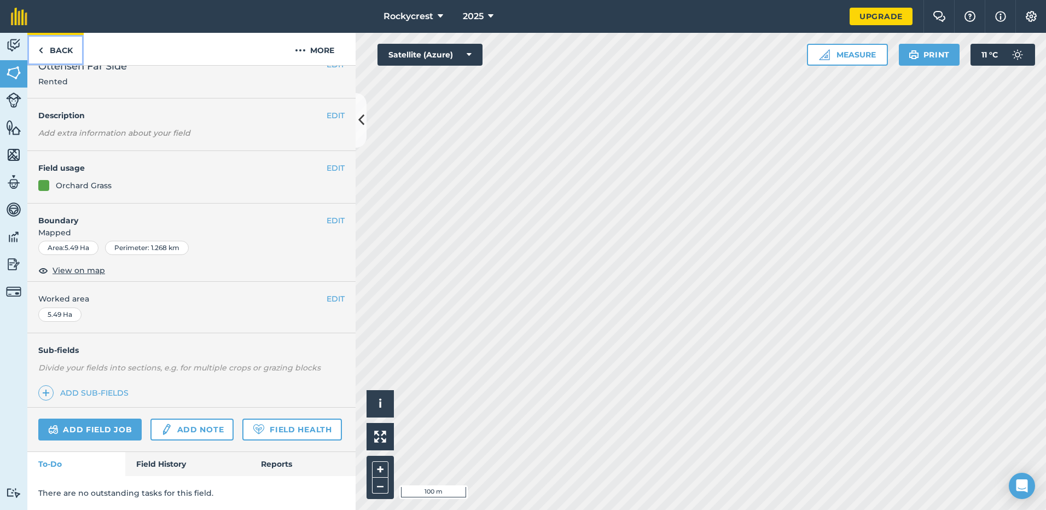
click at [57, 48] on link "Back" at bounding box center [55, 49] width 56 height 32
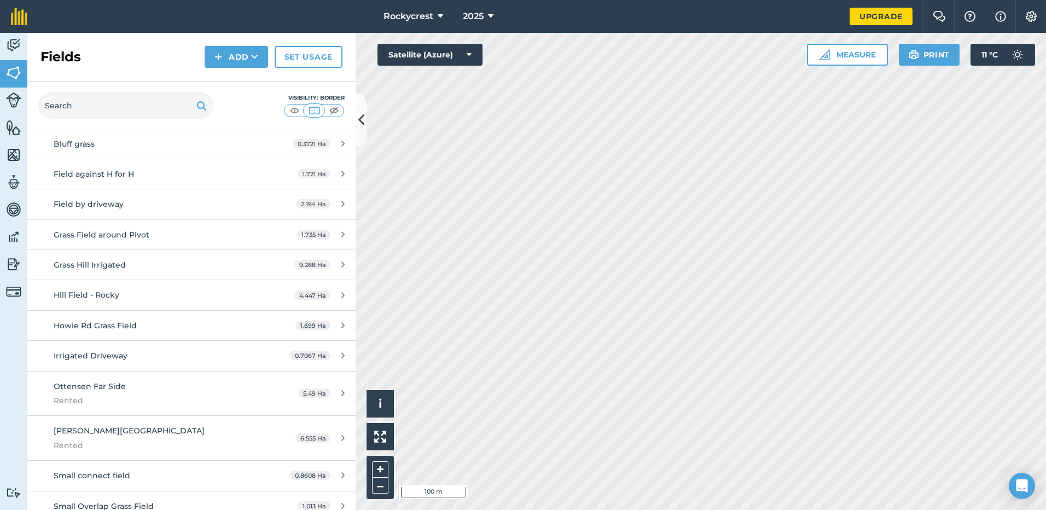
scroll to position [274, 0]
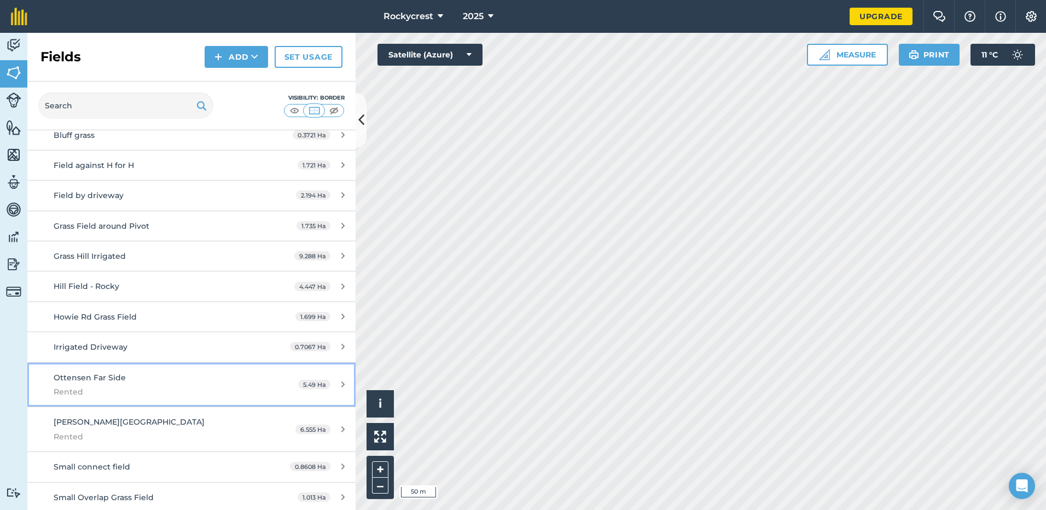
click at [156, 394] on span "Rented" at bounding box center [157, 392] width 206 height 12
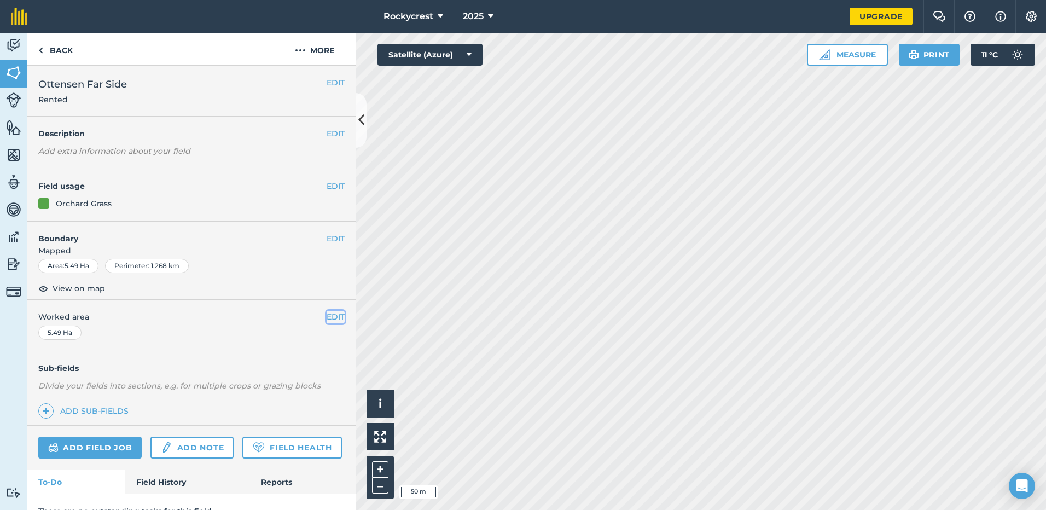
click at [333, 314] on button "EDIT" at bounding box center [336, 317] width 18 height 12
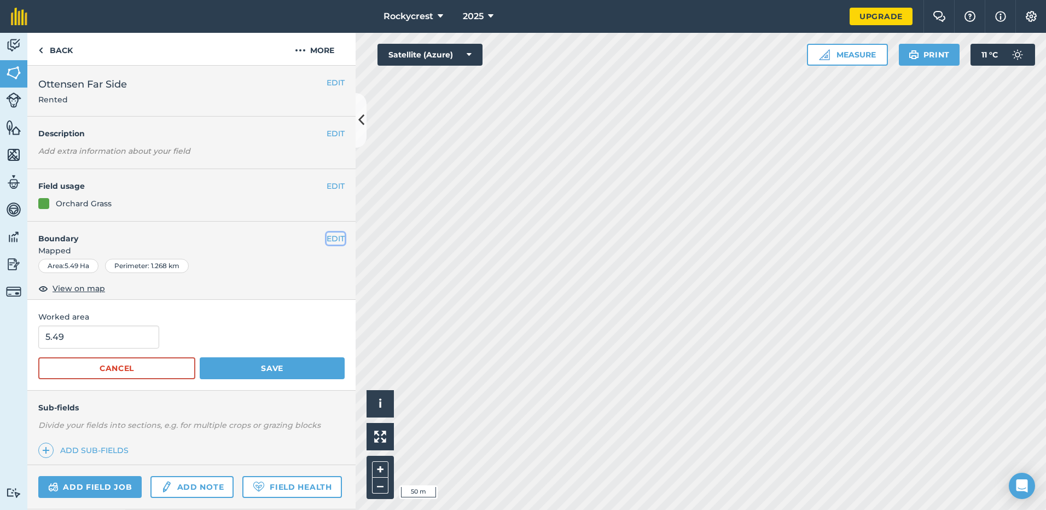
click at [331, 235] on button "EDIT" at bounding box center [336, 239] width 18 height 12
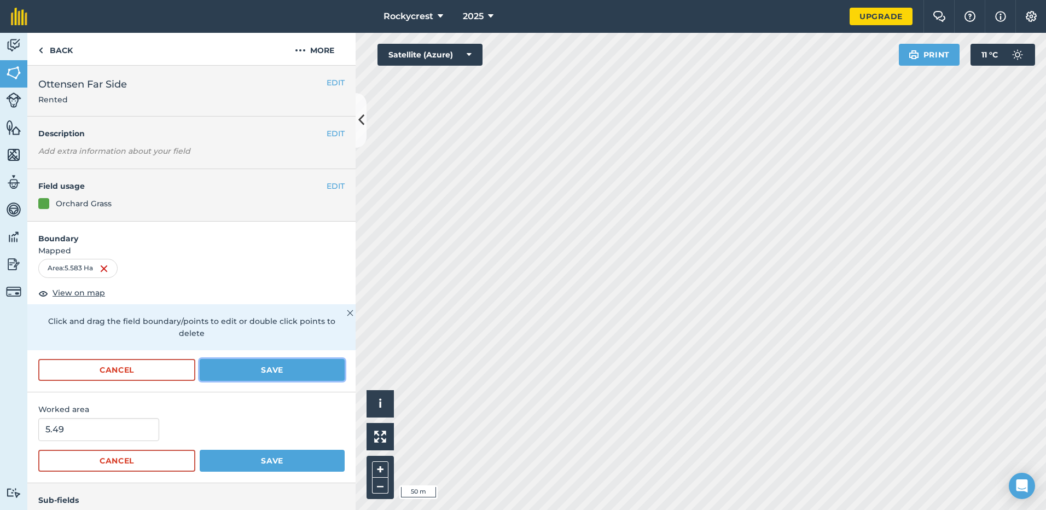
click at [238, 364] on button "Save" at bounding box center [272, 370] width 145 height 22
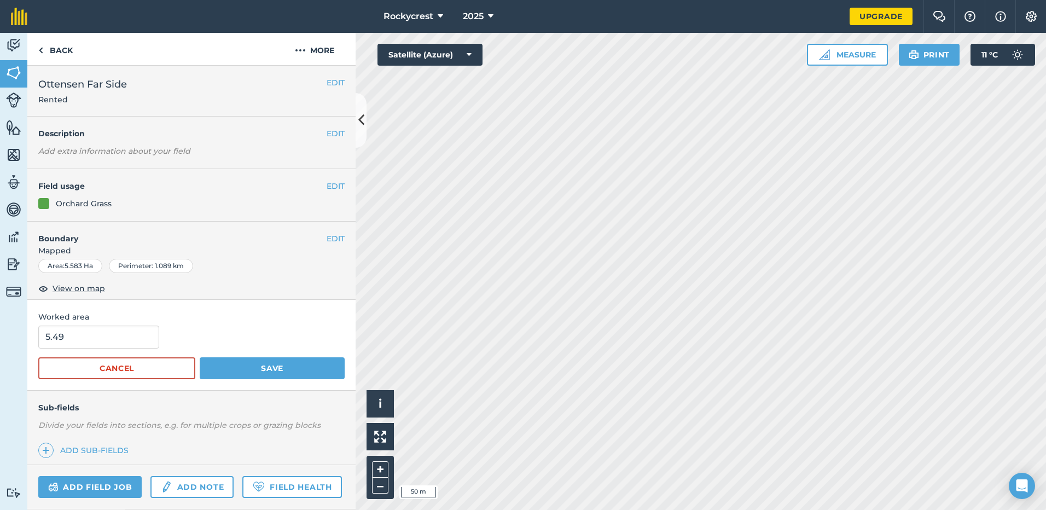
click at [1046, 443] on html "Rockycrest 2025 Upgrade Farm Chat Help Info Settings Map printing is not availa…" at bounding box center [523, 255] width 1046 height 510
click at [765, 509] on html "Rockycrest 2025 Upgrade Farm Chat Help Info Settings Map printing is not availa…" at bounding box center [523, 255] width 1046 height 510
click at [256, 369] on button "Save" at bounding box center [272, 368] width 145 height 22
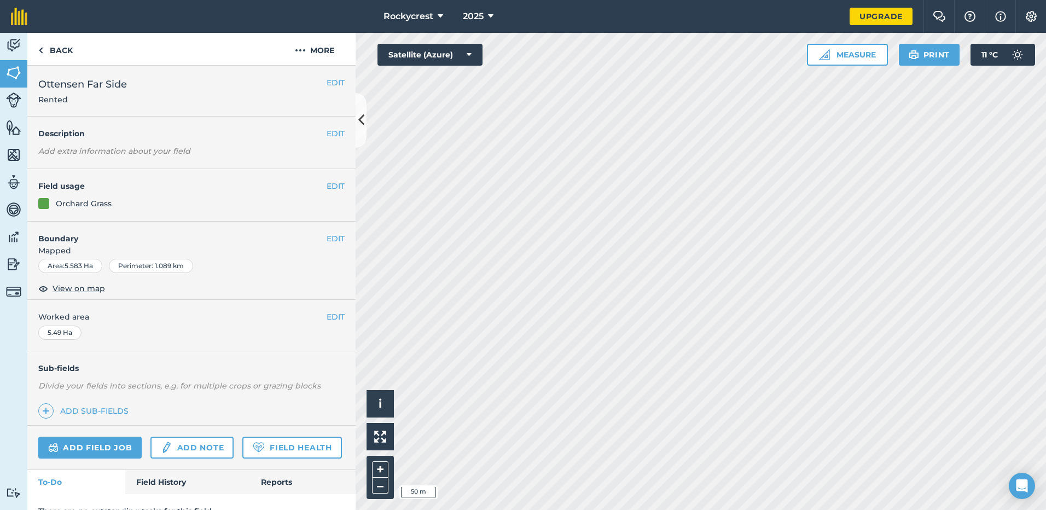
click at [54, 337] on div "5.49 Ha" at bounding box center [59, 333] width 43 height 14
click at [335, 313] on button "EDIT" at bounding box center [336, 317] width 18 height 12
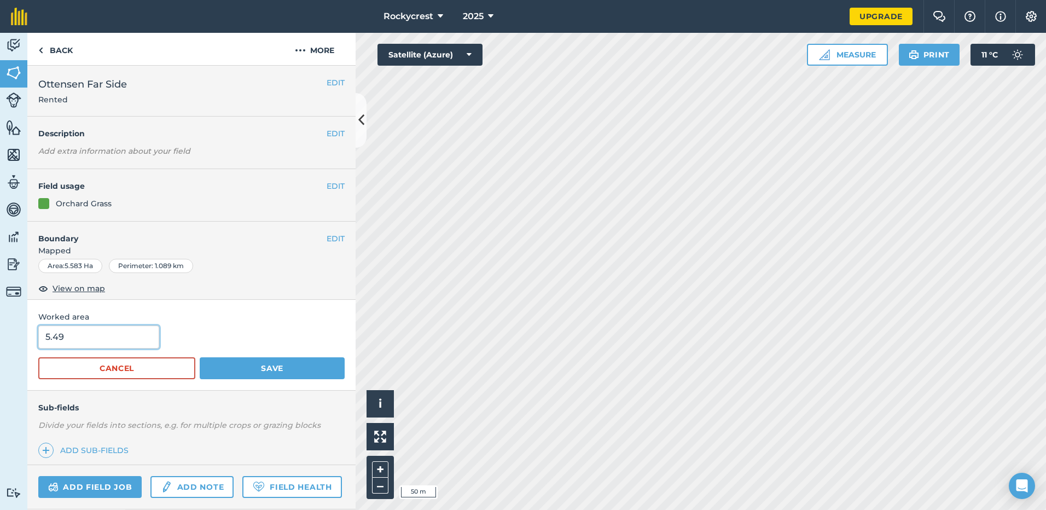
click at [74, 341] on input "5.49" at bounding box center [98, 337] width 121 height 23
click at [0, 343] on html "Rockycrest 2025 Upgrade Farm Chat Help Info Settings Map printing is not availa…" at bounding box center [523, 255] width 1046 height 510
click at [88, 343] on input "5.49" at bounding box center [98, 337] width 121 height 23
type input "5.583"
click at [264, 366] on button "Save" at bounding box center [272, 368] width 145 height 22
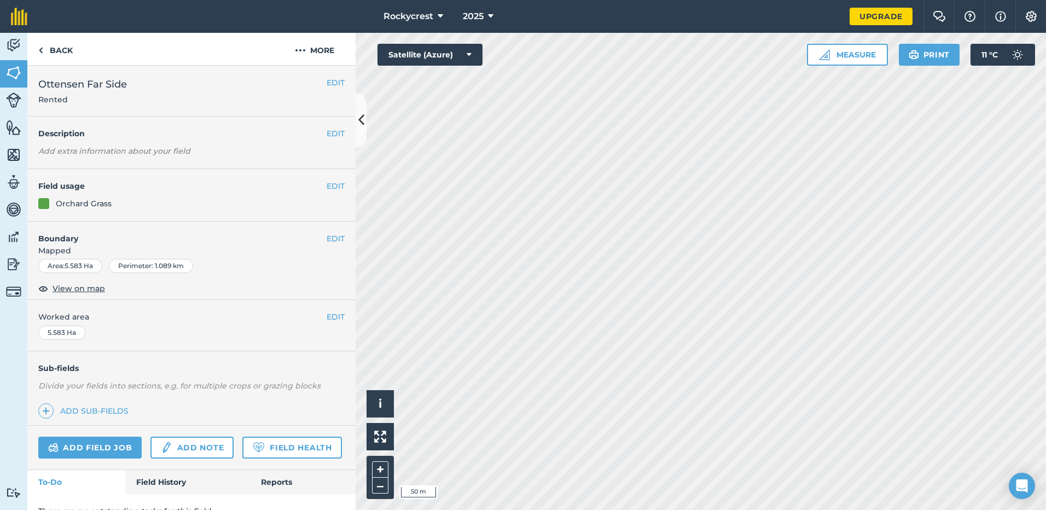
click at [656, 509] on html "Rockycrest 2025 Upgrade Farm Chat Help Info Settings Map printing is not availa…" at bounding box center [523, 255] width 1046 height 510
click at [50, 50] on link "Back" at bounding box center [55, 49] width 56 height 32
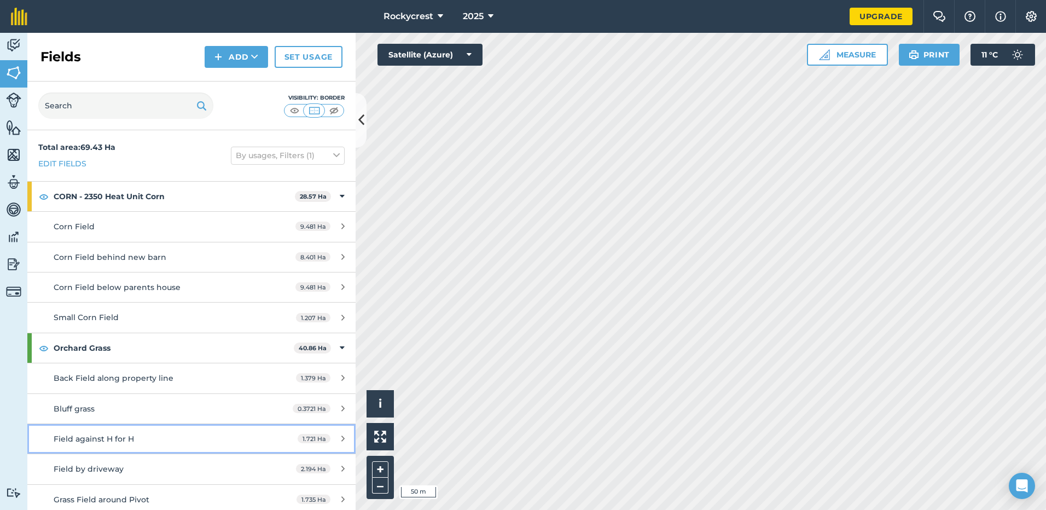
scroll to position [9, 0]
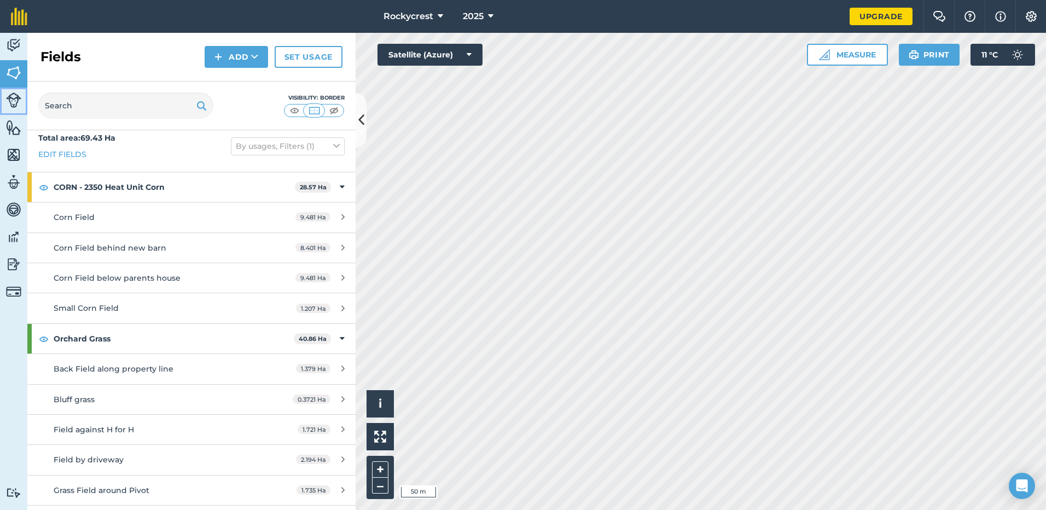
click at [4, 101] on link "Livestock" at bounding box center [13, 101] width 27 height 27
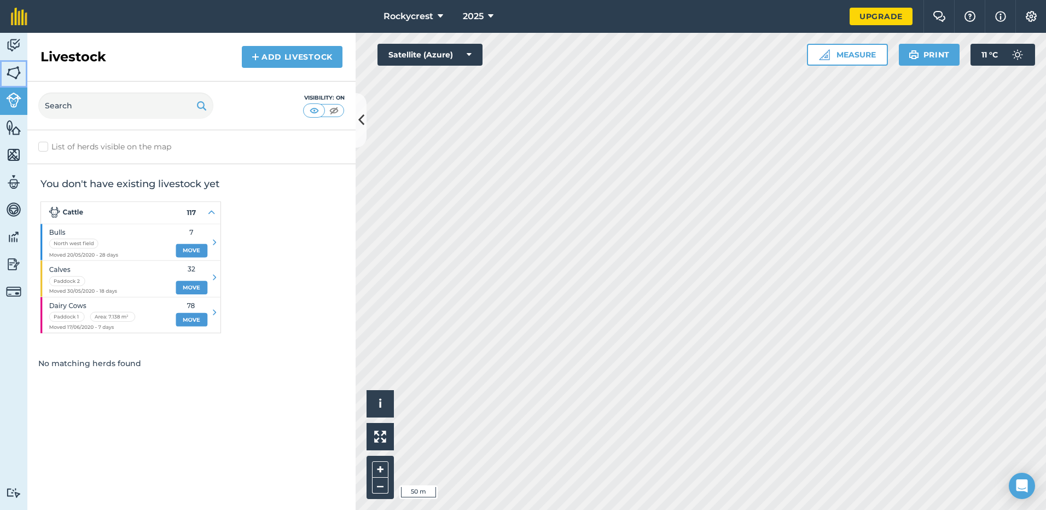
click at [7, 73] on img at bounding box center [13, 73] width 15 height 16
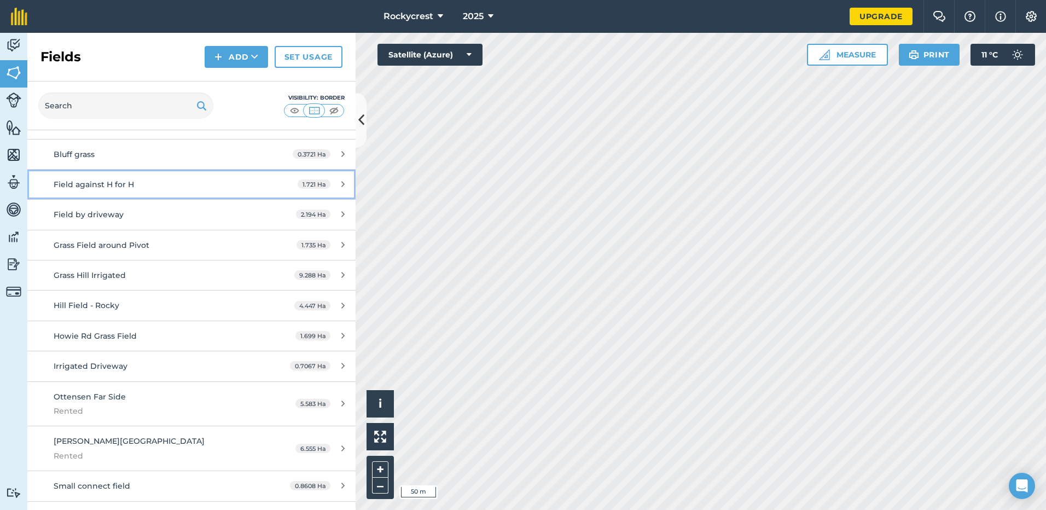
scroll to position [256, 0]
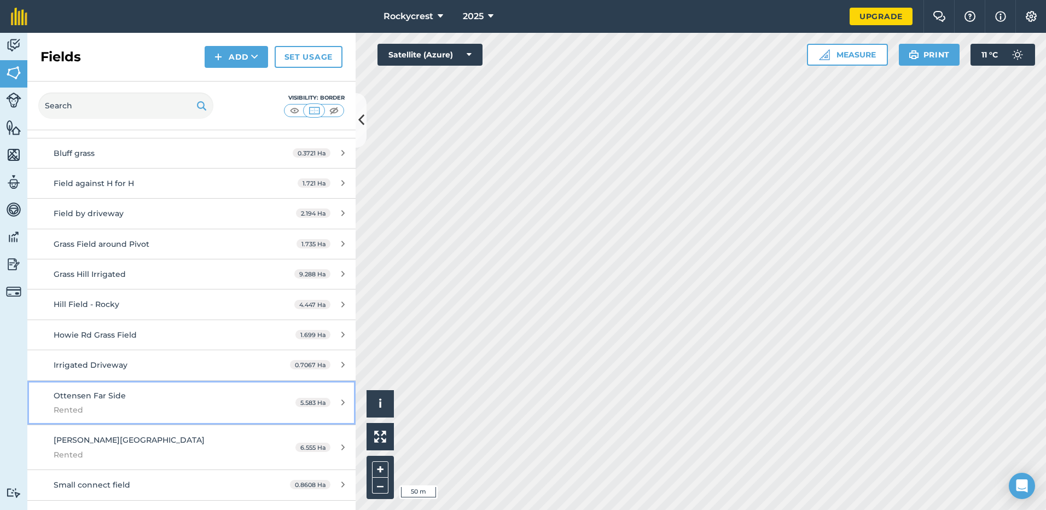
click at [153, 401] on div "Ottensen Far Side Rented" at bounding box center [157, 403] width 206 height 27
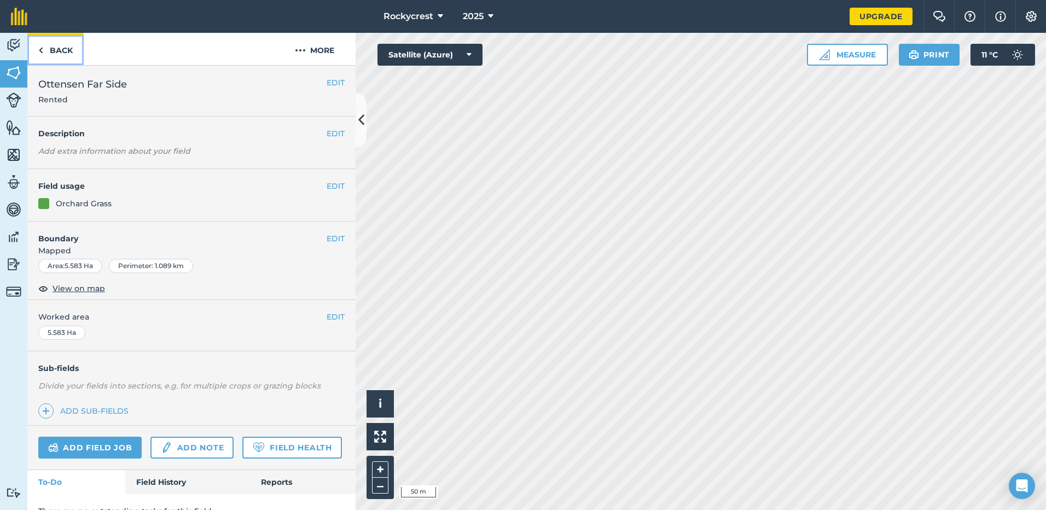
click at [44, 50] on link "Back" at bounding box center [55, 49] width 56 height 32
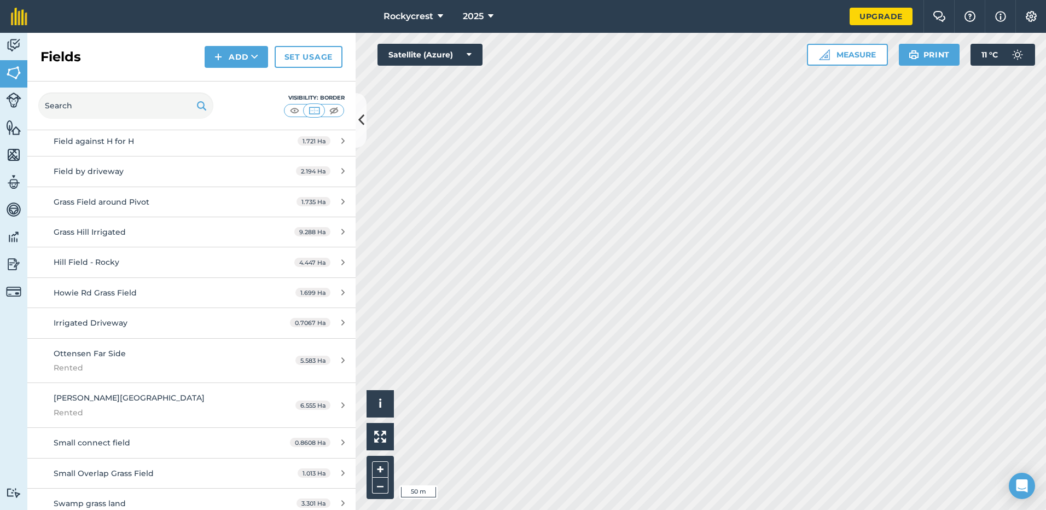
scroll to position [306, 0]
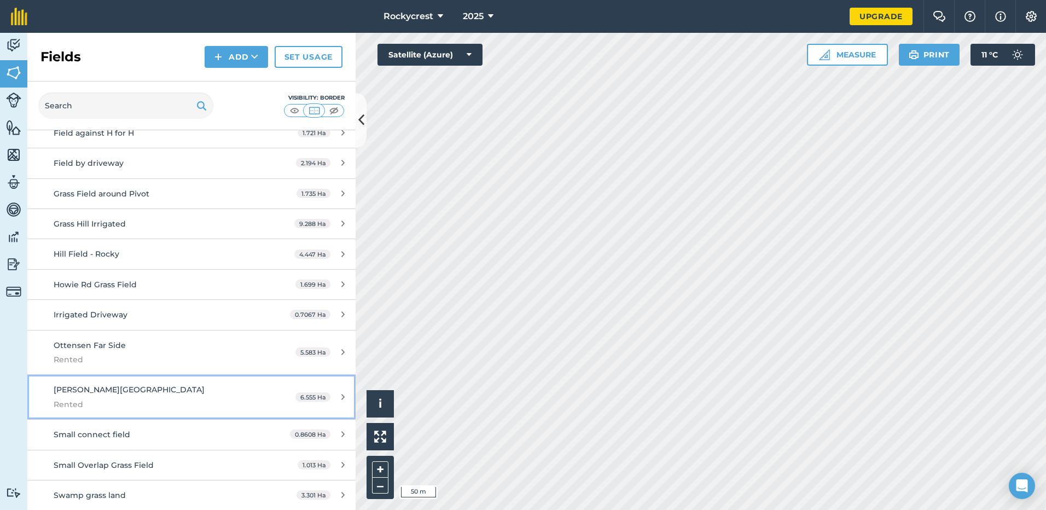
click at [130, 406] on span "Rented" at bounding box center [157, 404] width 206 height 12
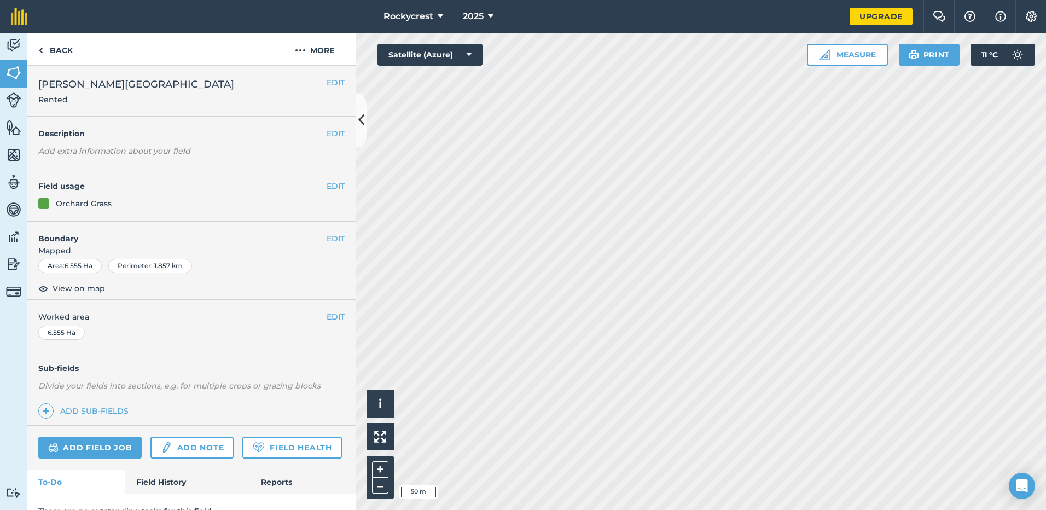
click at [131, 335] on div "EDIT Worked area 6.555 Ha" at bounding box center [191, 325] width 328 height 51
click at [331, 233] on button "EDIT" at bounding box center [336, 239] width 18 height 12
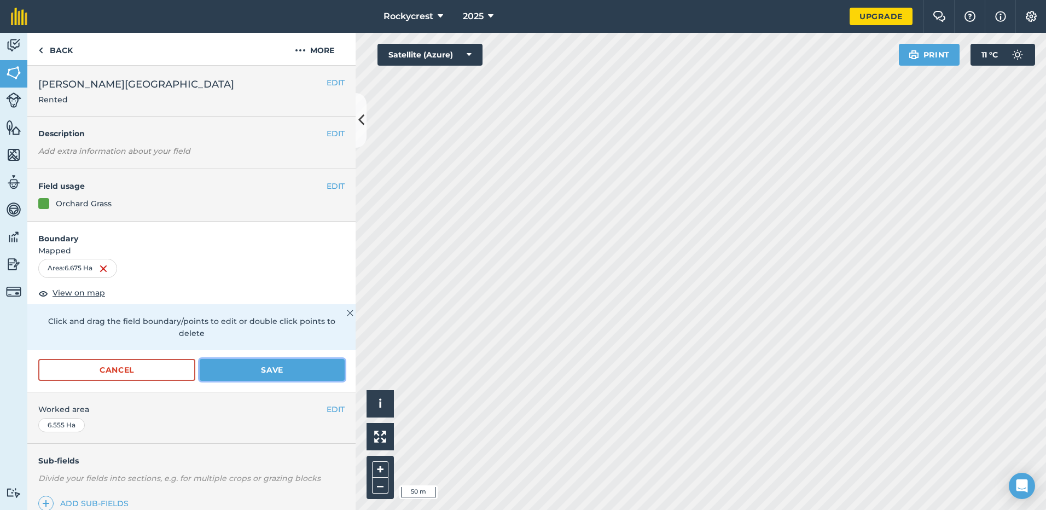
click at [270, 378] on button "Save" at bounding box center [272, 370] width 145 height 22
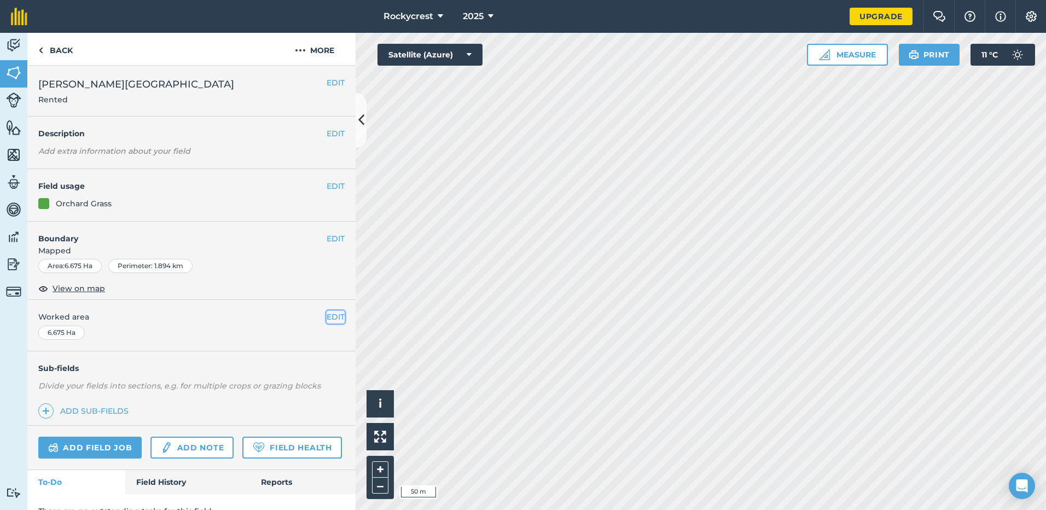
click at [327, 320] on button "EDIT" at bounding box center [336, 317] width 18 height 12
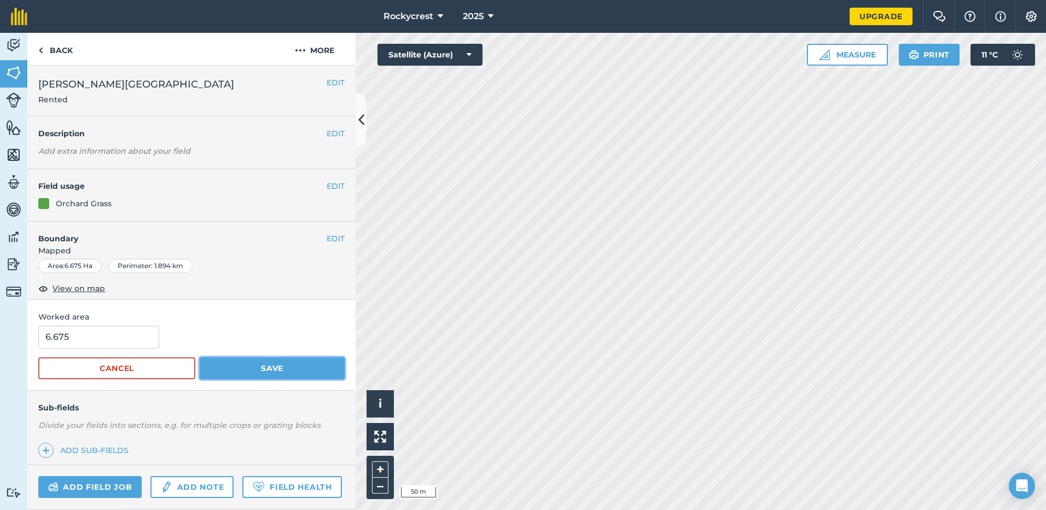
click at [253, 373] on button "Save" at bounding box center [272, 368] width 145 height 22
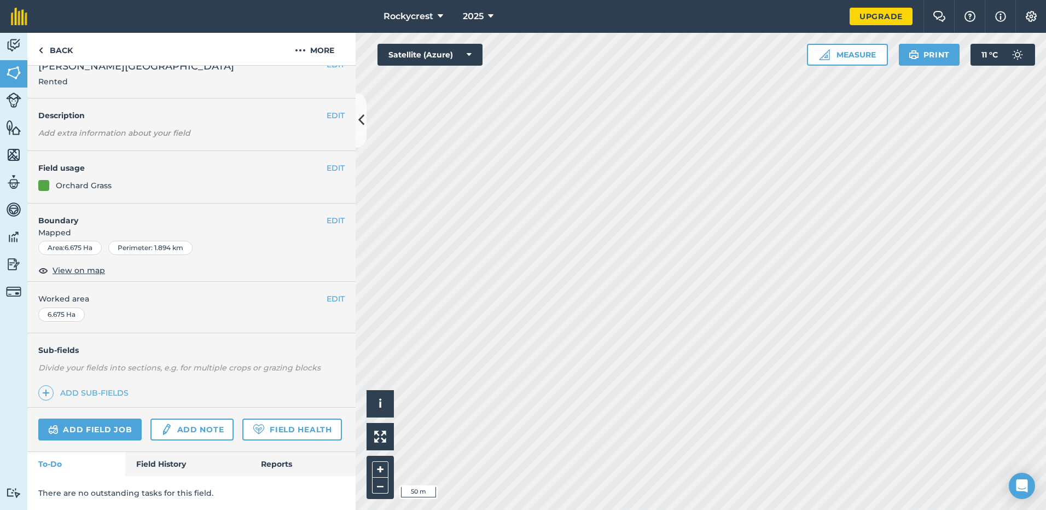
scroll to position [49, 0]
click at [841, 61] on button "Measure" at bounding box center [847, 55] width 81 height 22
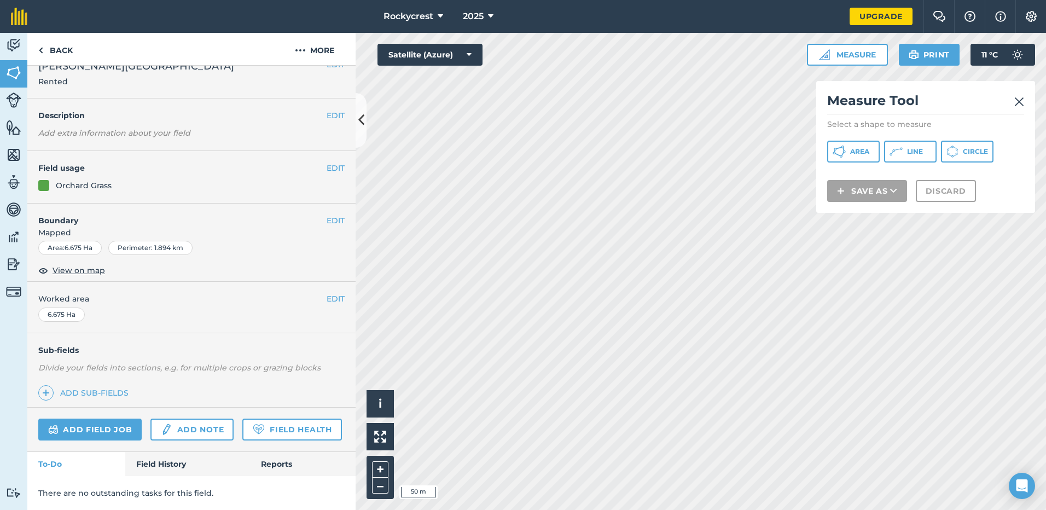
click at [1021, 100] on img at bounding box center [1020, 101] width 10 height 13
